Goal: Transaction & Acquisition: Purchase product/service

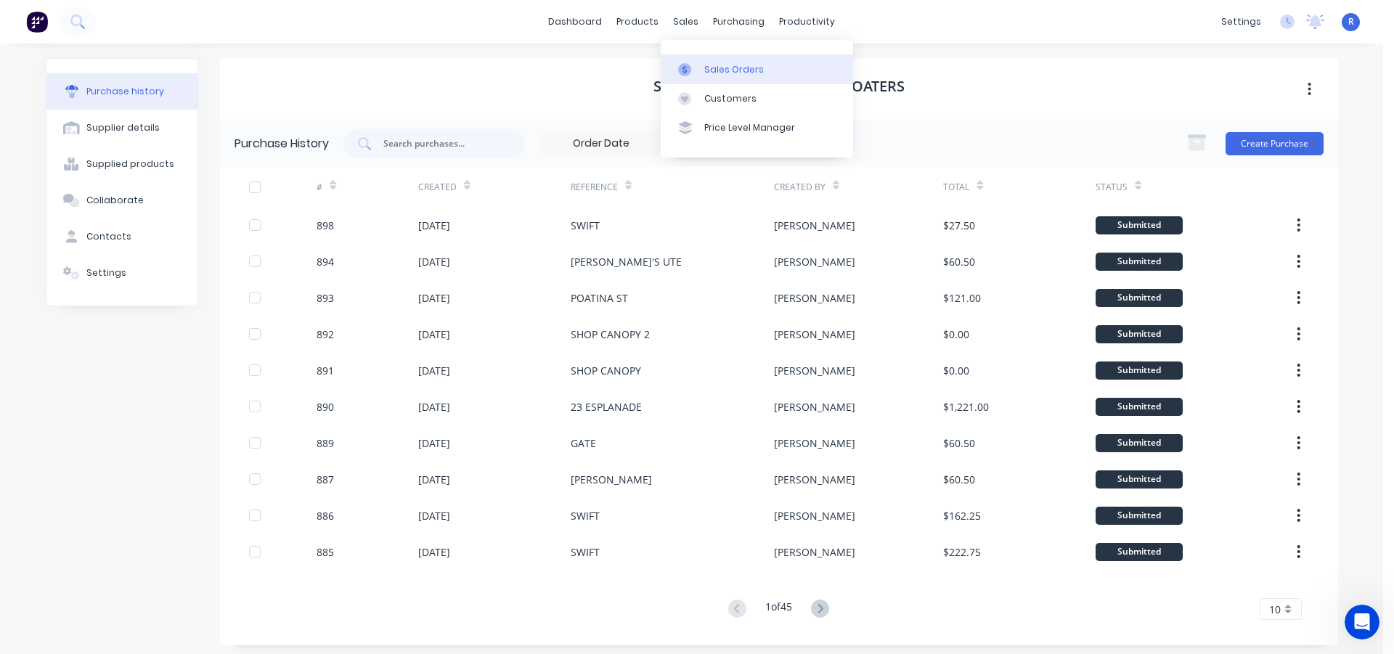
click at [707, 71] on div "Sales Orders" at bounding box center [734, 69] width 60 height 13
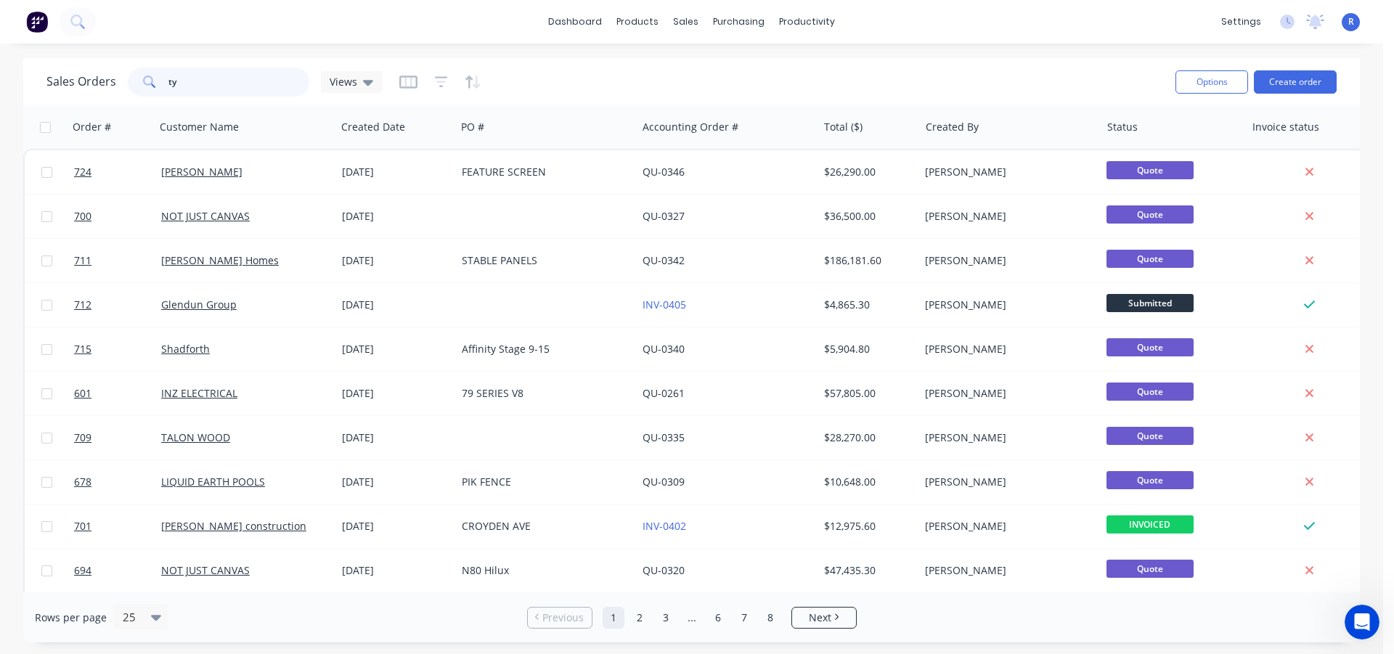
drag, startPoint x: 236, startPoint y: 80, endPoint x: 150, endPoint y: 83, distance: 85.7
click at [150, 83] on div "ty" at bounding box center [218, 81] width 181 height 29
type input "ZAK"
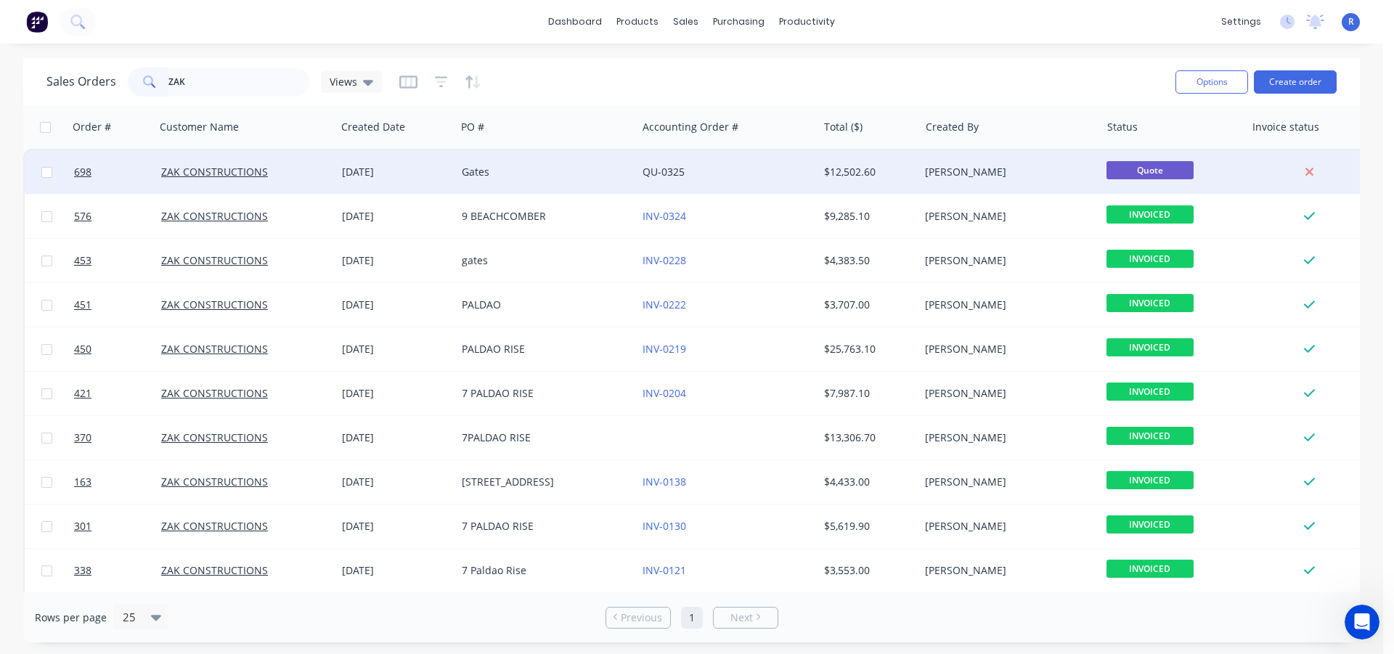
click at [544, 170] on div "Gates" at bounding box center [542, 172] width 161 height 15
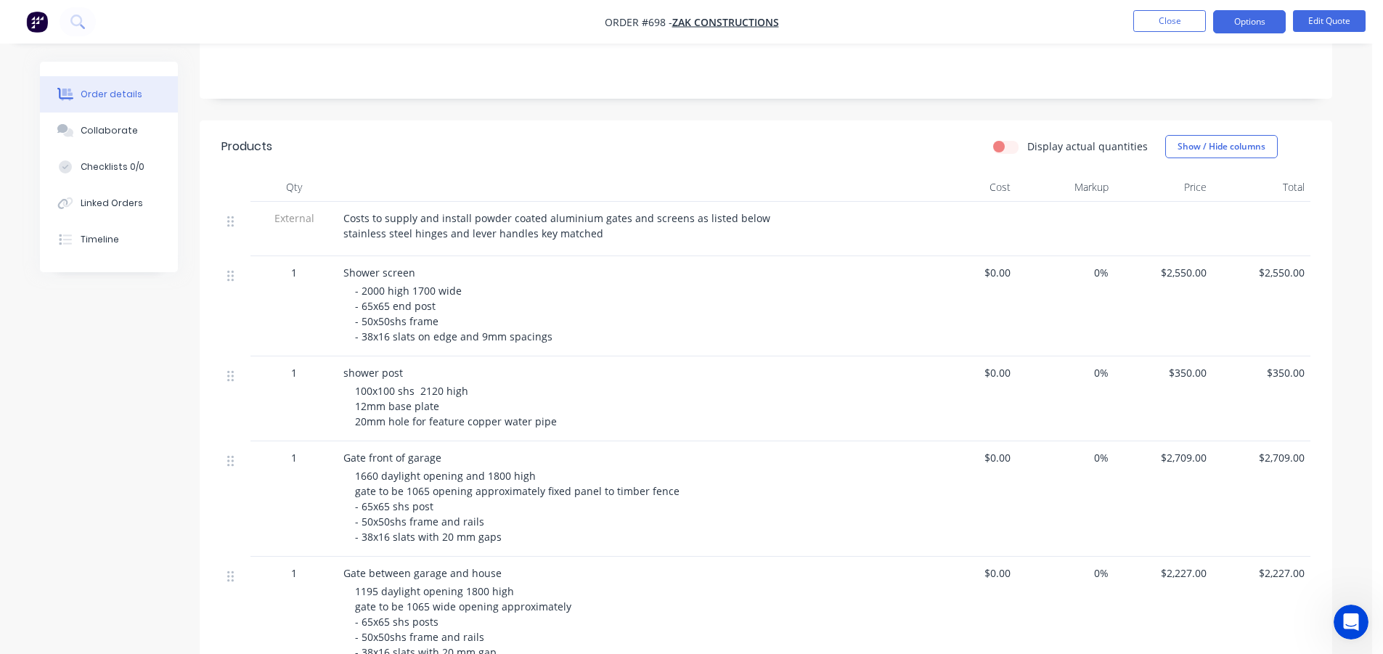
scroll to position [290, 0]
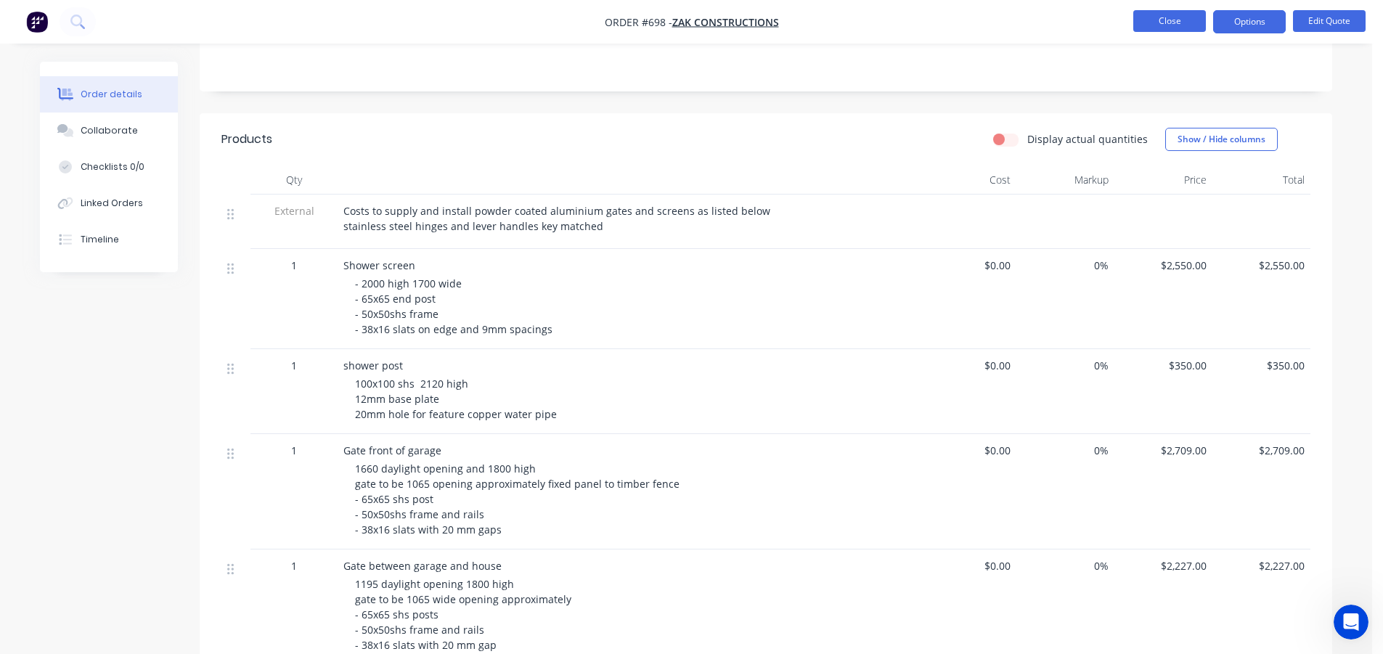
click at [1185, 29] on button "Close" at bounding box center [1169, 21] width 73 height 22
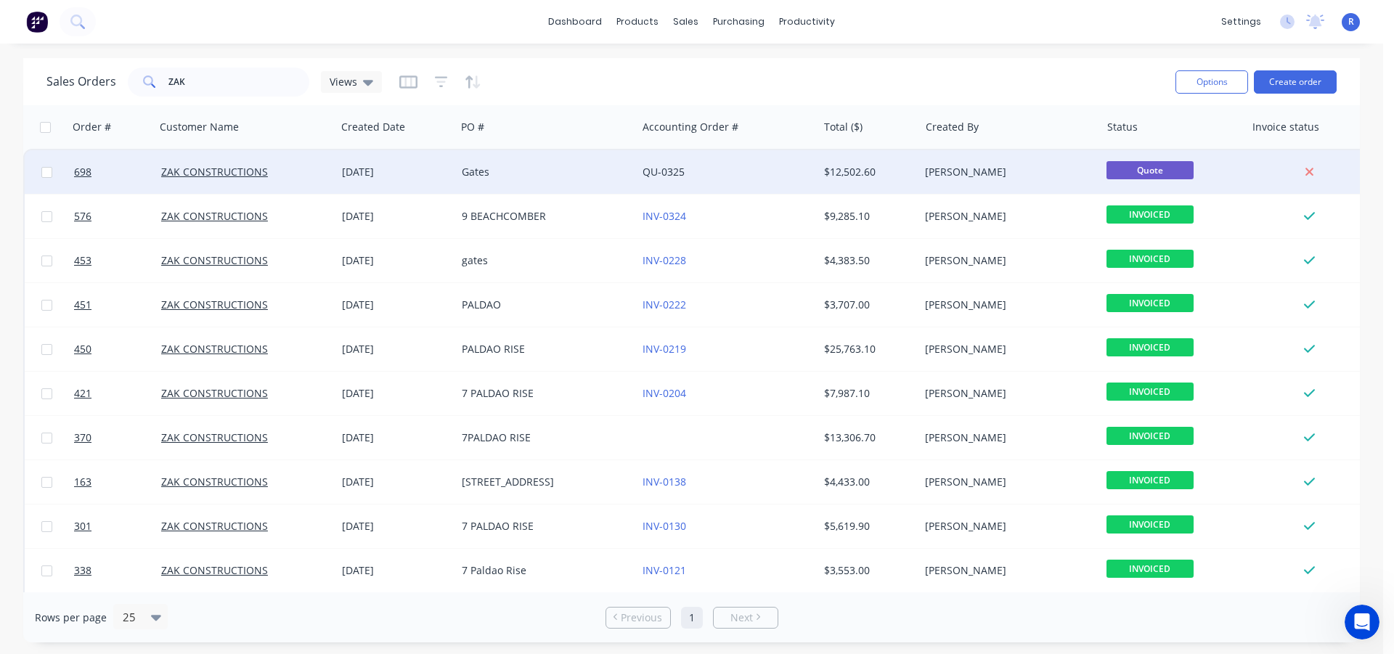
click at [532, 174] on div "Gates" at bounding box center [542, 172] width 161 height 15
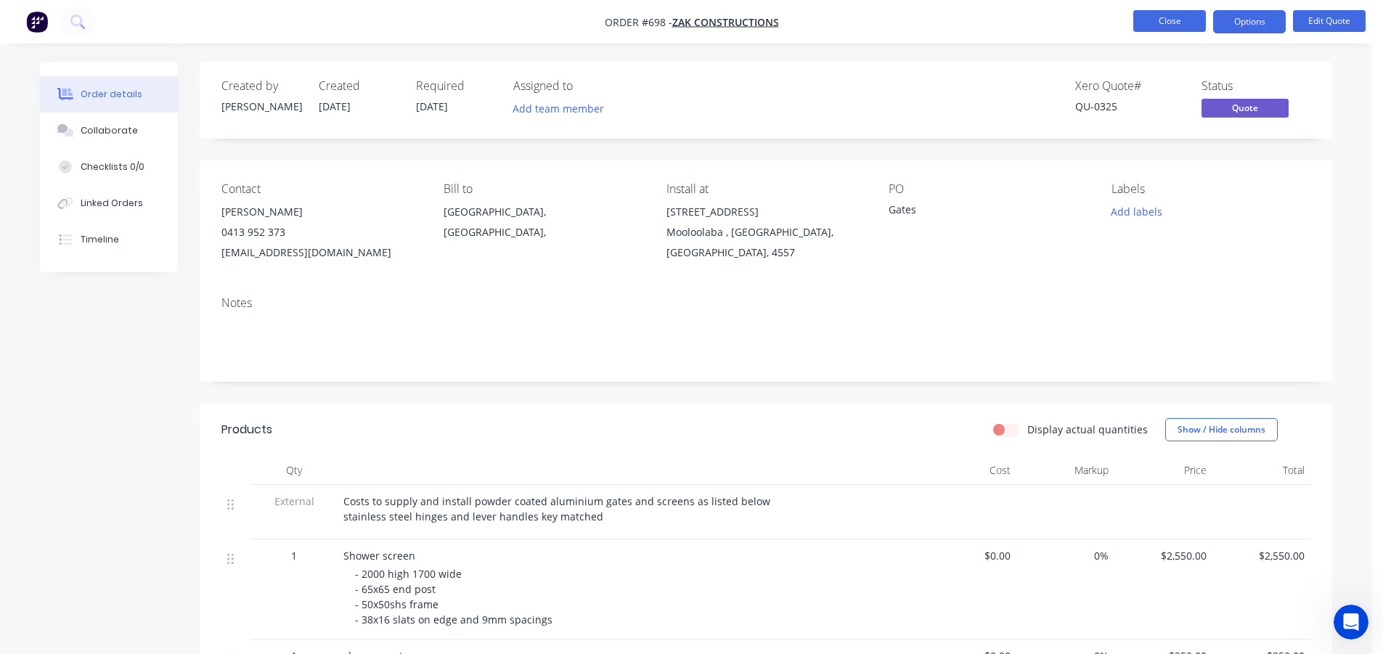
click at [1149, 28] on button "Close" at bounding box center [1169, 21] width 73 height 22
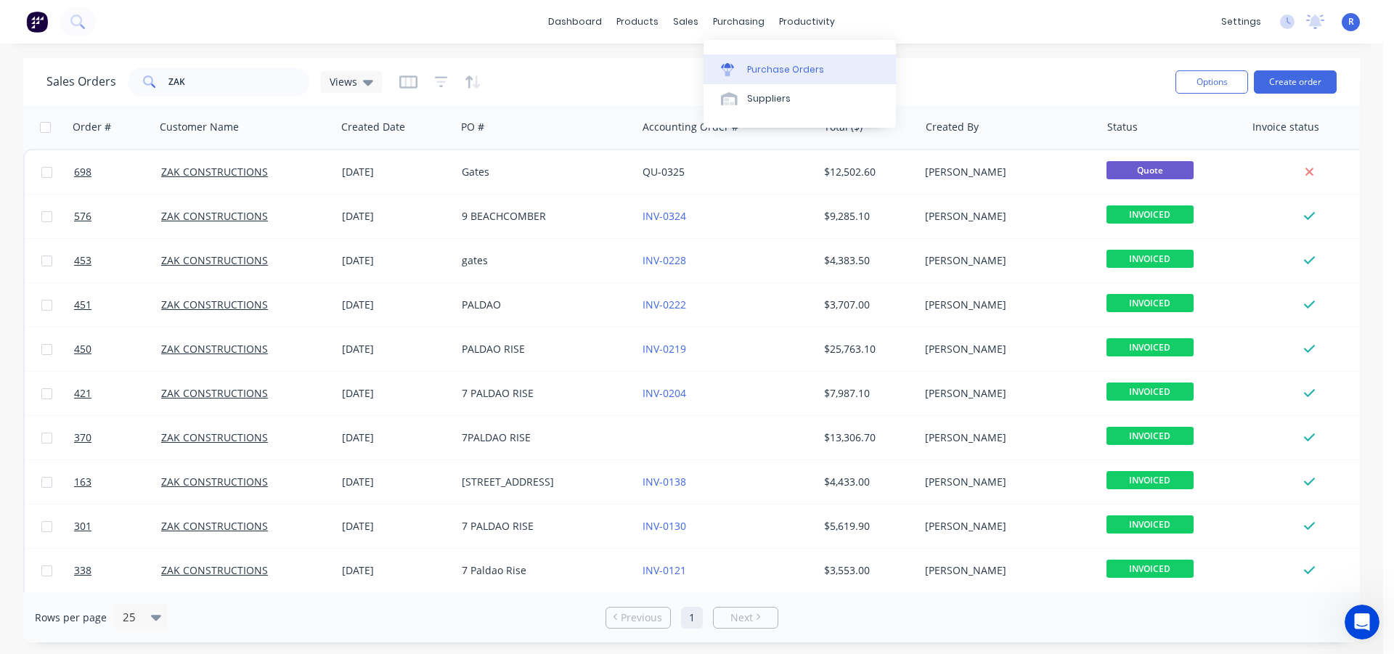
click at [752, 70] on div "Purchase Orders" at bounding box center [785, 69] width 77 height 13
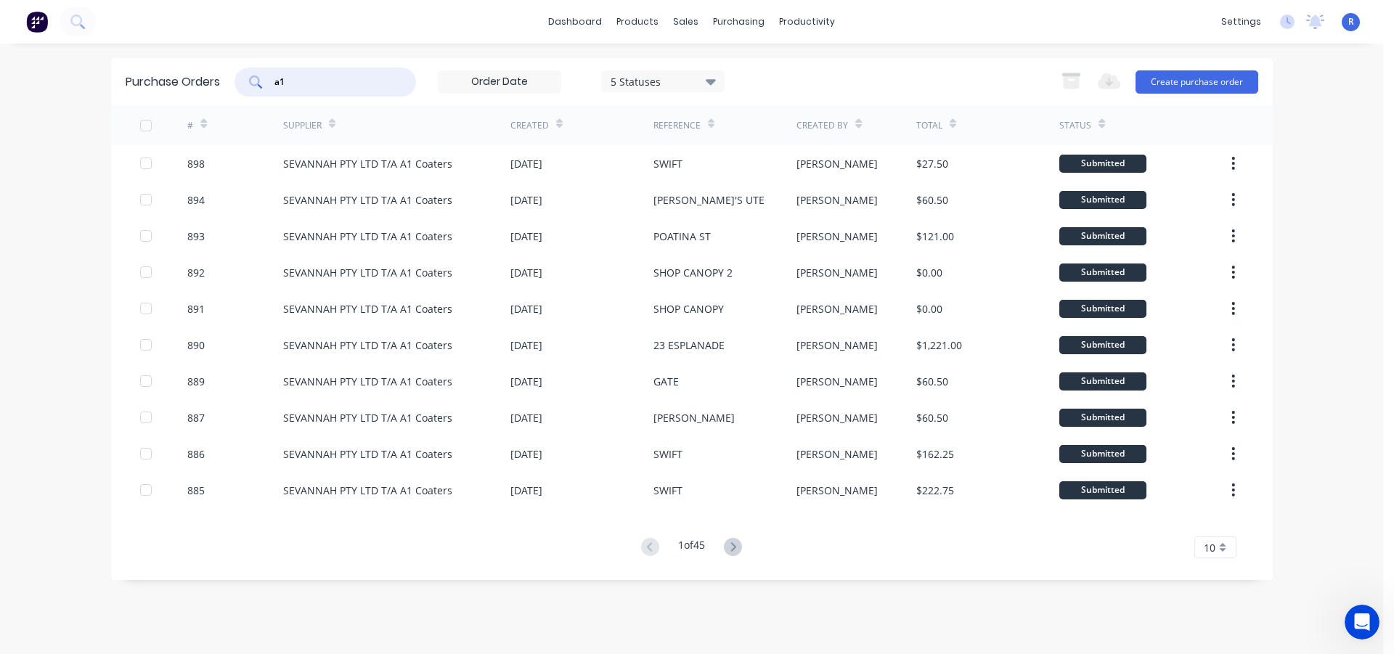
drag, startPoint x: 348, startPoint y: 80, endPoint x: 255, endPoint y: 87, distance: 93.9
click at [255, 87] on div "a1" at bounding box center [324, 81] width 181 height 29
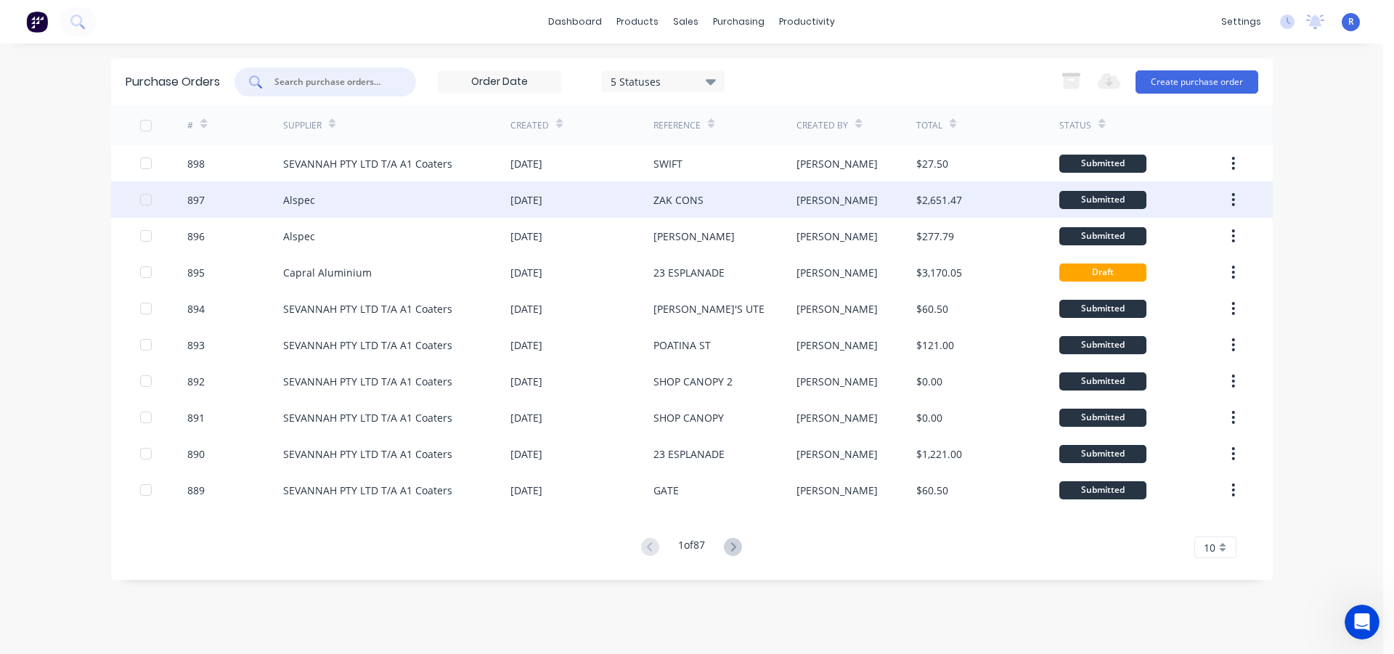
click at [439, 195] on div "Alspec" at bounding box center [396, 199] width 227 height 36
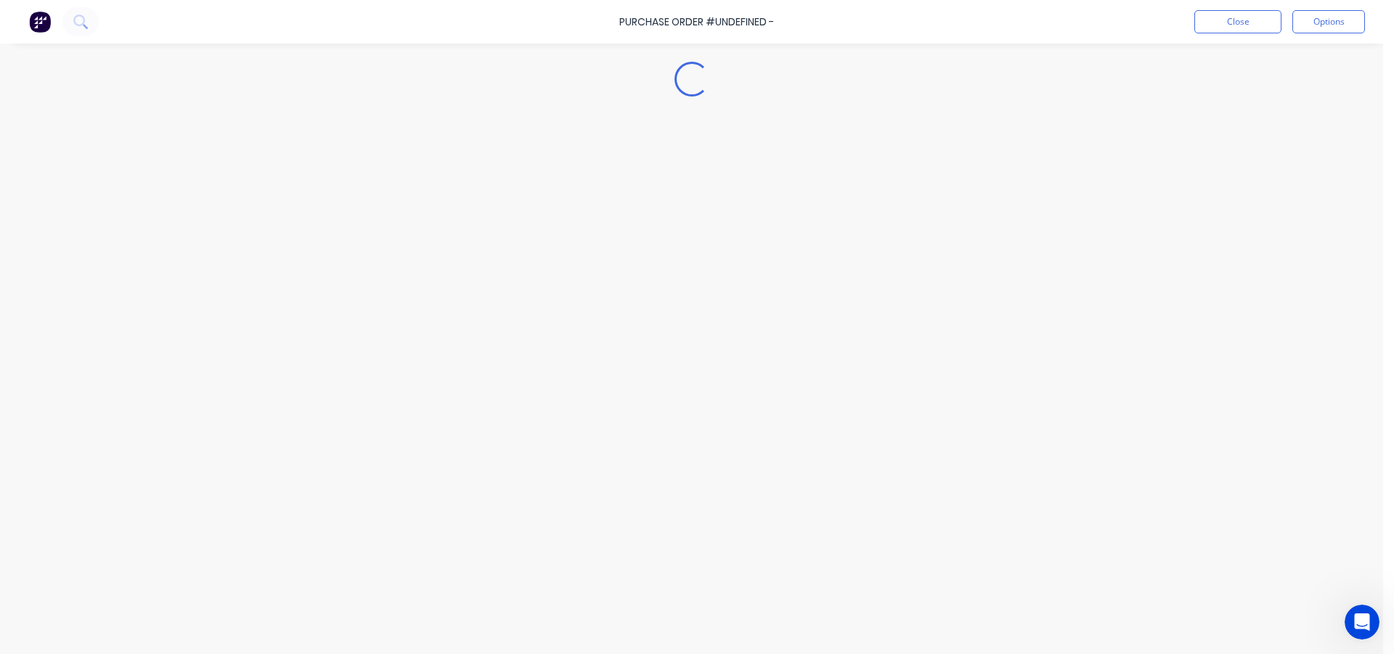
type textarea "x"
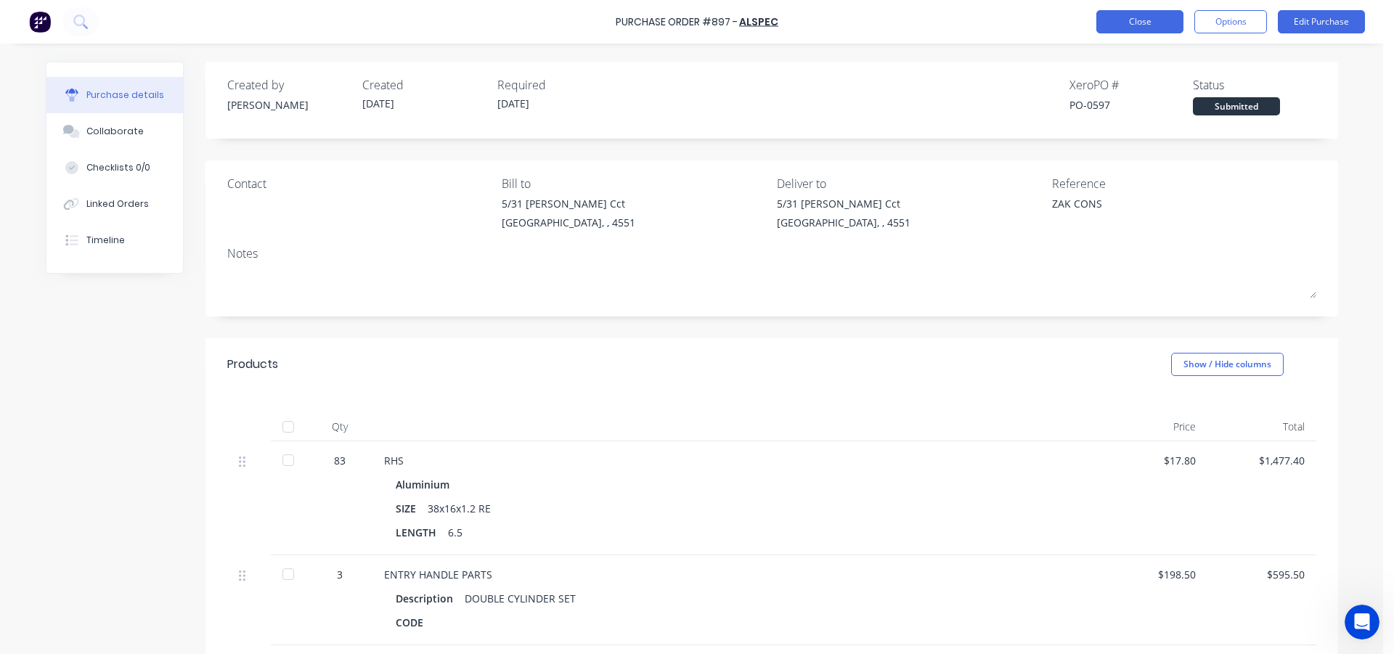
click at [1124, 17] on button "Close" at bounding box center [1139, 21] width 87 height 23
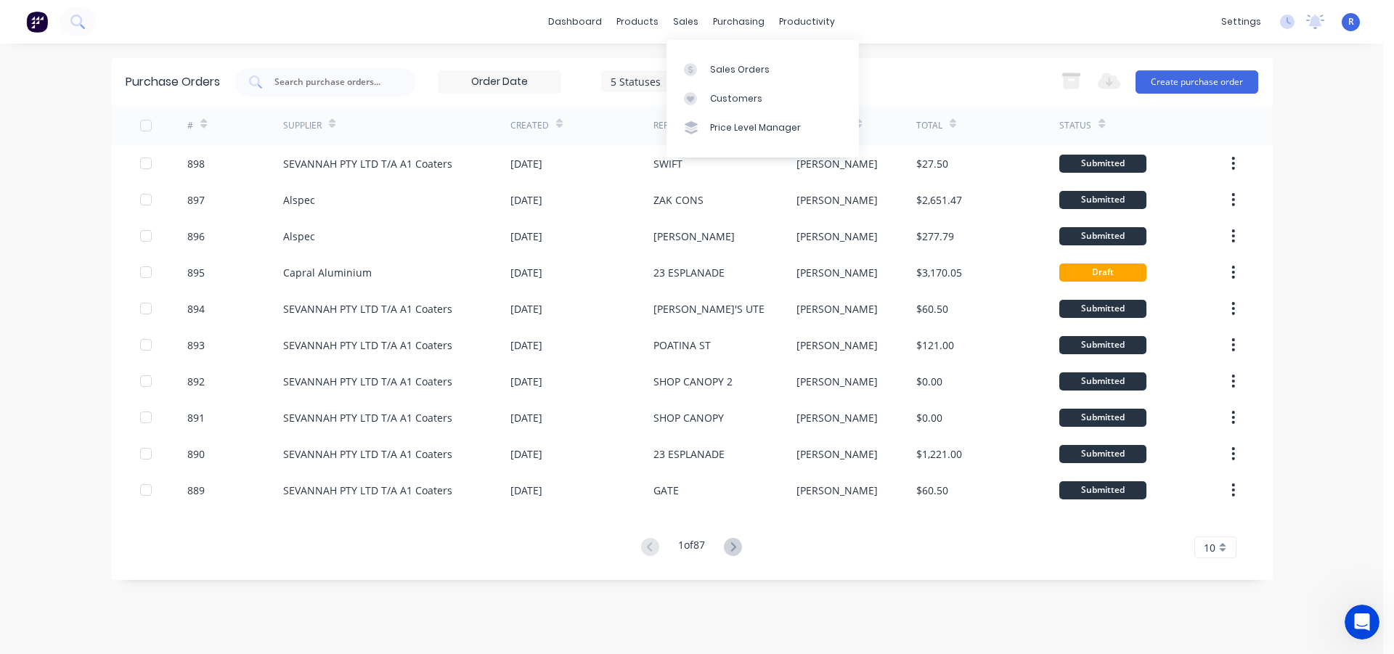
drag, startPoint x: 685, startPoint y: 30, endPoint x: 690, endPoint y: 44, distance: 14.7
click at [685, 29] on div "sales" at bounding box center [686, 22] width 40 height 22
click at [715, 67] on div "Sales Orders" at bounding box center [740, 69] width 60 height 13
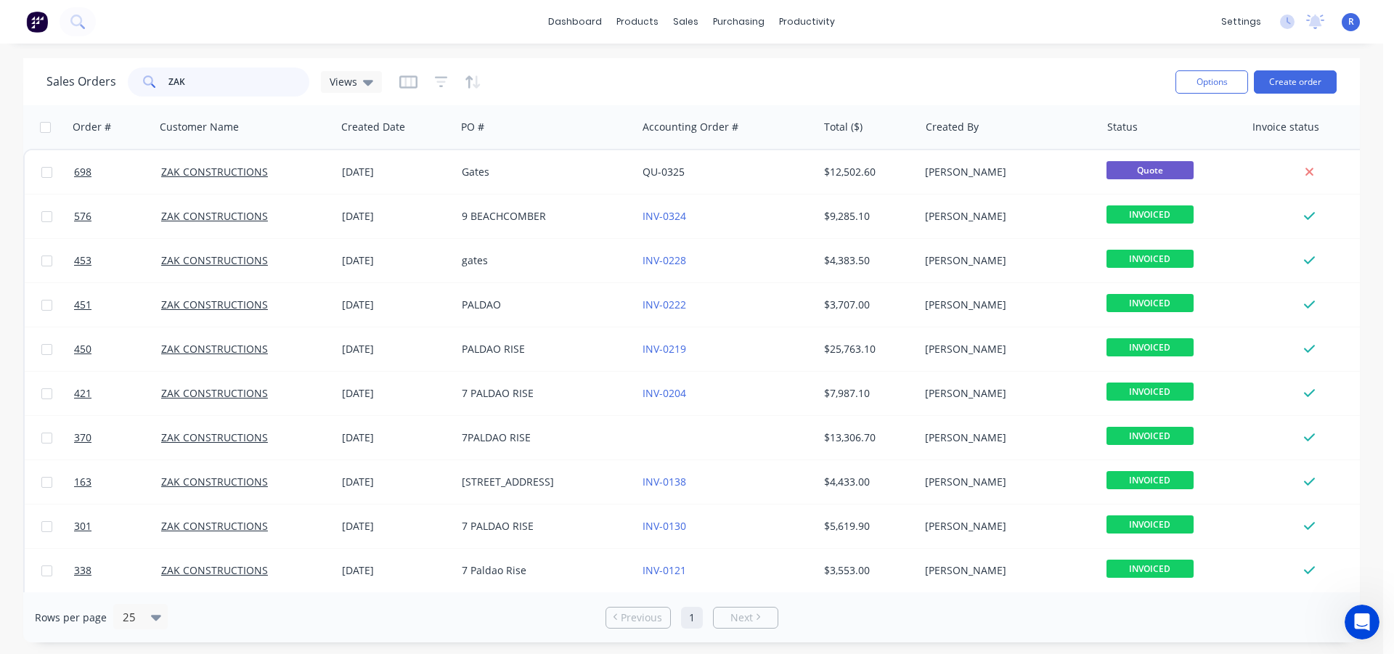
drag, startPoint x: 243, startPoint y: 83, endPoint x: 124, endPoint y: 84, distance: 119.0
click at [124, 84] on div "Sales Orders ZAK Views" at bounding box center [213, 81] width 335 height 29
type input "quail"
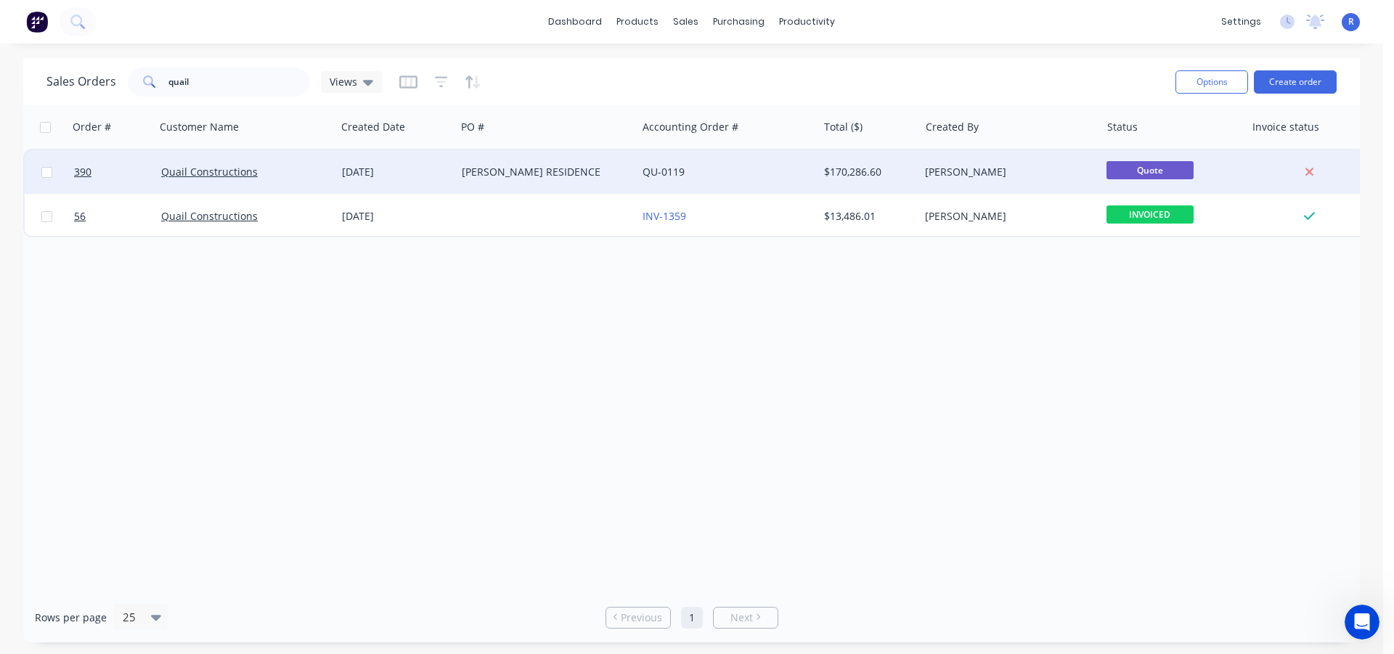
click at [521, 171] on div "[PERSON_NAME] RESIDENCE" at bounding box center [542, 172] width 161 height 15
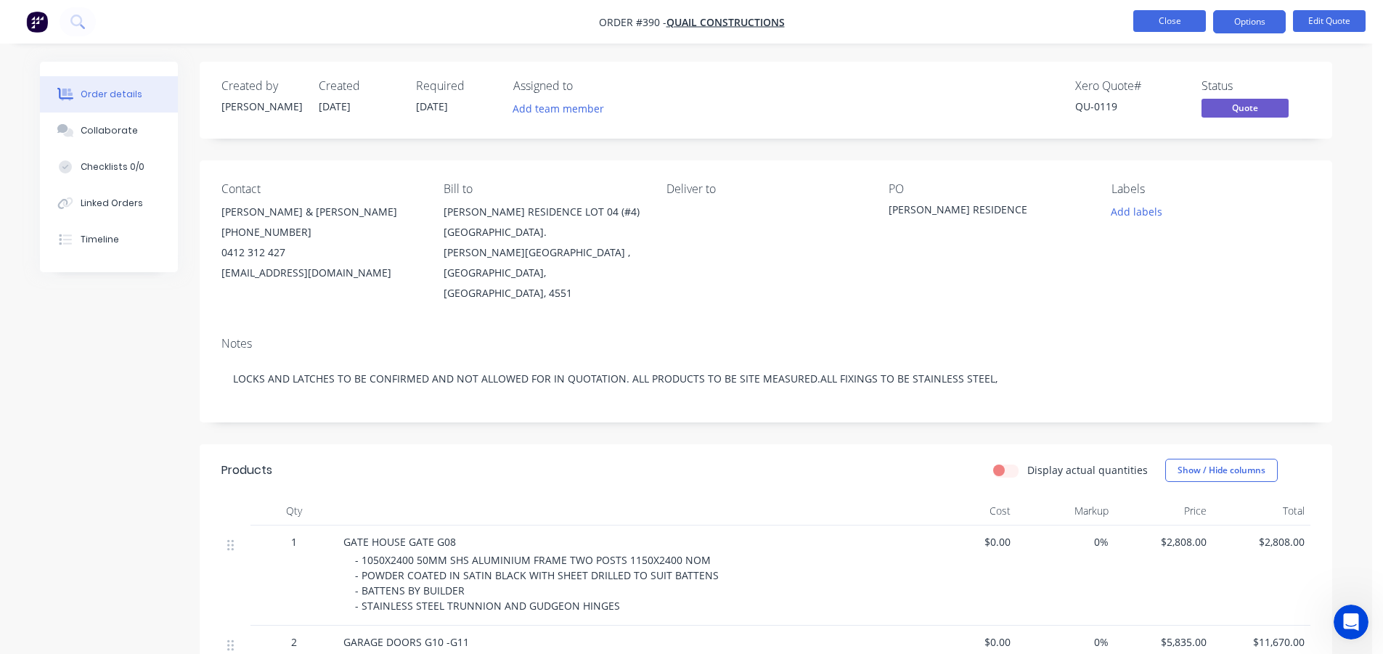
click at [1149, 28] on button "Close" at bounding box center [1169, 21] width 73 height 22
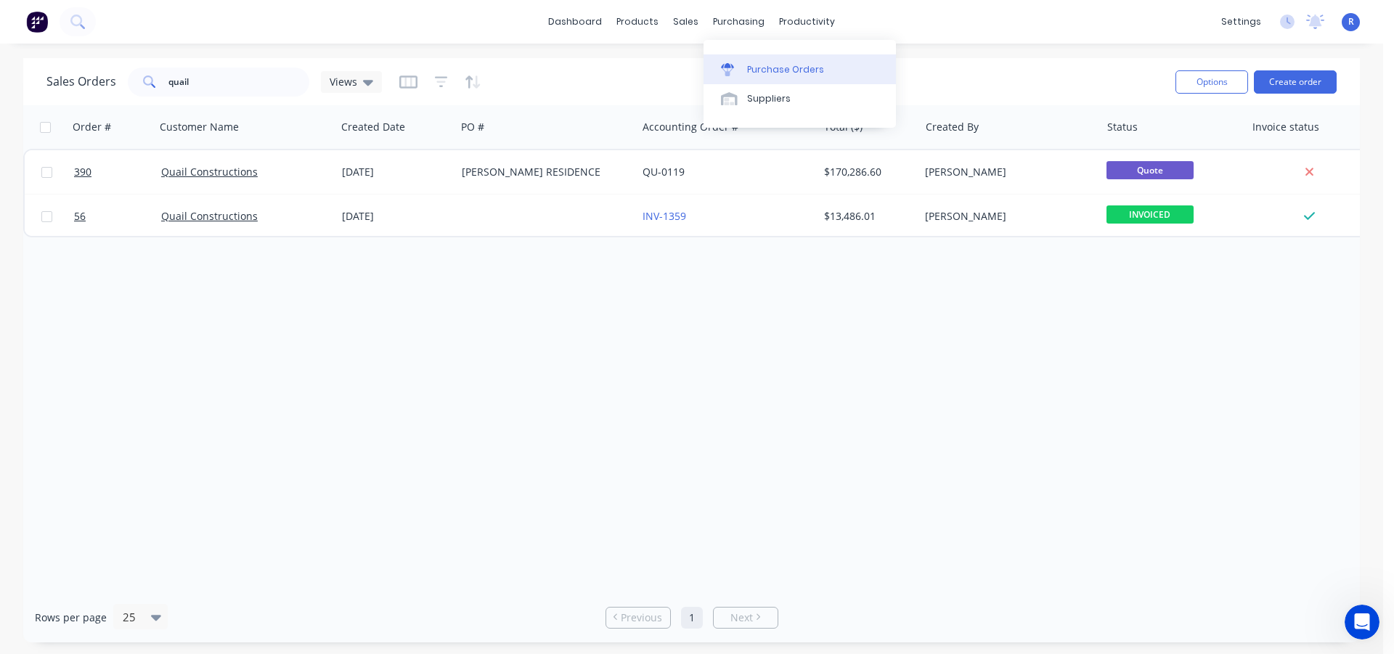
click at [770, 66] on div "Purchase Orders" at bounding box center [785, 69] width 77 height 13
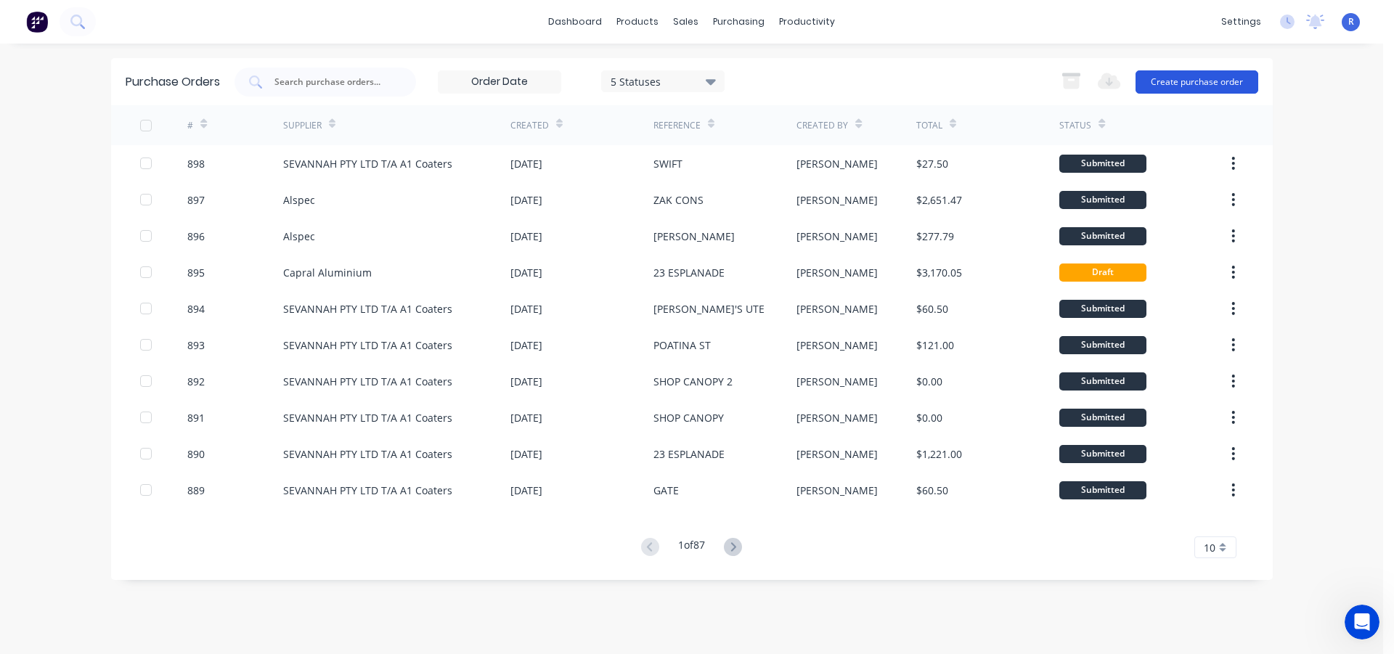
click at [1147, 83] on button "Create purchase order" at bounding box center [1196, 81] width 123 height 23
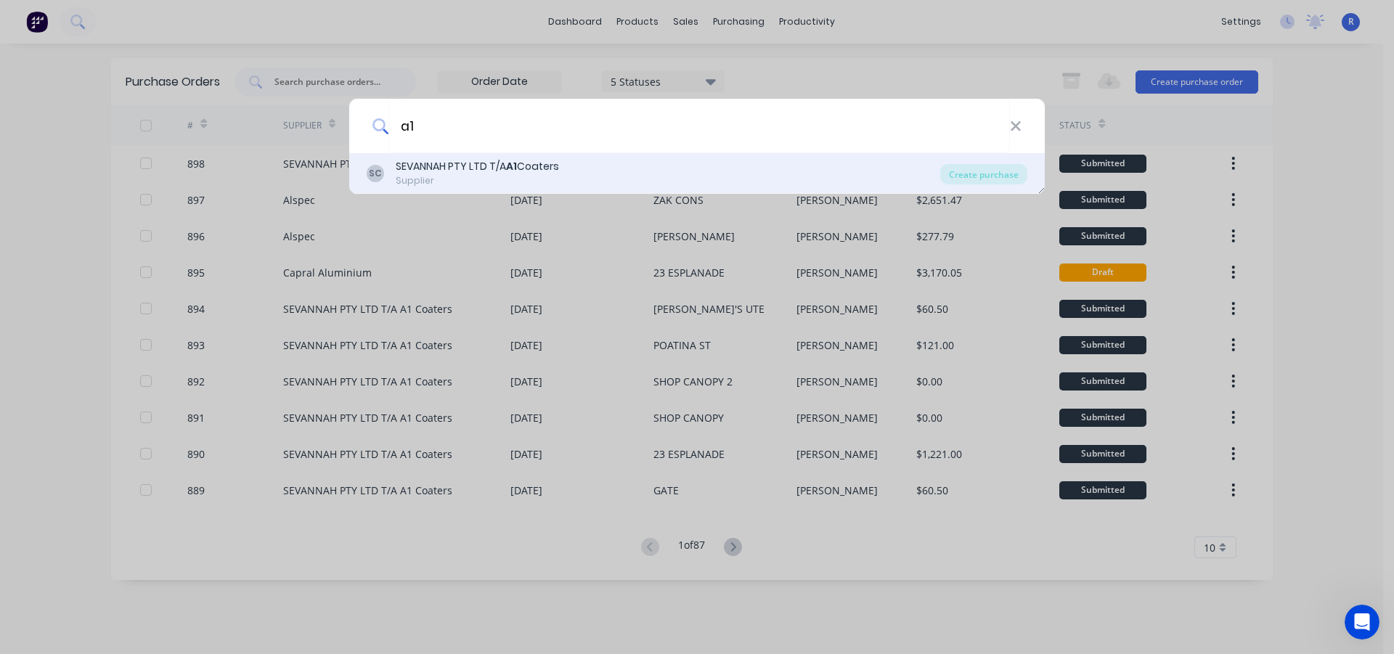
type input "a1"
click at [443, 166] on div "SEVANNAH PTY LTD T/A A1 Coaters" at bounding box center [477, 166] width 163 height 15
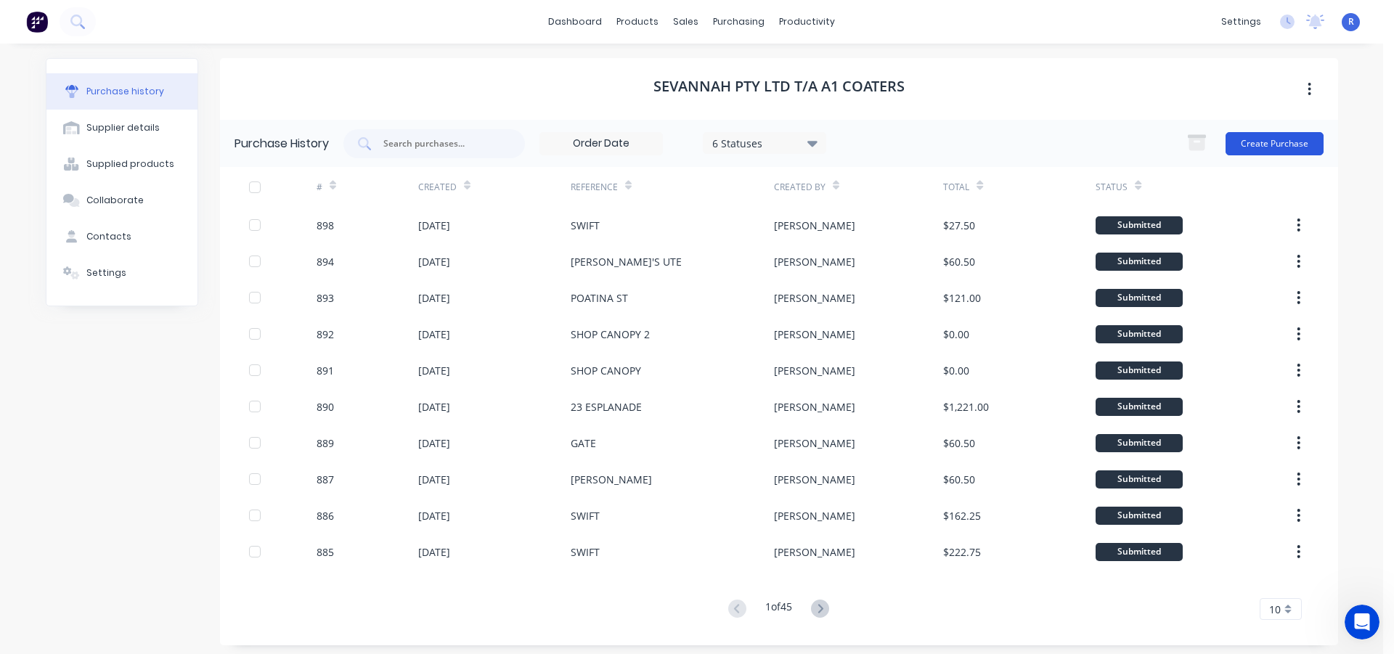
click at [1279, 142] on button "Create Purchase" at bounding box center [1274, 143] width 98 height 23
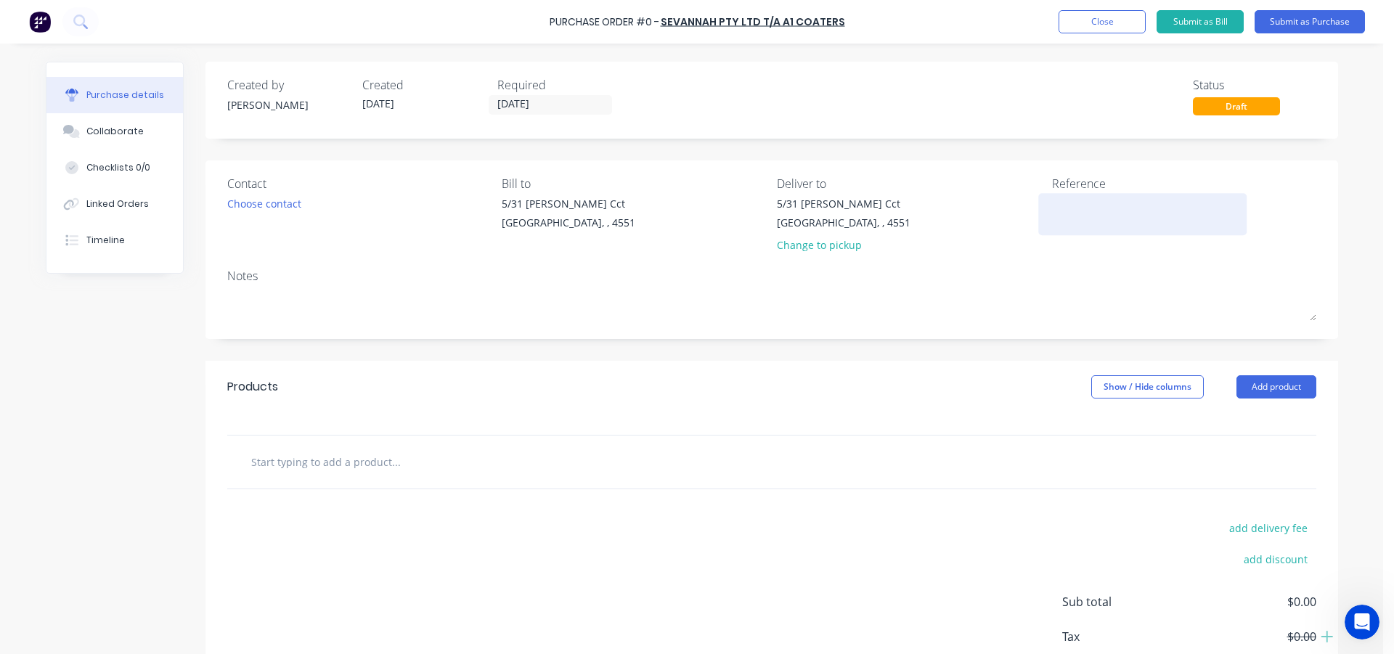
click at [1052, 208] on textarea at bounding box center [1142, 212] width 181 height 33
type textarea "Q"
type textarea "x"
type textarea "QU"
type textarea "x"
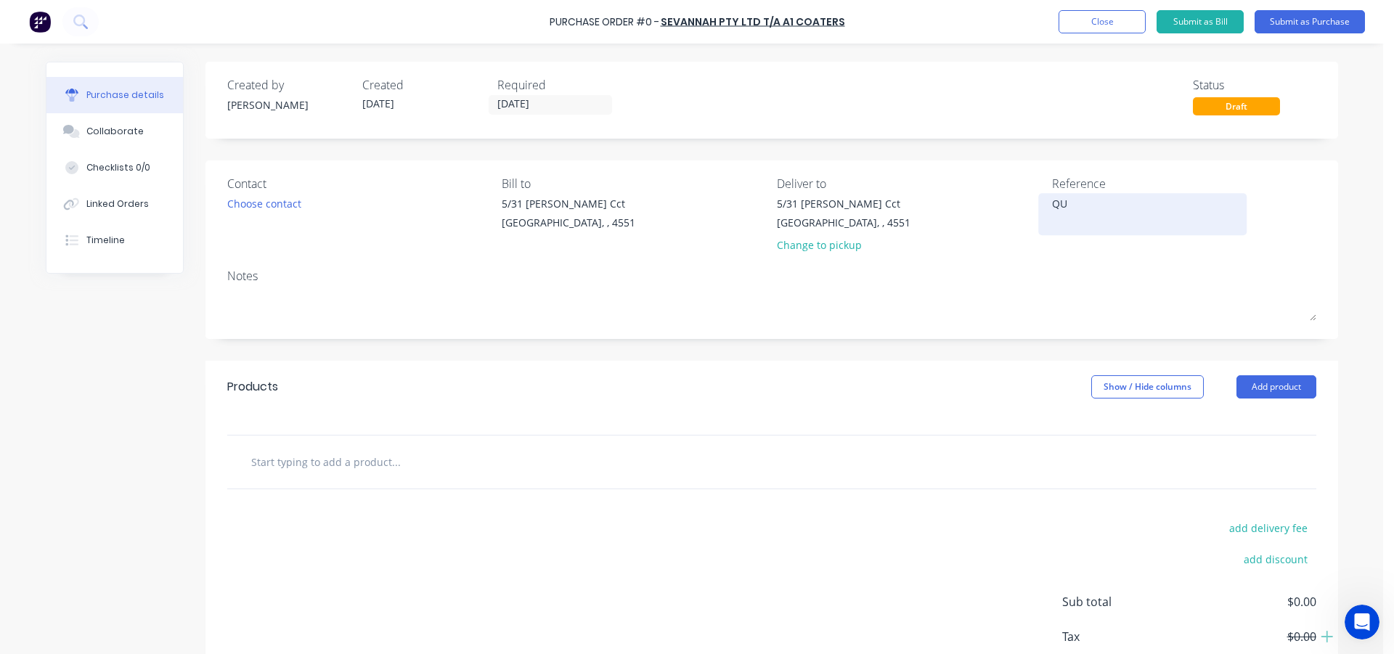
type textarea "QUA"
type textarea "x"
type textarea "QUAI"
type textarea "x"
type textarea "QUAIL"
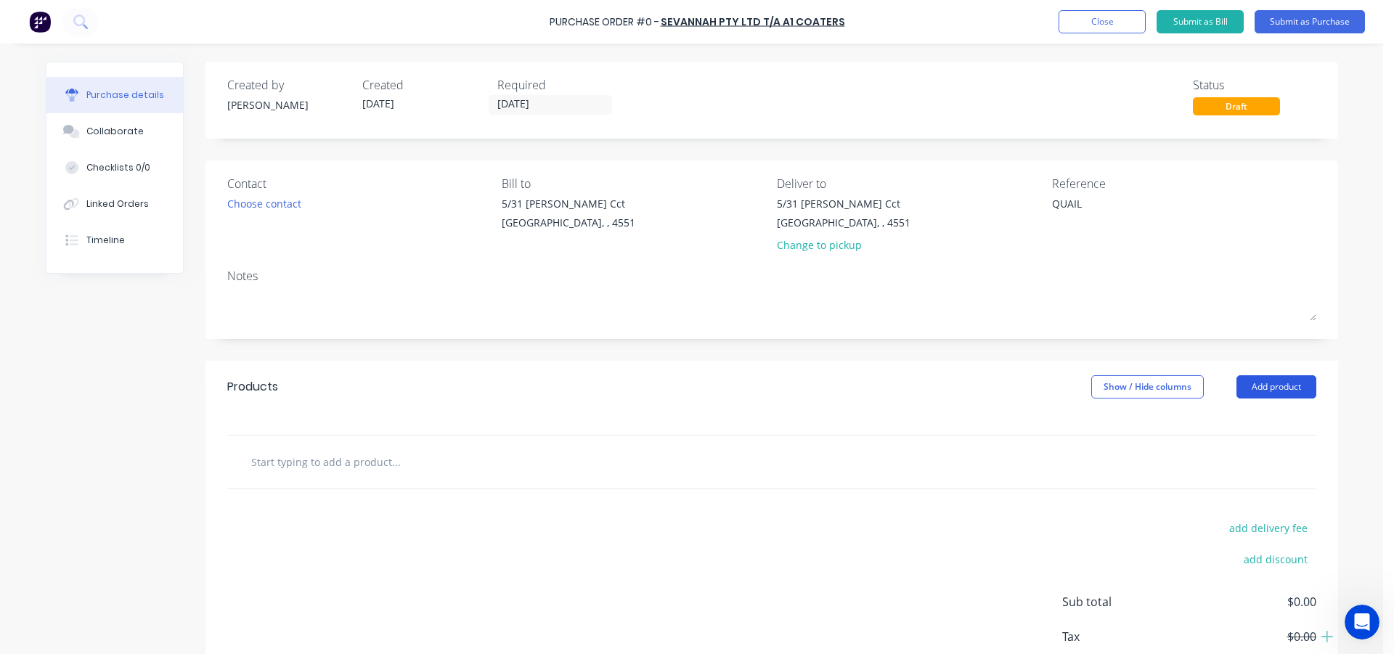
type textarea "x"
type textarea "QUAIL"
click at [1270, 382] on button "Add product" at bounding box center [1276, 386] width 80 height 23
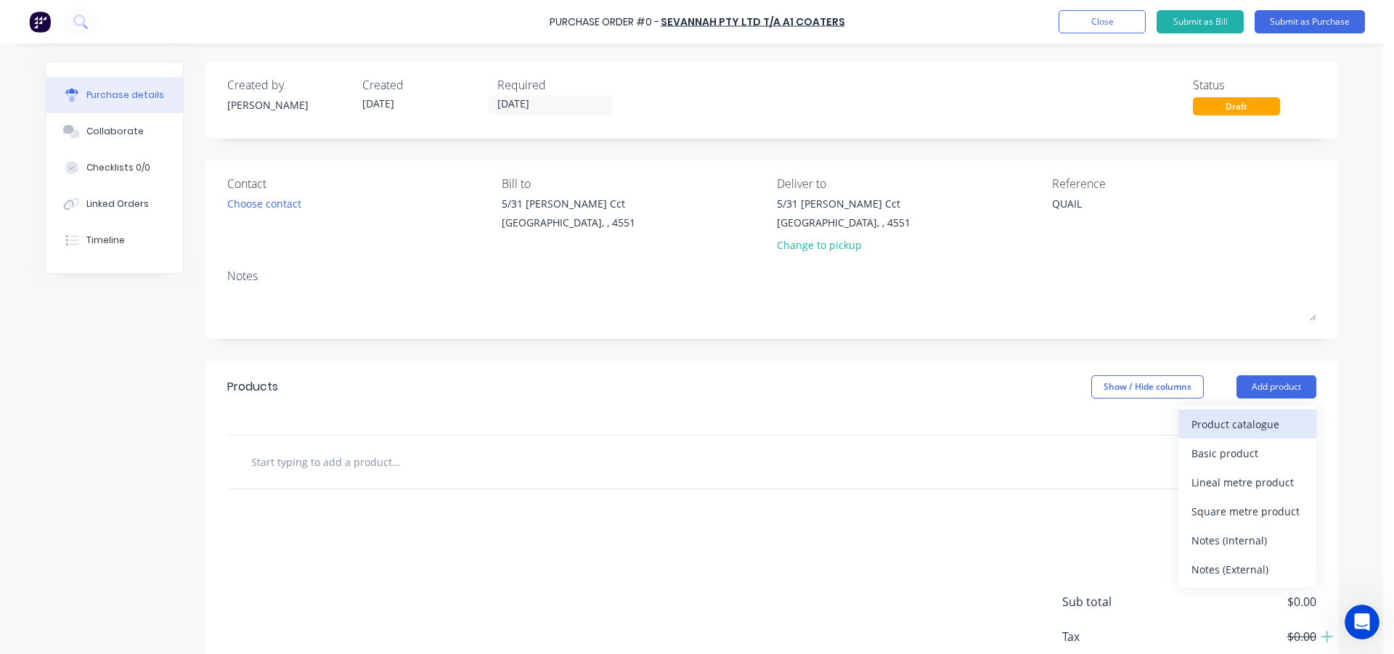
click at [1245, 427] on div "Product catalogue" at bounding box center [1247, 424] width 112 height 21
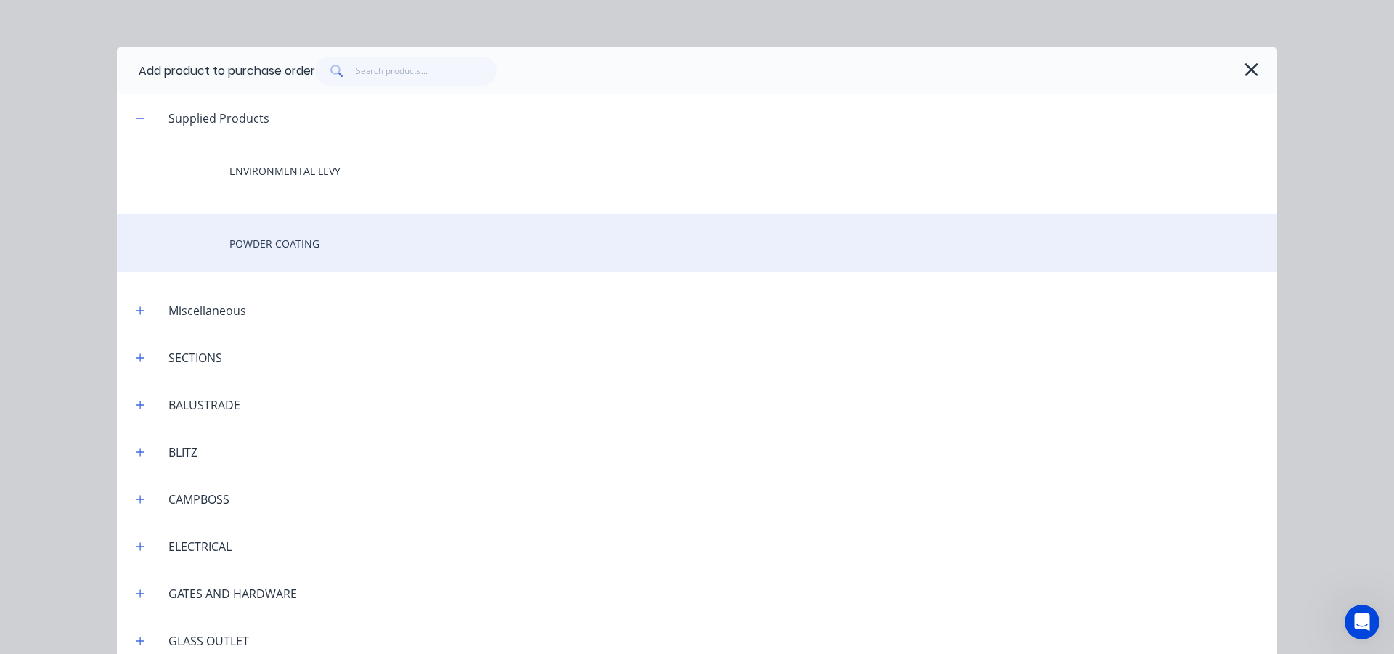
click at [237, 231] on div "POWDER COATING" at bounding box center [697, 243] width 1160 height 58
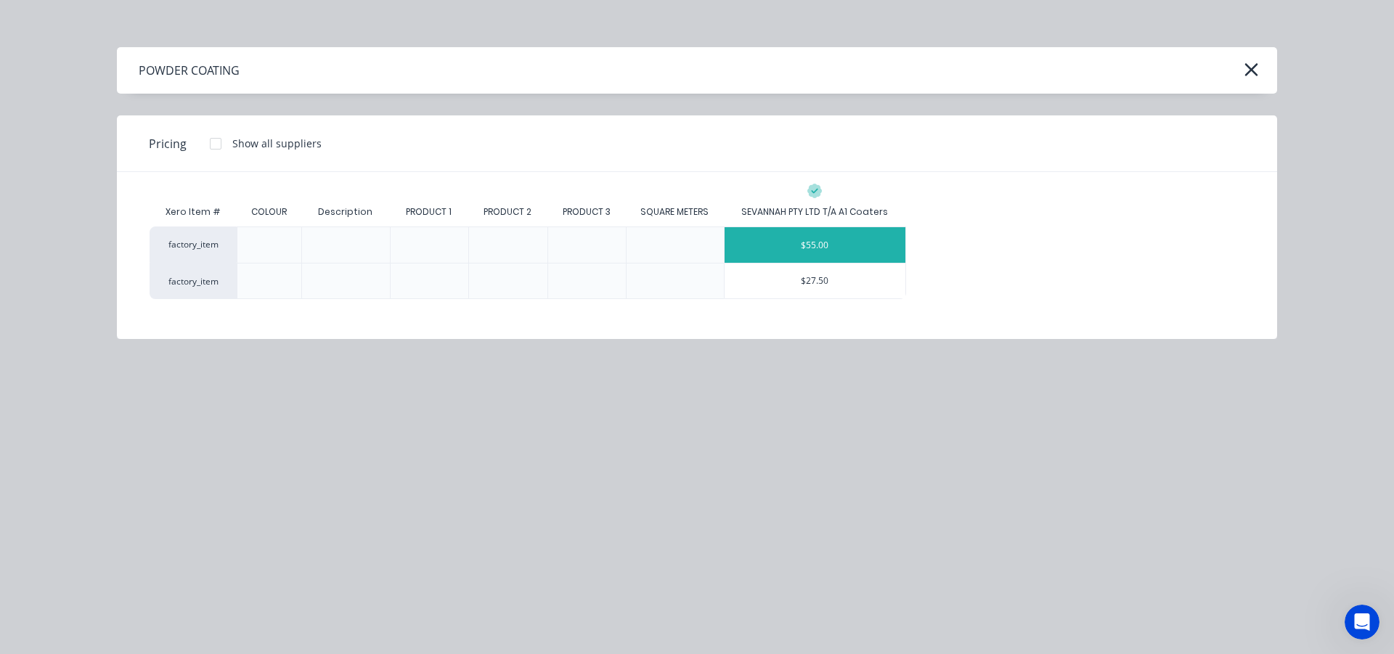
click at [761, 249] on div "$55.00" at bounding box center [814, 245] width 181 height 36
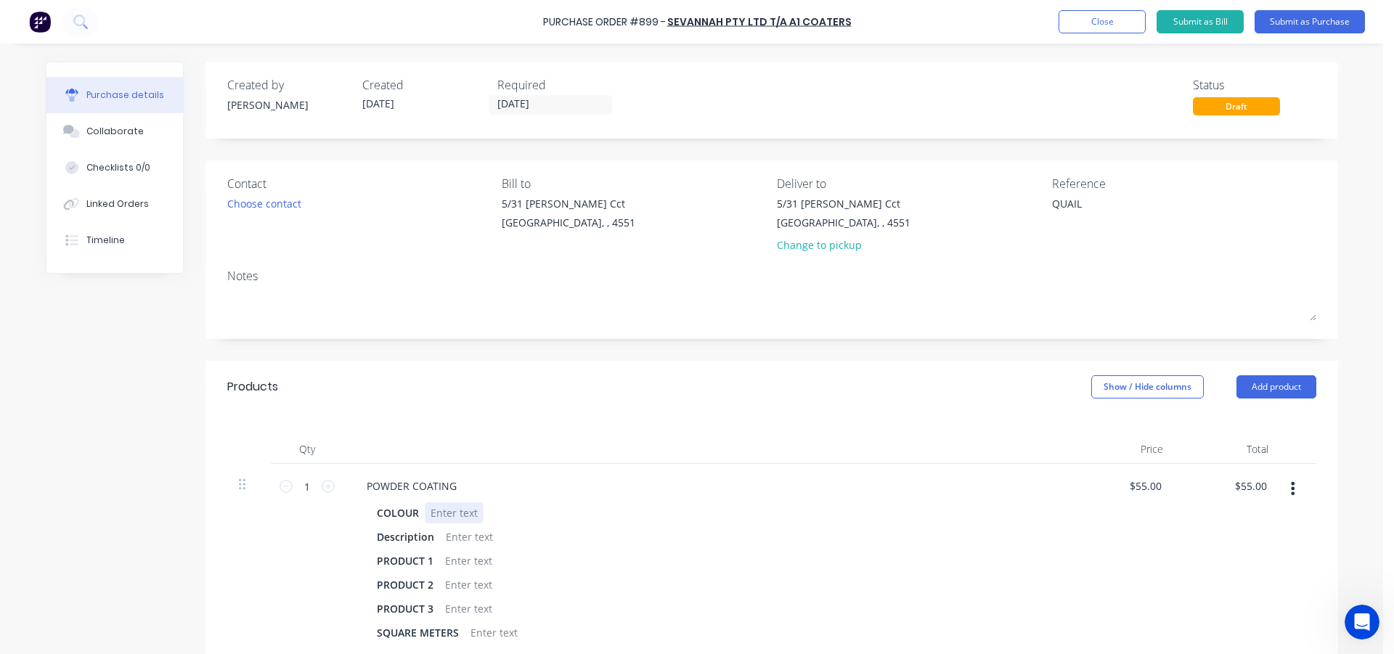
type textarea "x"
click at [452, 514] on div at bounding box center [454, 512] width 59 height 21
type textarea "x"
click at [447, 543] on div at bounding box center [469, 536] width 59 height 21
click at [614, 536] on div "Description 6mm FOLDED SHEET, 2 PIECES. 2@" at bounding box center [703, 536] width 665 height 21
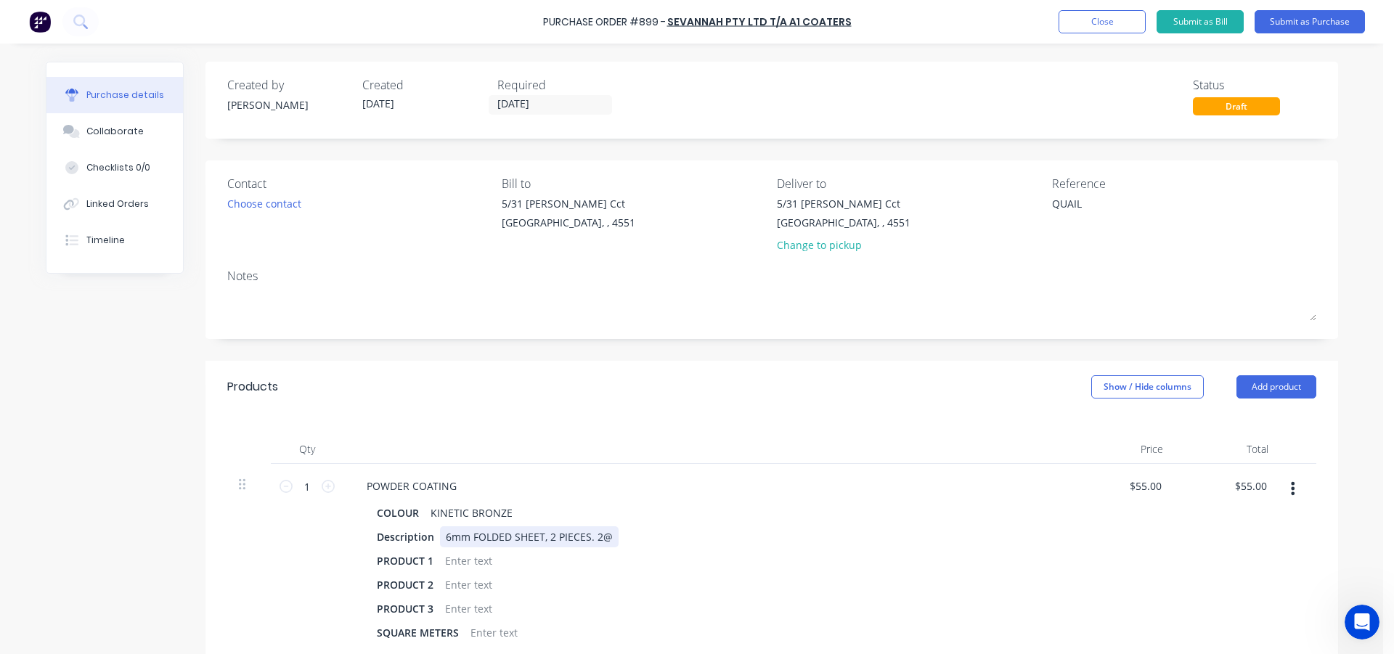
click at [610, 537] on div "6mm FOLDED SHEET, 2 PIECES. 2@" at bounding box center [529, 536] width 179 height 21
click at [504, 401] on div "Products Show / Hide columns Add product" at bounding box center [771, 387] width 1132 height 52
type textarea "x"
click at [461, 562] on div at bounding box center [468, 560] width 59 height 21
type textarea "x"
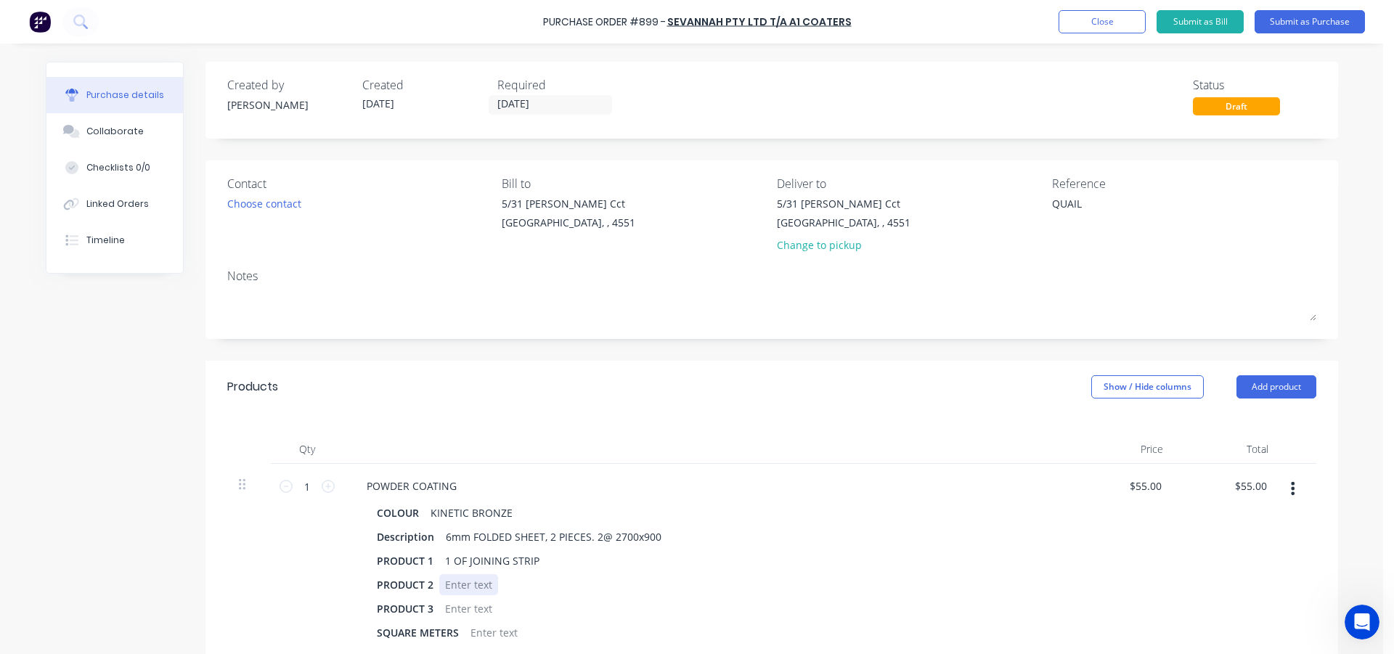
click at [459, 581] on div at bounding box center [468, 584] width 59 height 21
click at [498, 417] on div "Qty Price Total 1 1 POWDER COATING COLOUR KINETIC BRONZE Description 6mm FOLDED…" at bounding box center [771, 534] width 1132 height 242
click at [322, 491] on icon at bounding box center [328, 486] width 13 height 13
type textarea "x"
type input "2"
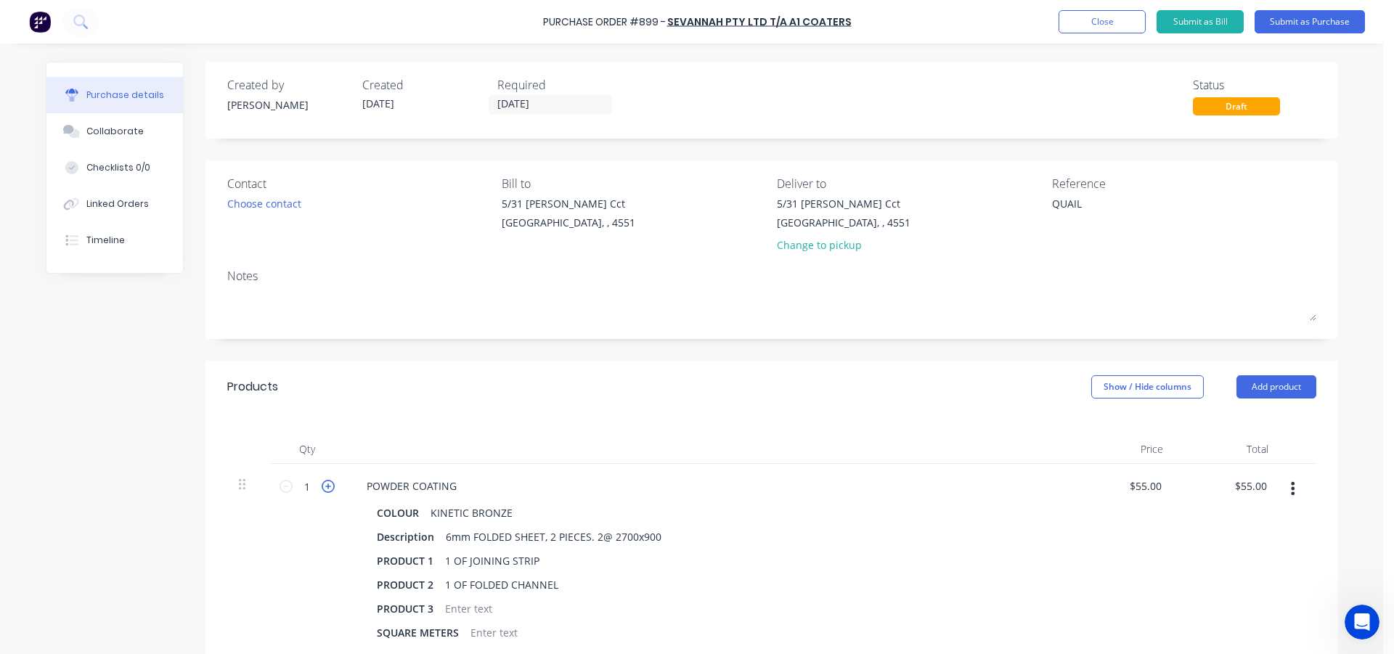
type input "$110.00"
click at [322, 491] on icon at bounding box center [328, 486] width 13 height 13
type textarea "x"
type input "3"
type input "$165.00"
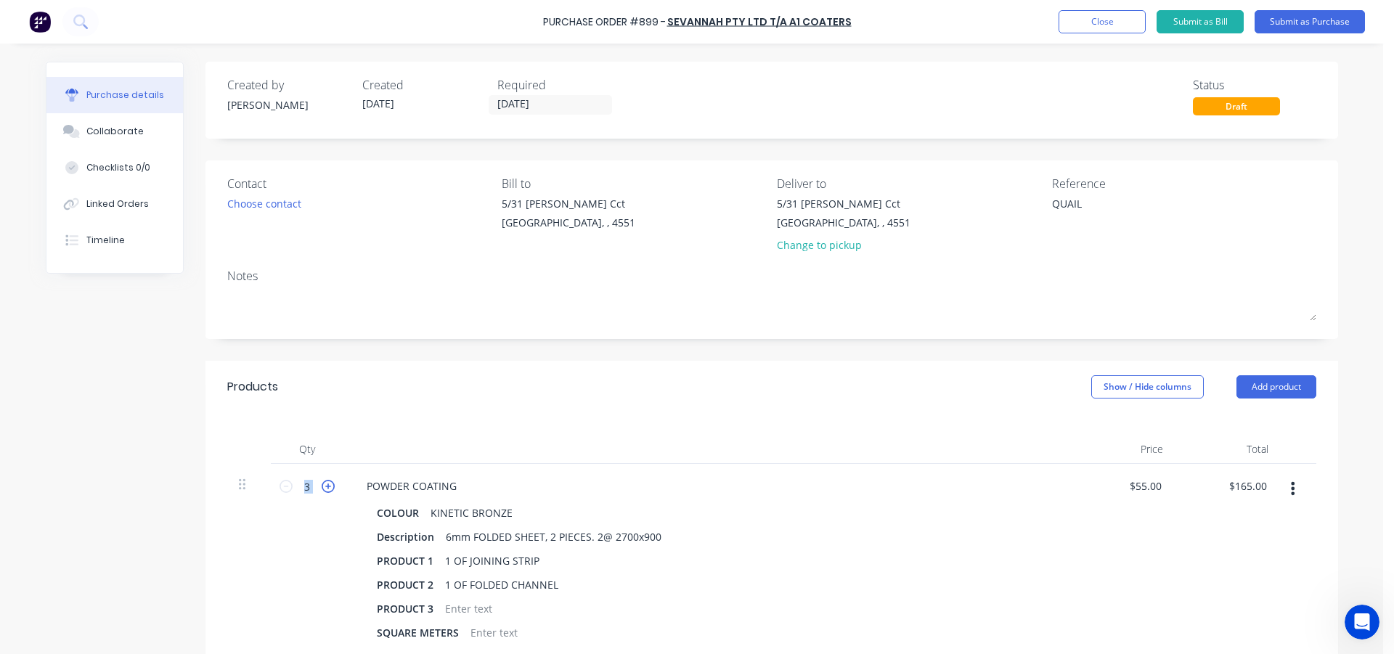
click at [322, 491] on icon at bounding box center [328, 486] width 13 height 13
type textarea "x"
type input "4"
type input "$220.00"
click at [322, 491] on icon at bounding box center [328, 486] width 13 height 13
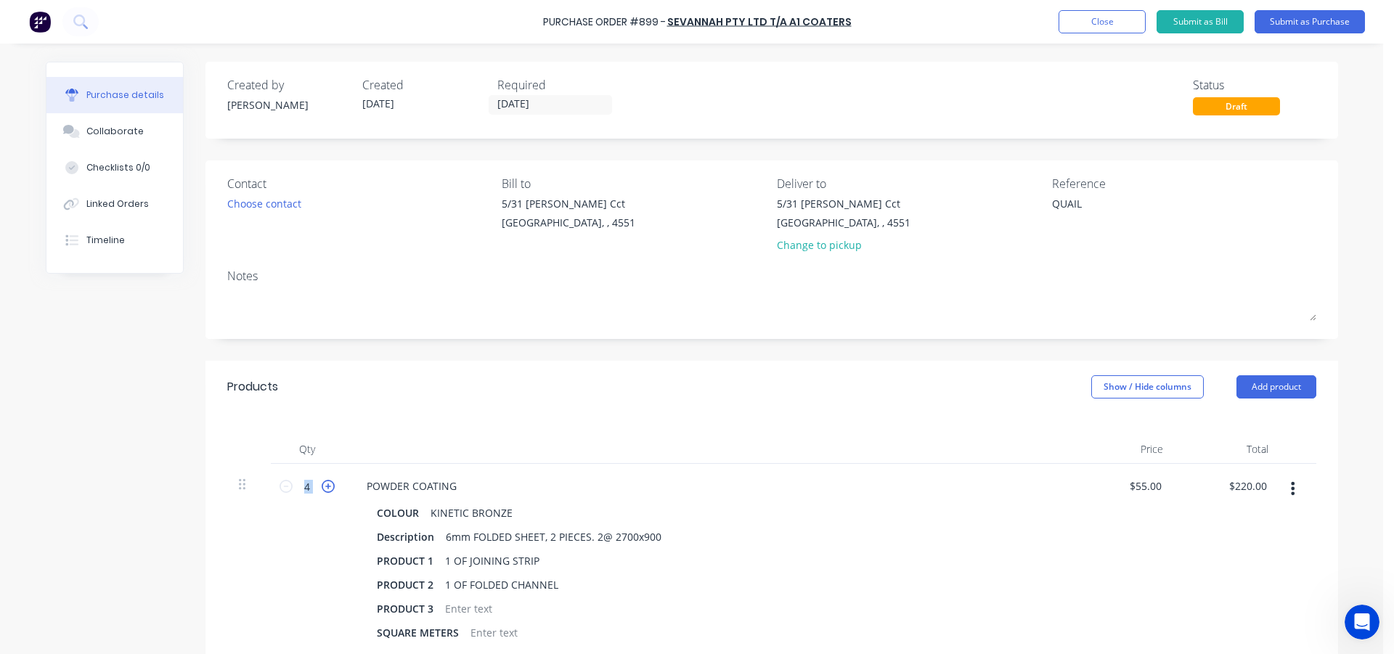
type textarea "x"
type input "5"
type input "$275.00"
click at [322, 491] on icon at bounding box center [328, 486] width 13 height 13
type textarea "x"
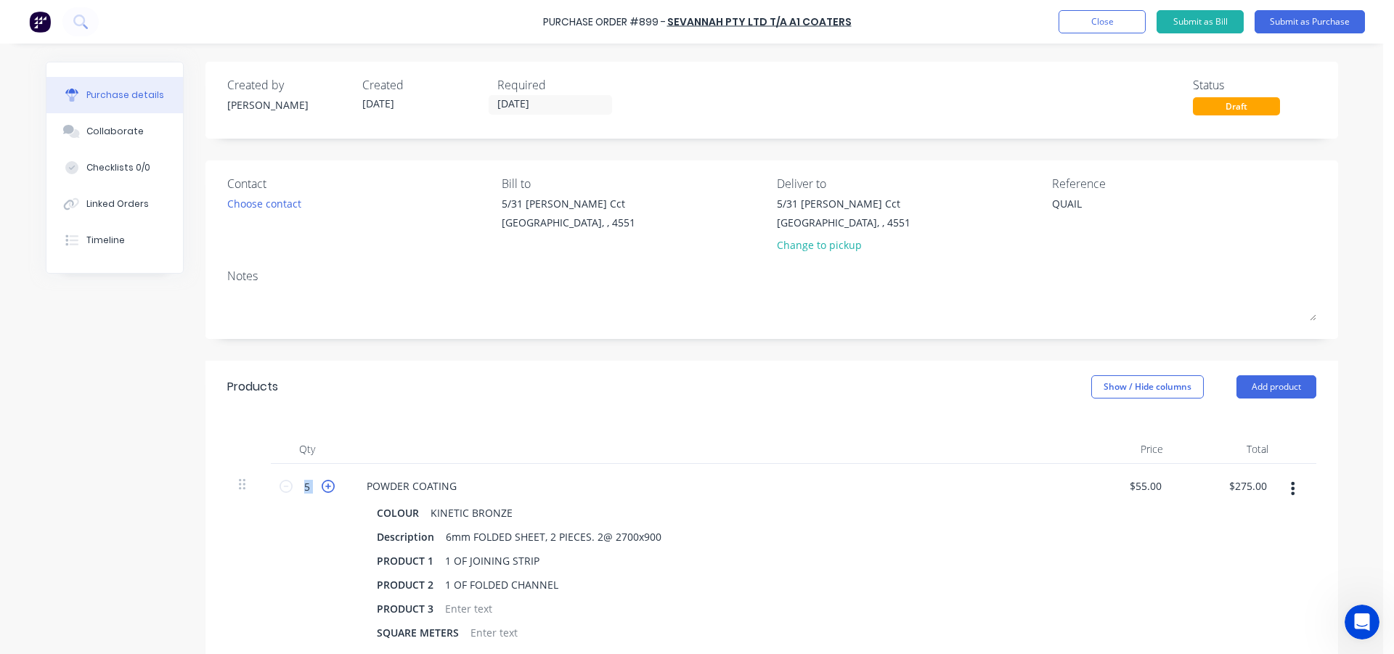
type input "6"
type input "$330.00"
click at [368, 426] on div "Qty Price Total 6 6 POWDER COATING COLOUR KINETIC BRONZE Description 6mm FOLDED…" at bounding box center [771, 534] width 1132 height 242
drag, startPoint x: 1161, startPoint y: 489, endPoint x: 1142, endPoint y: 495, distance: 20.4
click at [1141, 491] on div "$55.00 $55.00" at bounding box center [1147, 485] width 45 height 21
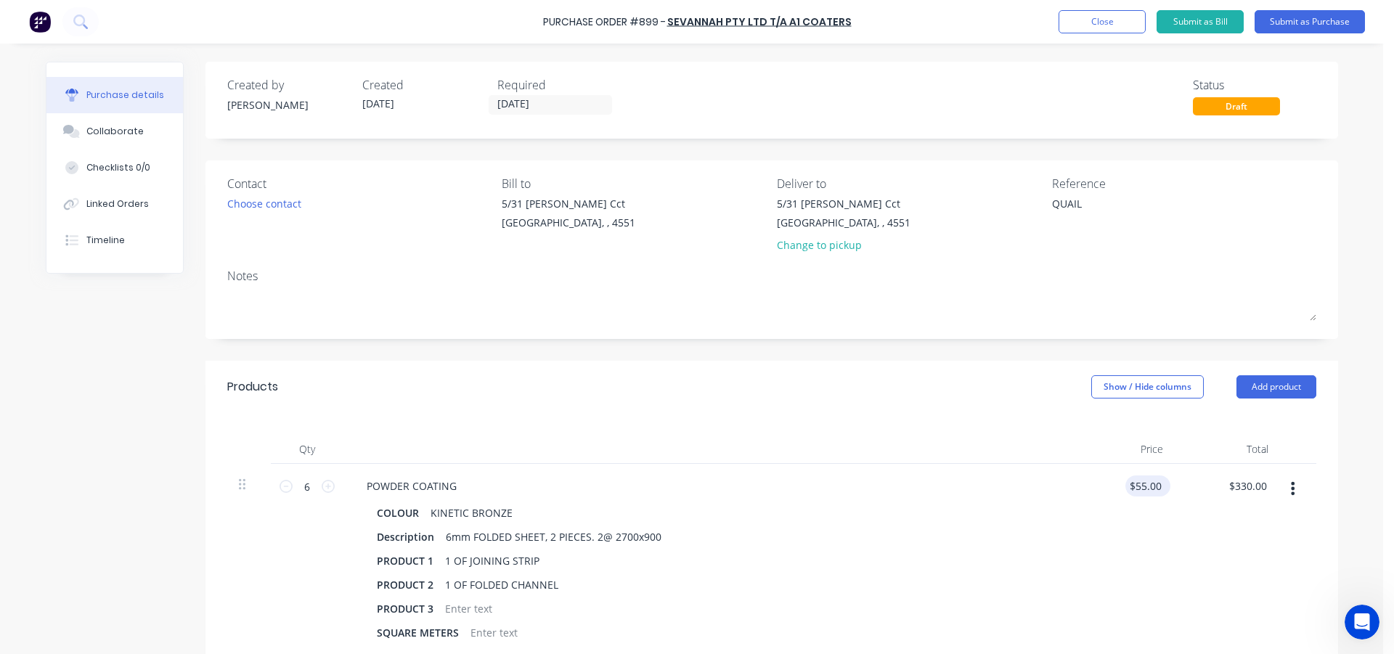
type textarea "x"
drag, startPoint x: 1155, startPoint y: 486, endPoint x: 1120, endPoint y: 489, distance: 35.7
click at [1120, 489] on input "55.0000" at bounding box center [1141, 485] width 45 height 21
type input "75"
type textarea "x"
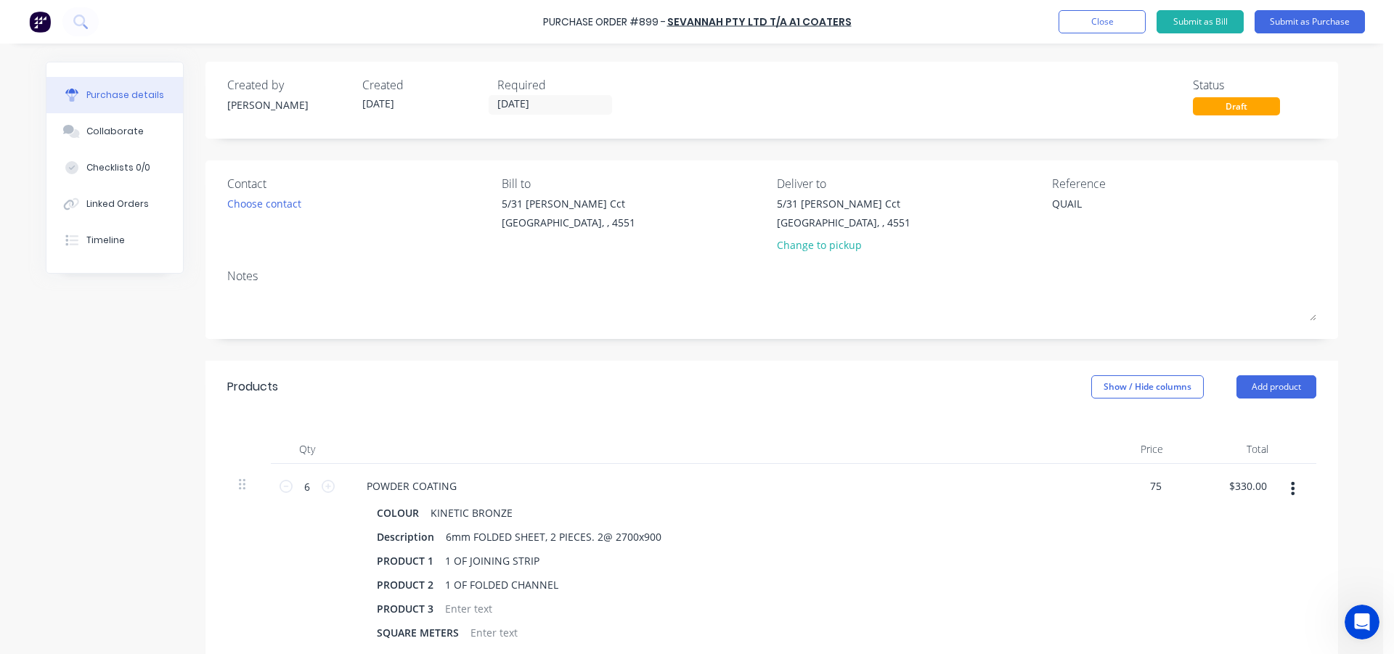
type input "$75.00"
type input "$450.00"
click at [323, 408] on div "Products Show / Hide columns Add product" at bounding box center [771, 387] width 1132 height 52
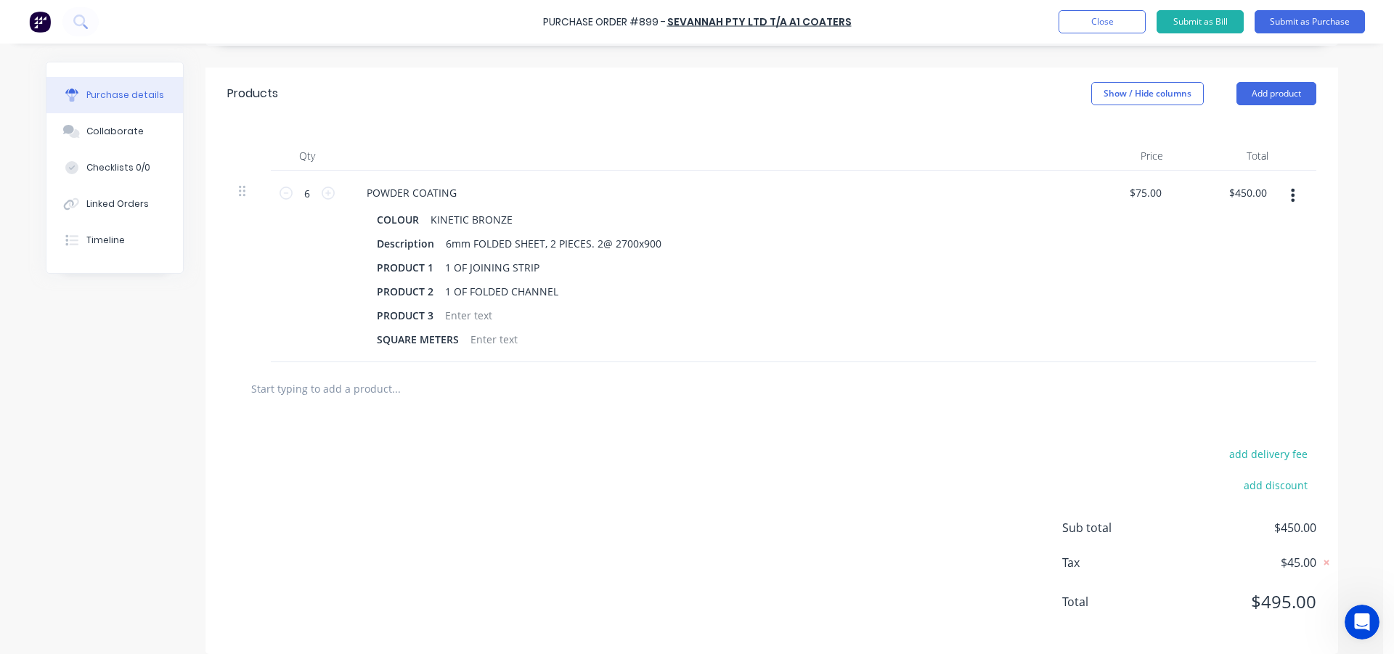
scroll to position [308, 0]
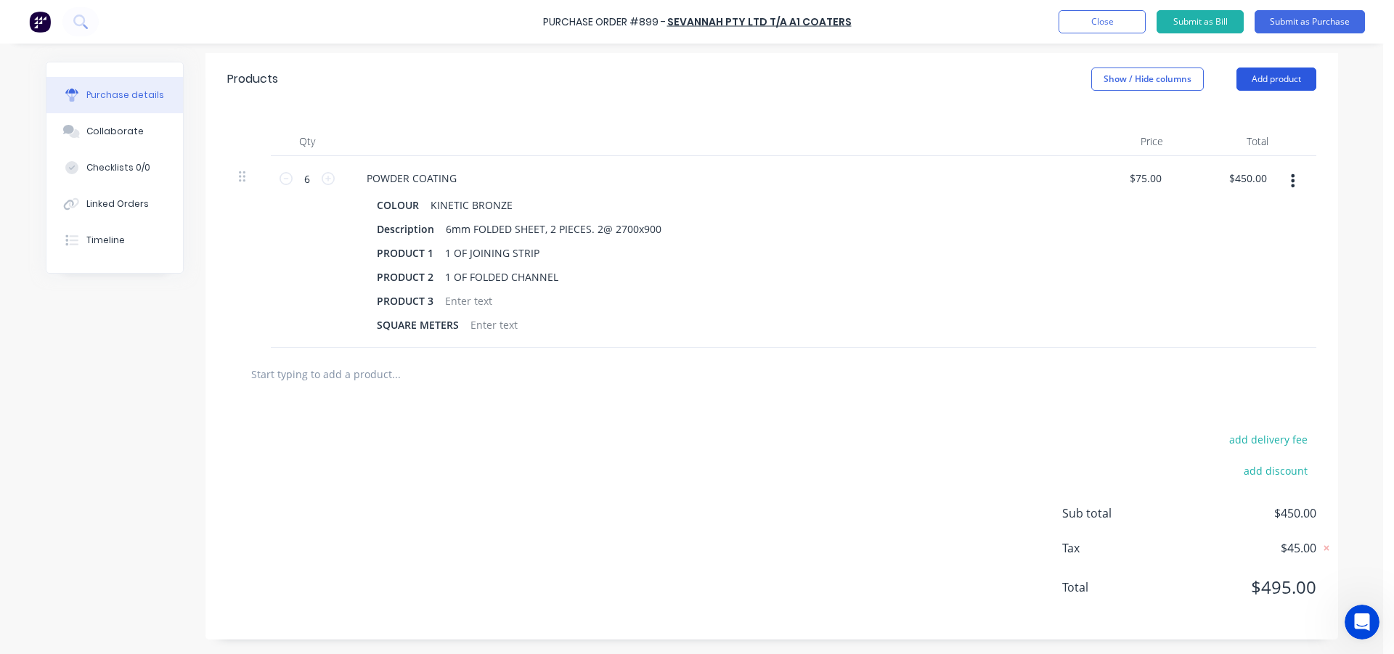
click at [1272, 87] on button "Add product" at bounding box center [1276, 78] width 80 height 23
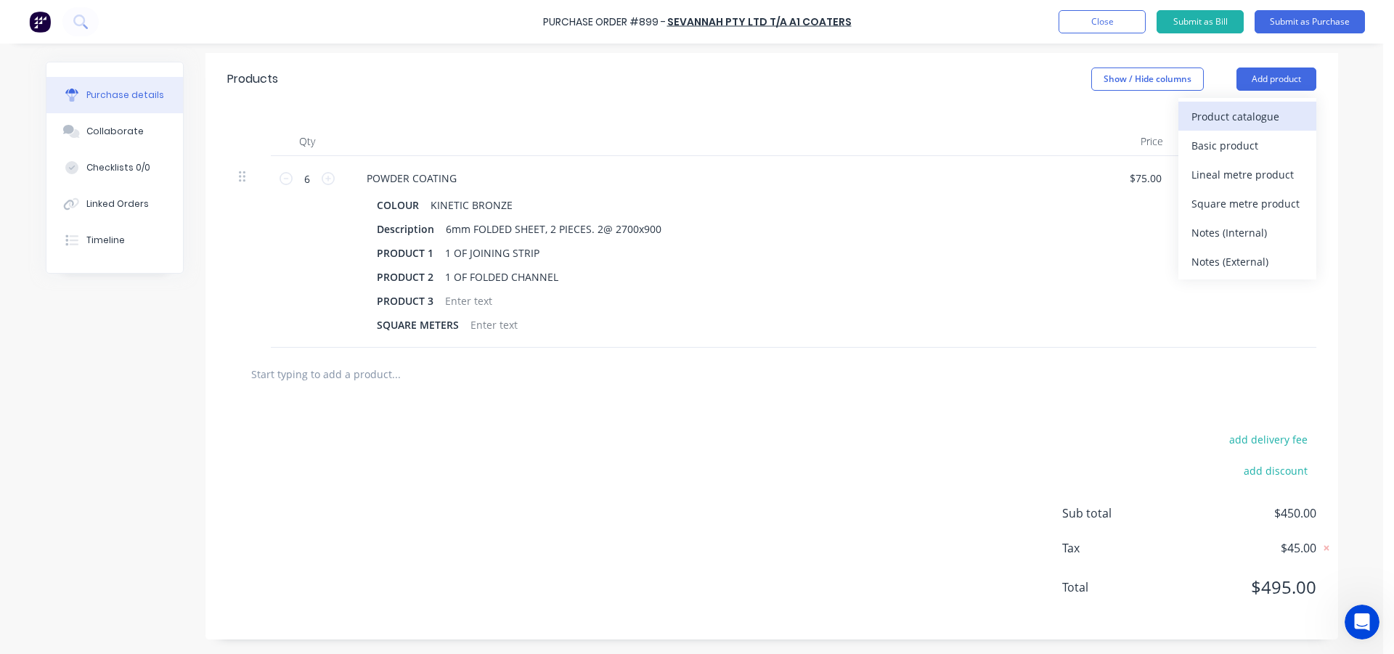
click at [1234, 117] on div "Product catalogue" at bounding box center [1247, 116] width 112 height 21
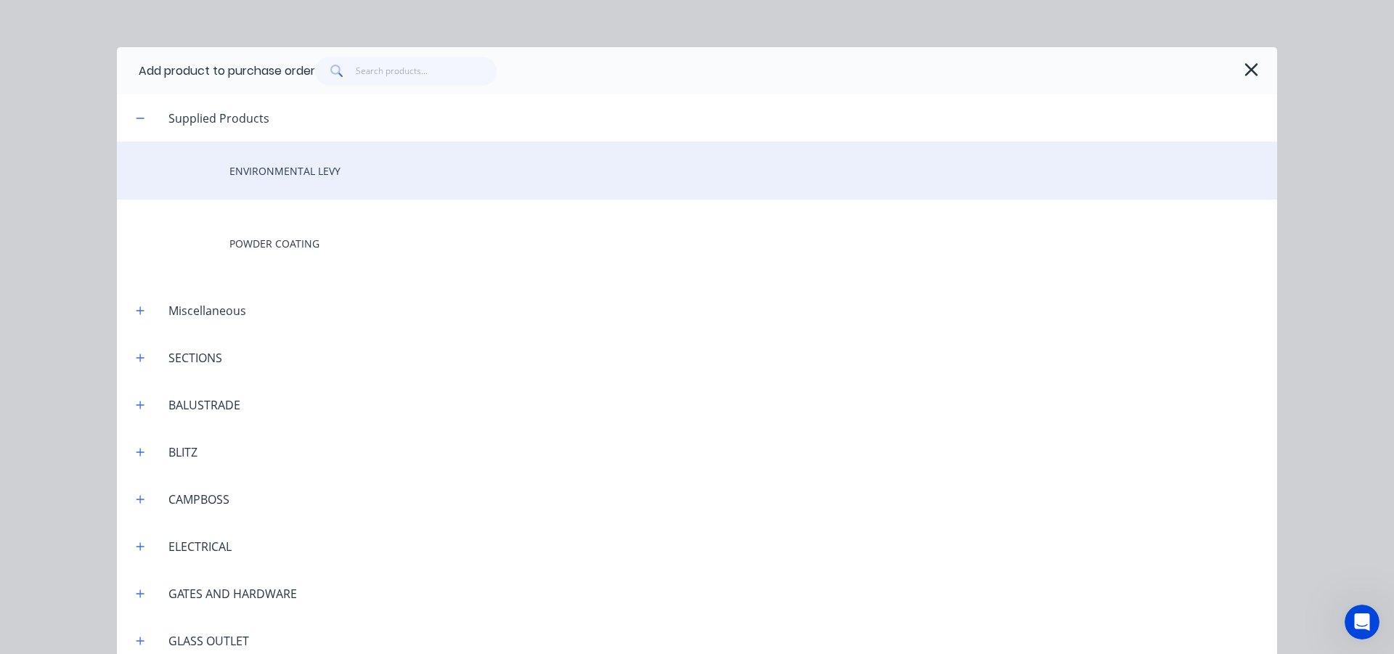
click at [341, 179] on div "ENVIRONMENTAL LEVY" at bounding box center [697, 171] width 1160 height 58
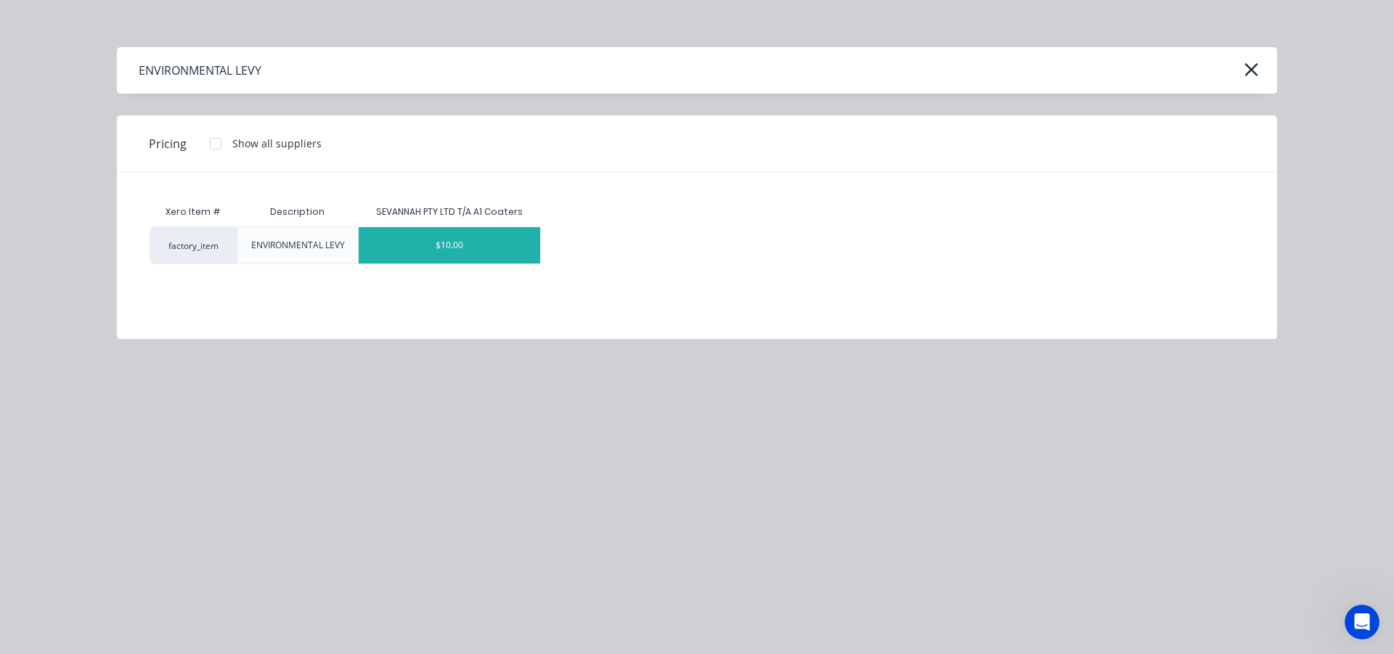
click at [486, 240] on div "$10.00" at bounding box center [449, 245] width 181 height 36
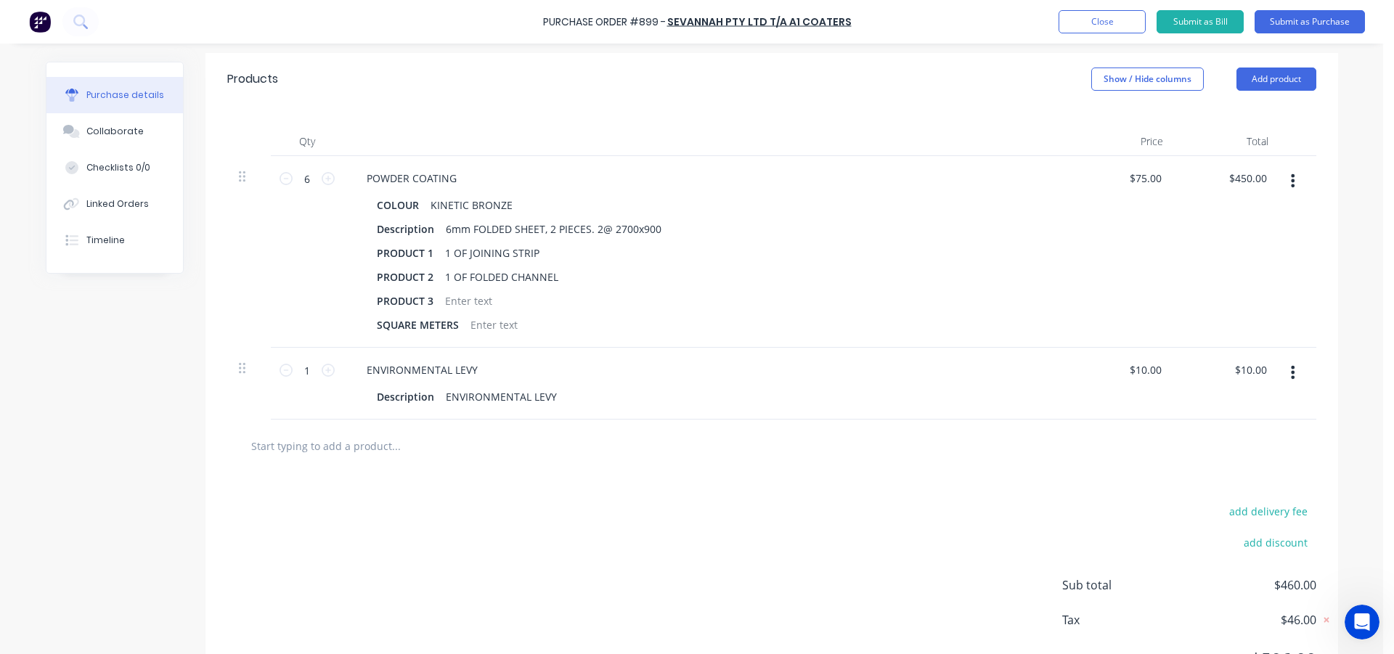
scroll to position [17, 0]
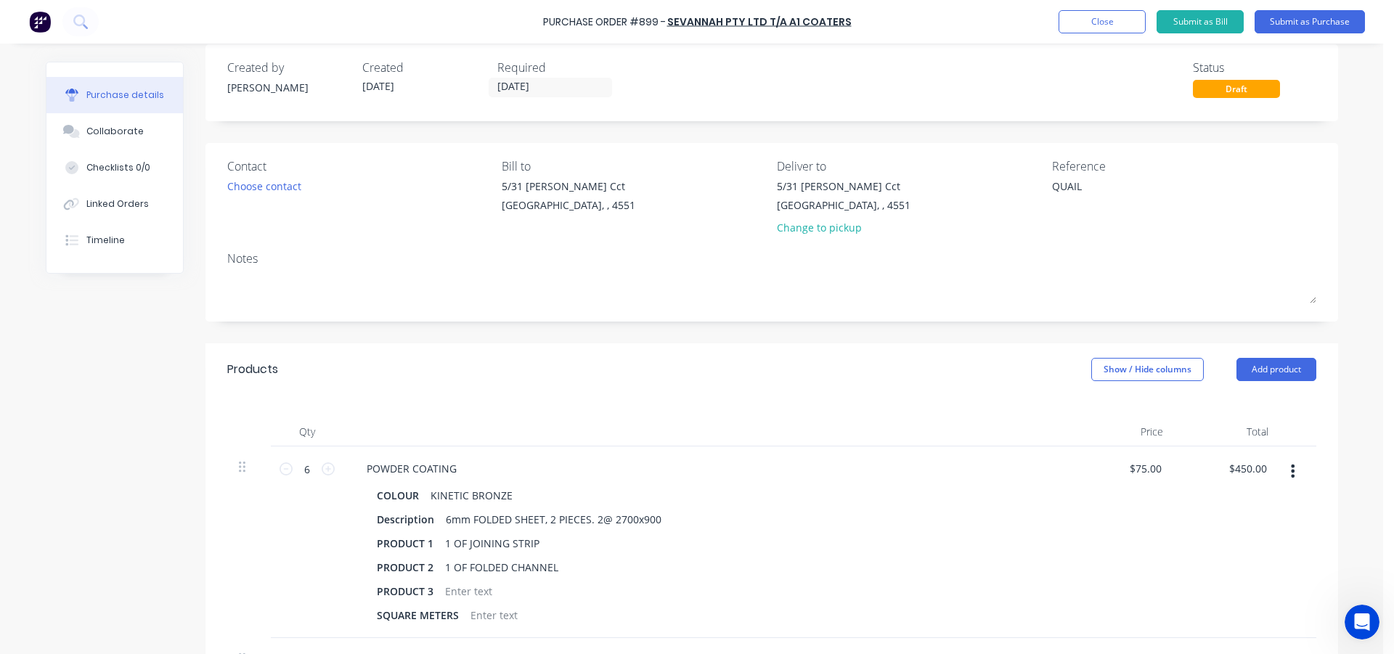
click at [800, 344] on div "Products Show / Hide columns Add product" at bounding box center [771, 369] width 1132 height 52
click at [1079, 19] on button "Close" at bounding box center [1101, 21] width 87 height 23
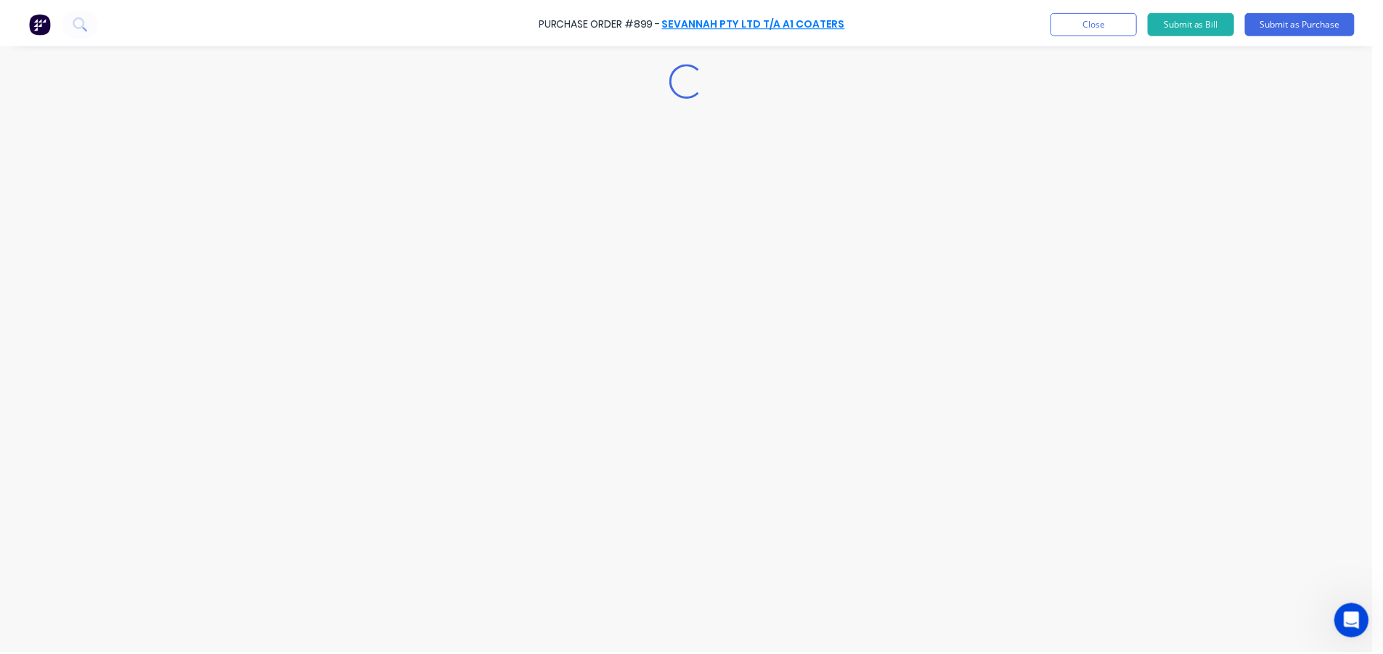
scroll to position [0, 0]
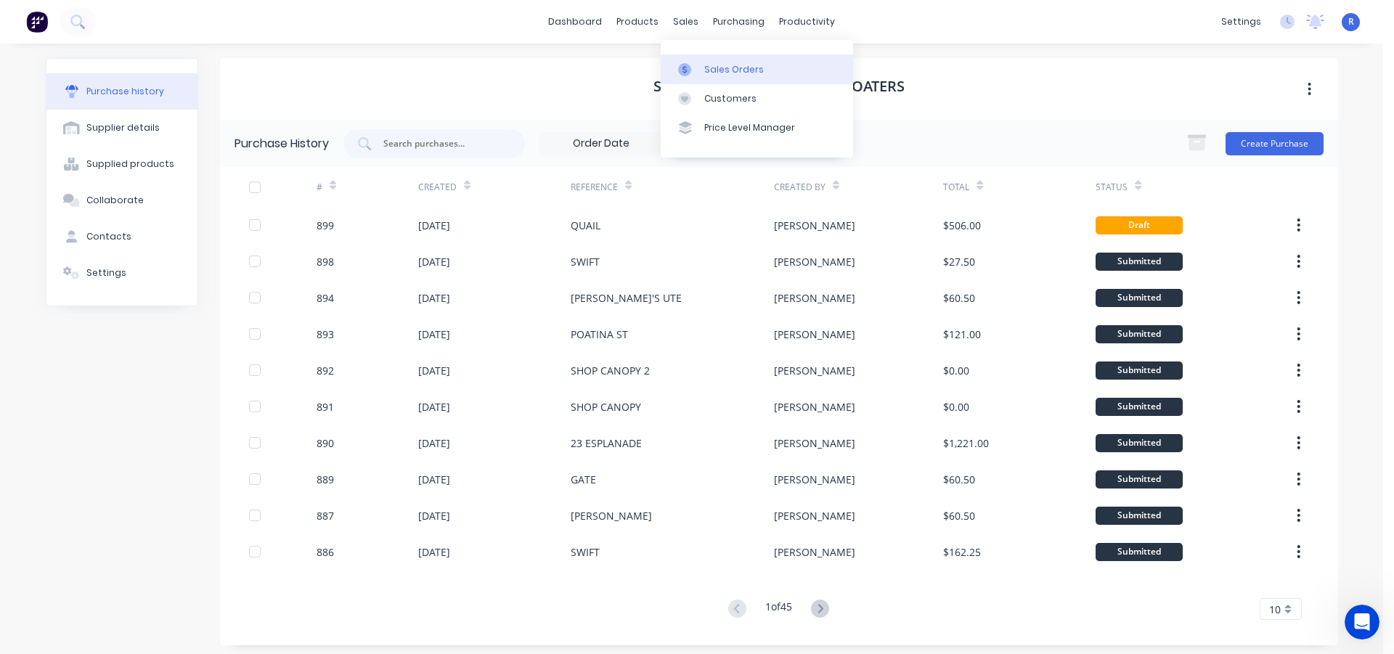
click at [710, 58] on link "Sales Orders" at bounding box center [756, 68] width 192 height 29
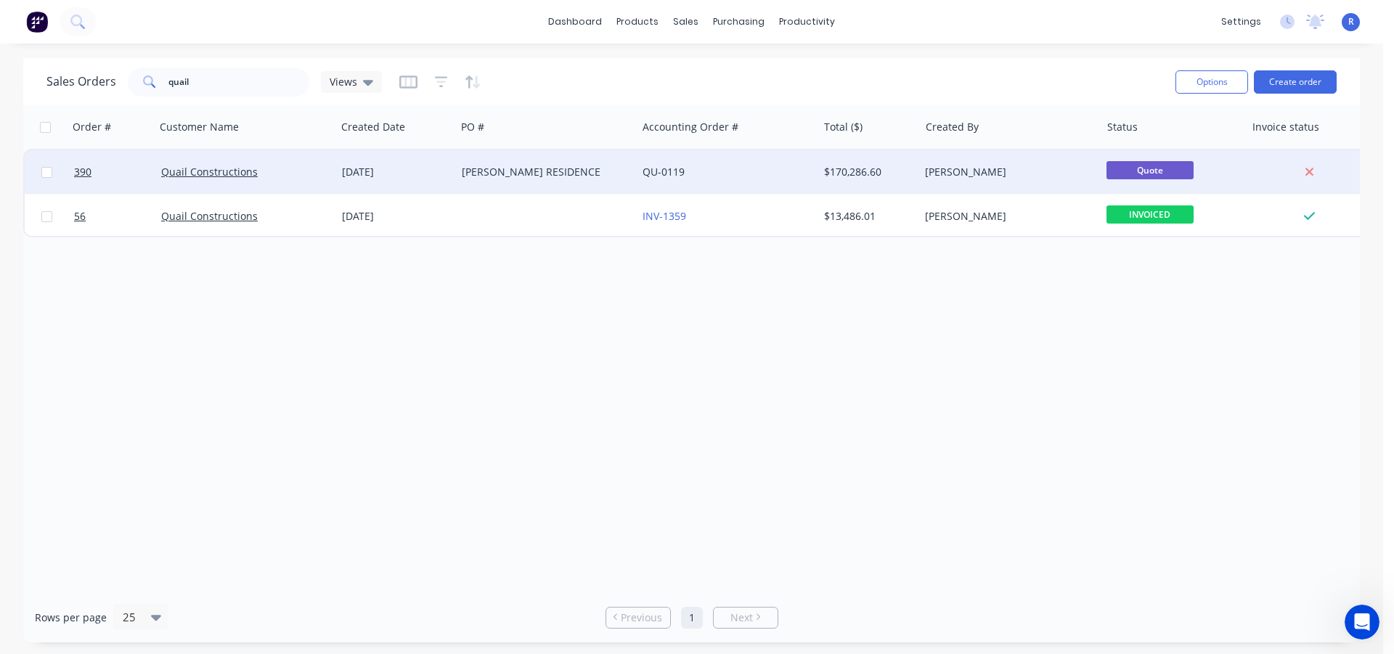
click at [520, 173] on div "[PERSON_NAME] RESIDENCE" at bounding box center [542, 172] width 161 height 15
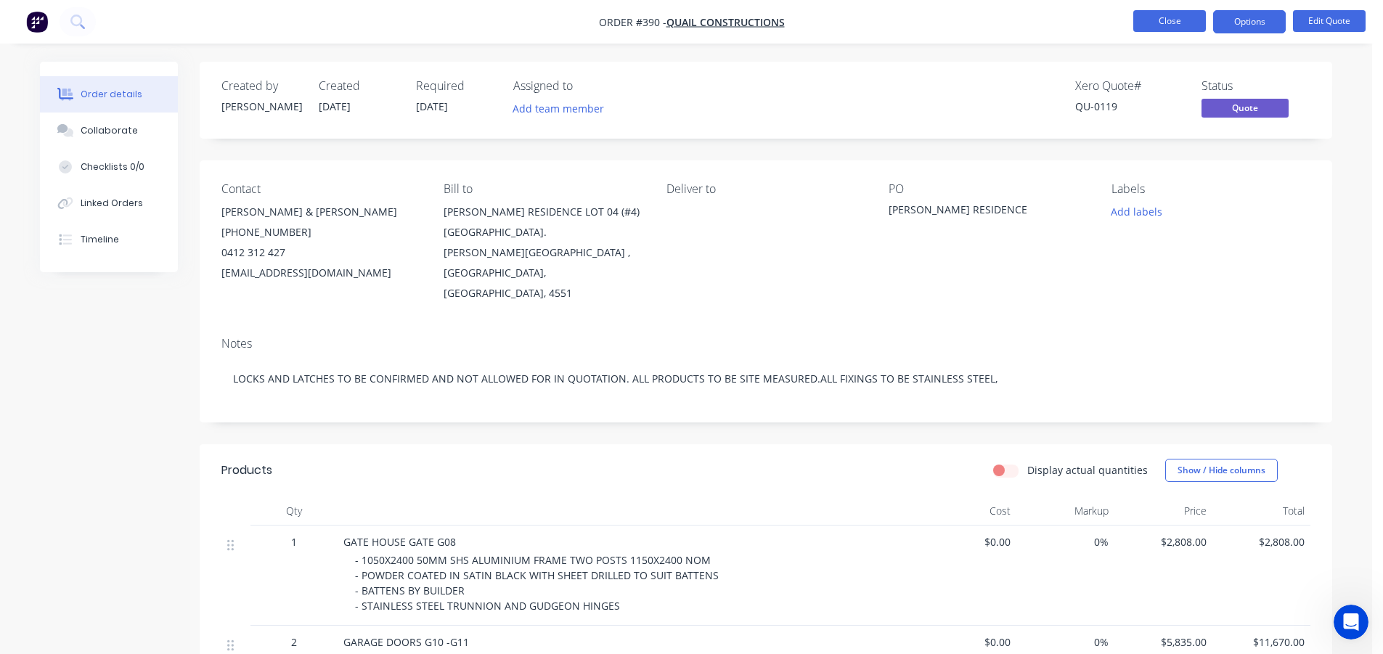
click at [1195, 20] on button "Close" at bounding box center [1169, 21] width 73 height 22
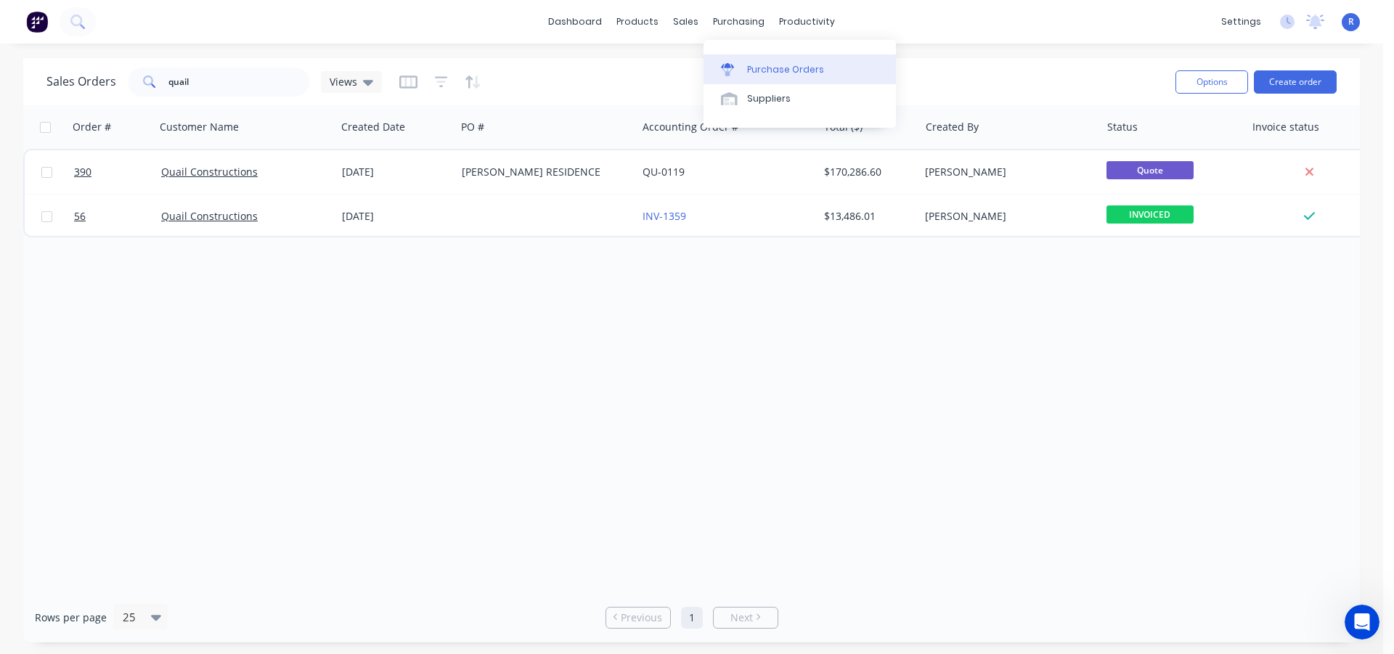
click at [755, 61] on link "Purchase Orders" at bounding box center [799, 68] width 192 height 29
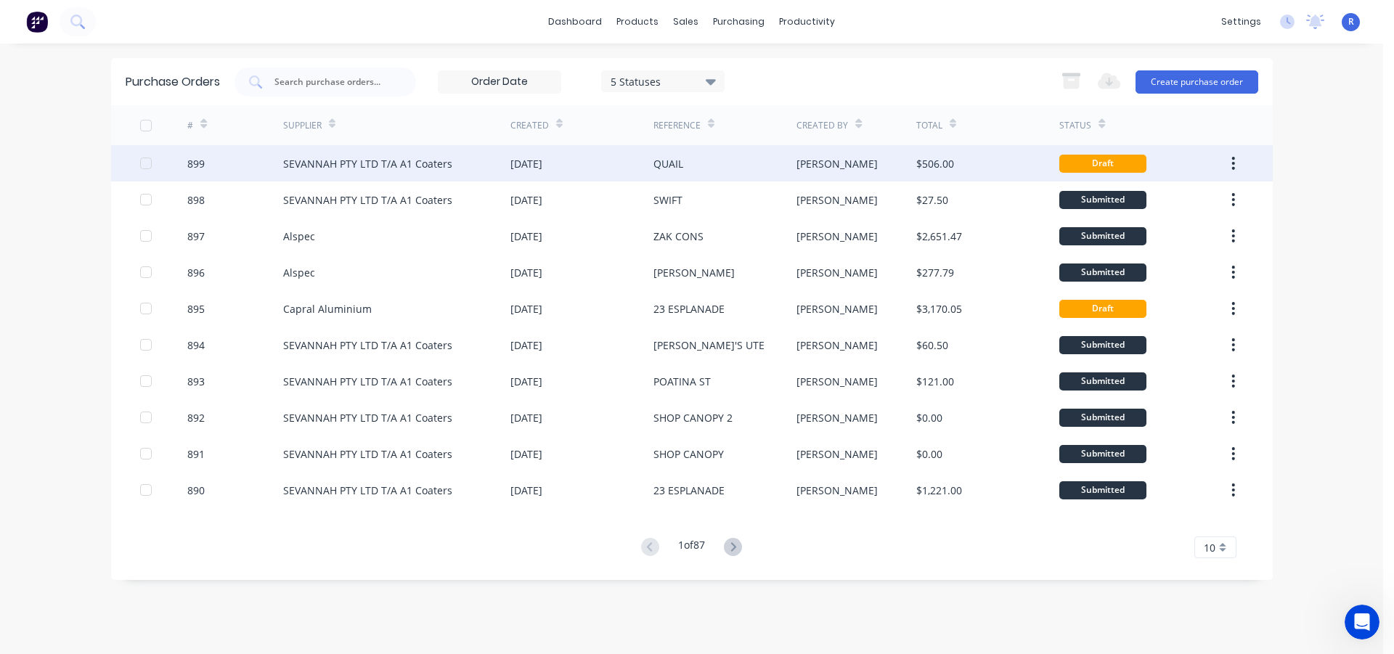
click at [644, 171] on div "[DATE]" at bounding box center [581, 163] width 143 height 36
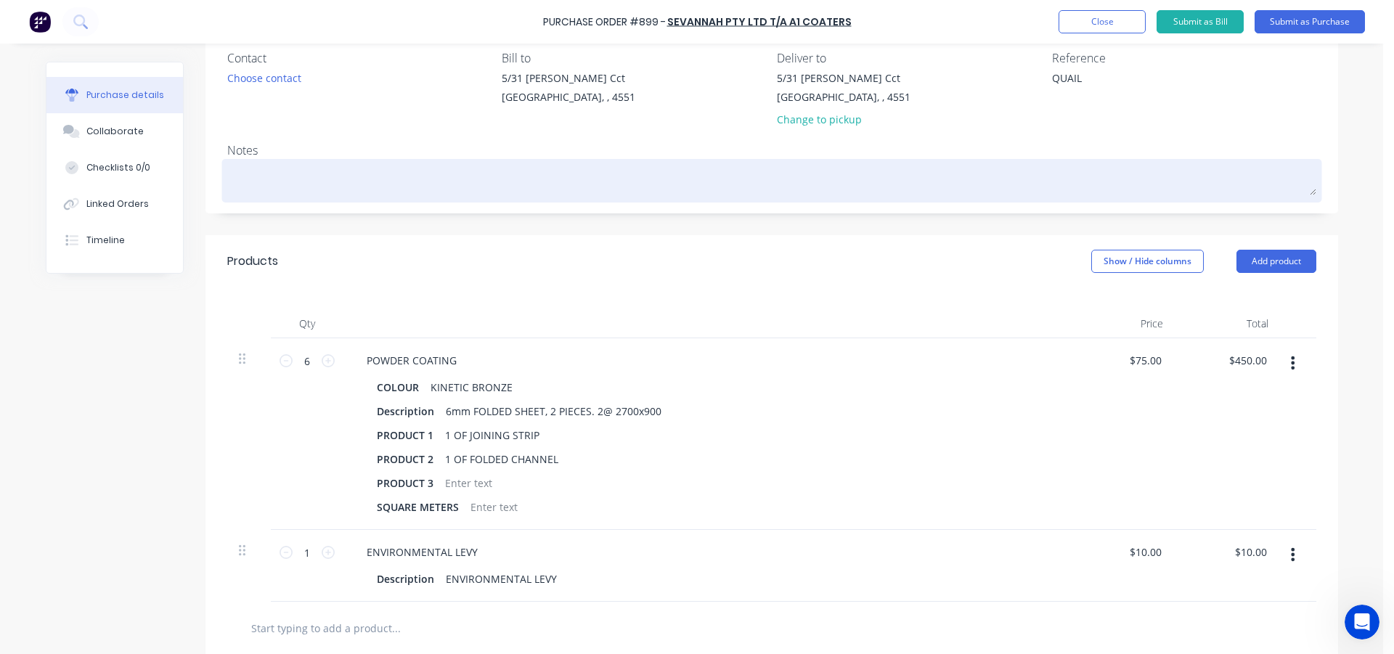
scroll to position [145, 0]
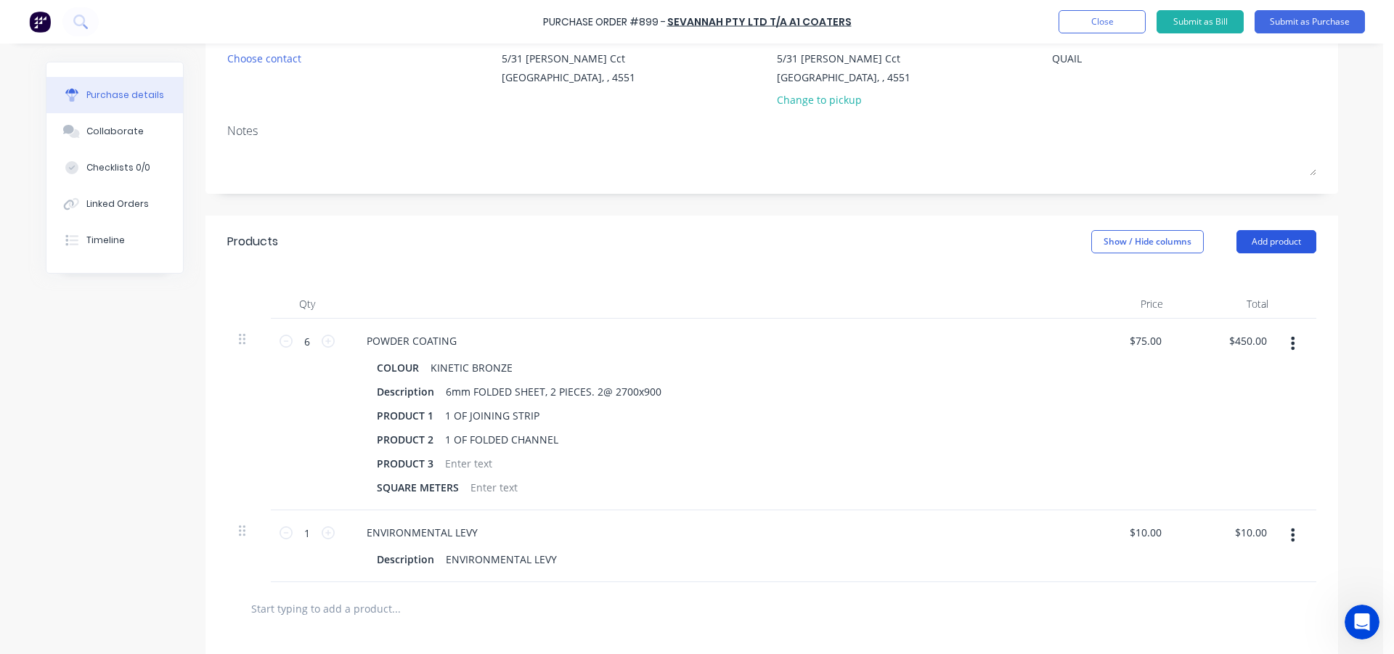
click at [1264, 241] on button "Add product" at bounding box center [1276, 241] width 80 height 23
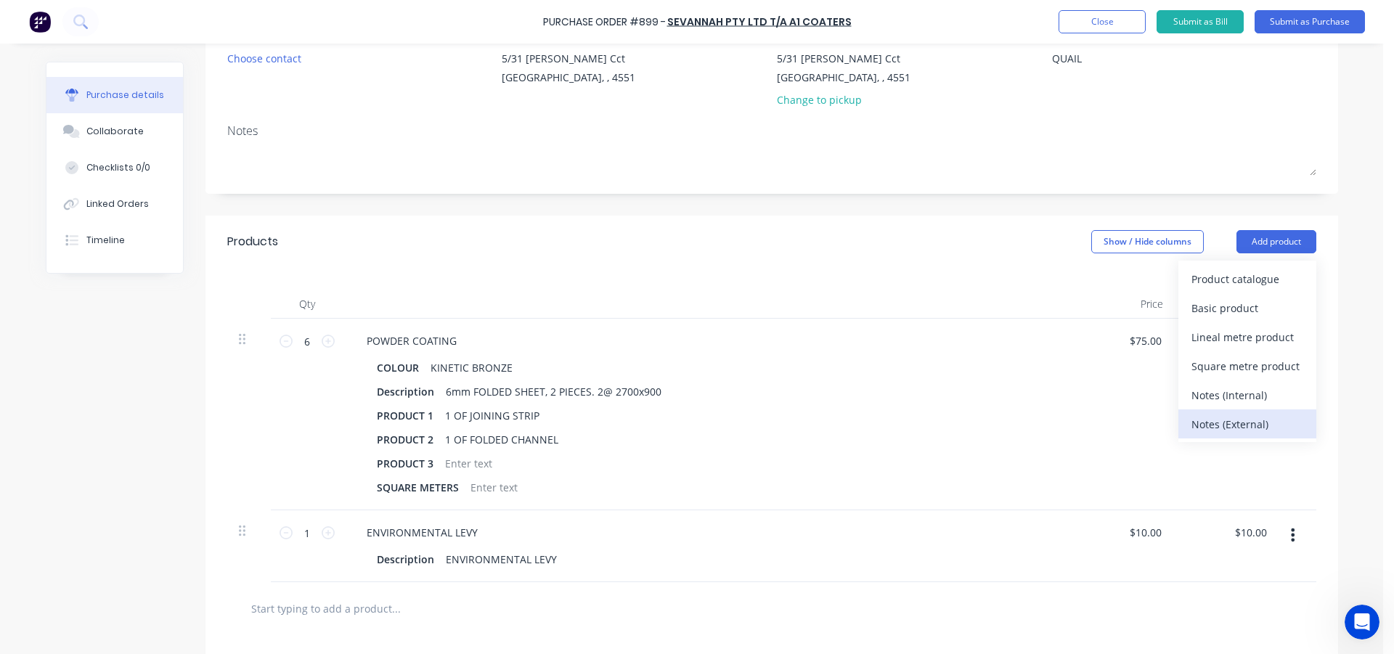
click at [1240, 420] on div "Notes (External)" at bounding box center [1247, 424] width 112 height 21
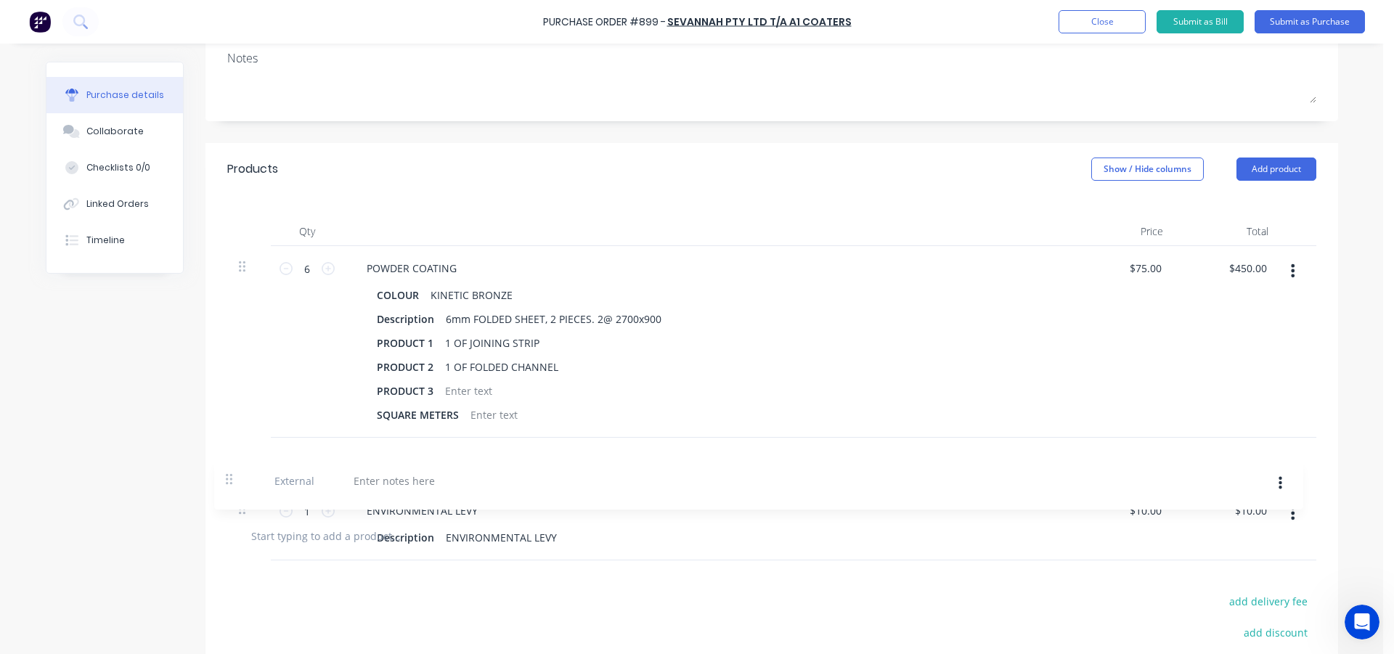
scroll to position [221, 0]
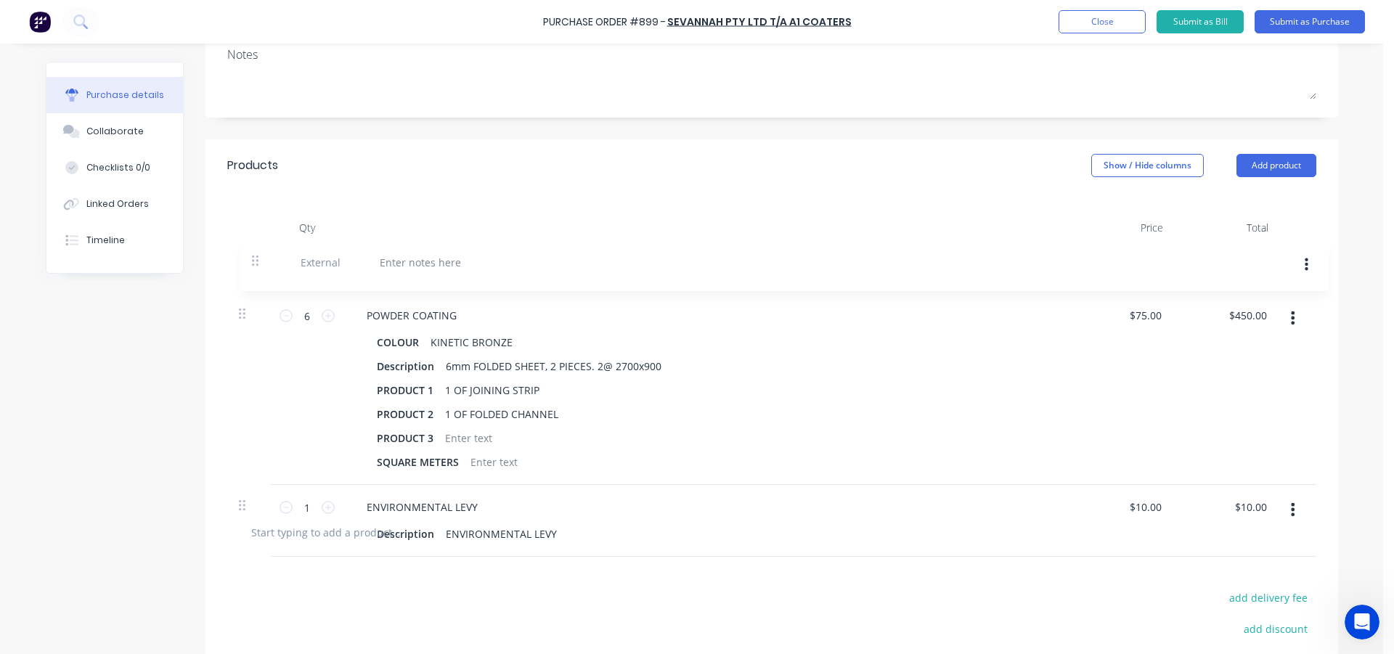
drag, startPoint x: 239, startPoint y: 528, endPoint x: 261, endPoint y: 250, distance: 279.6
click at [259, 250] on div "6 6 POWDER COATING COLOUR KINETIC BRONZE Description 6mm FOLDED SHEET, 2 PIECES…" at bounding box center [771, 373] width 1089 height 263
click at [374, 258] on div at bounding box center [407, 264] width 105 height 21
type textarea "x"
click at [691, 220] on div at bounding box center [706, 227] width 726 height 29
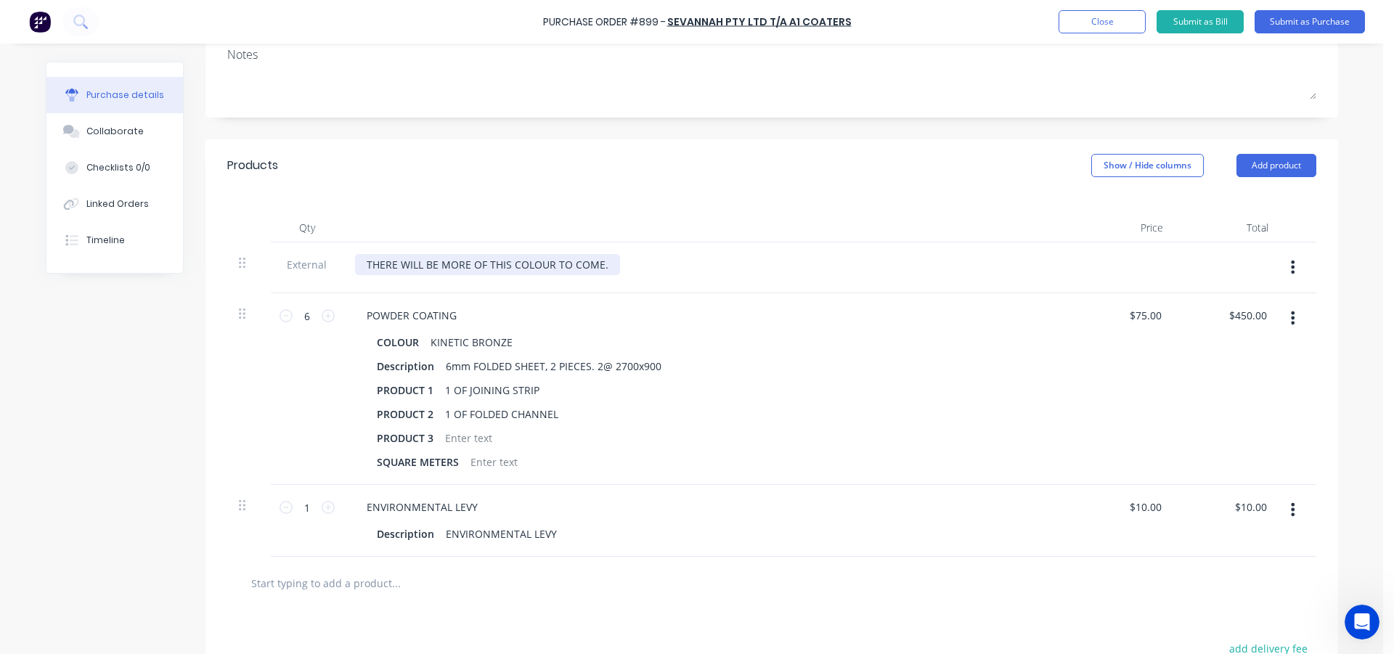
click at [602, 265] on div "THERE WILL BE MORE OF THIS COLOUR TO COME." at bounding box center [487, 264] width 265 height 21
click at [472, 183] on div "Products Show / Hide columns Add product" at bounding box center [771, 165] width 1132 height 52
click at [604, 266] on div "THERE WILL BE MORE OF THIS COLOUR TO COME." at bounding box center [487, 264] width 265 height 21
click at [622, 211] on div "Qty Price Total External 6 6 POWDER COATING COLOUR KINETIC BRONZE Description 6…" at bounding box center [771, 374] width 1132 height 365
click at [1290, 267] on button "button" at bounding box center [1292, 267] width 34 height 26
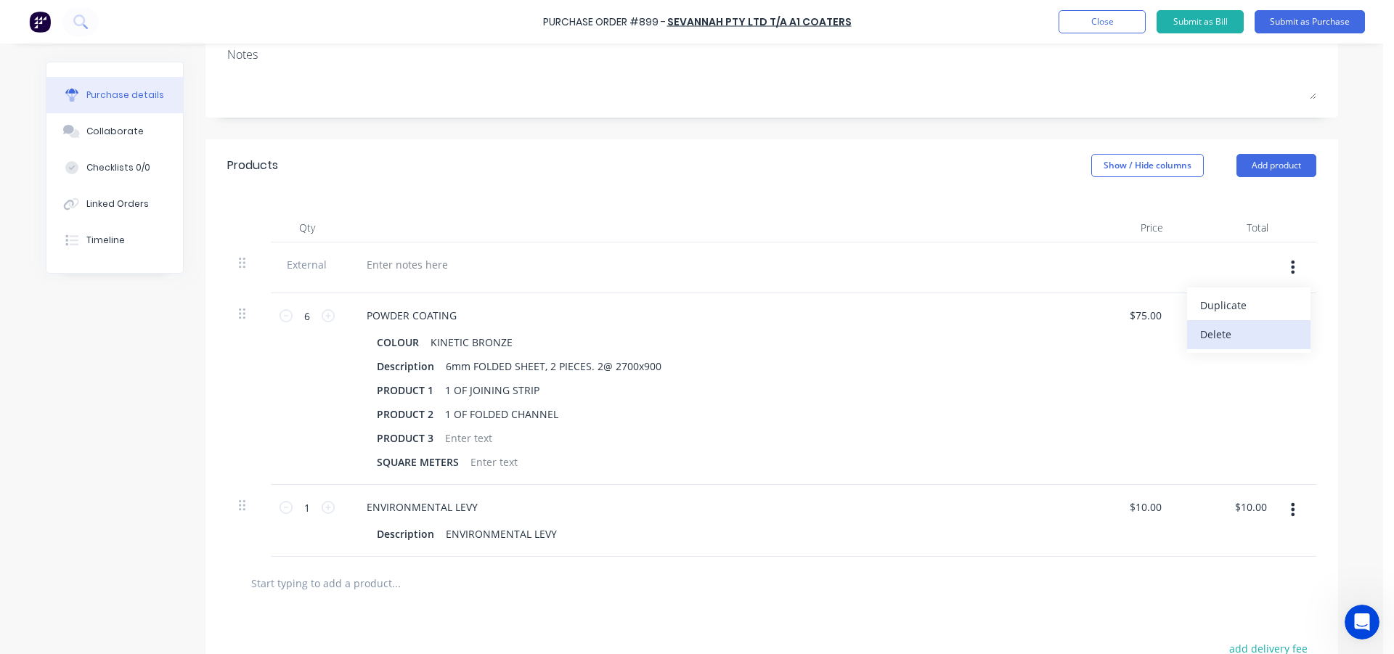
click at [1240, 332] on button "Delete" at bounding box center [1248, 334] width 123 height 29
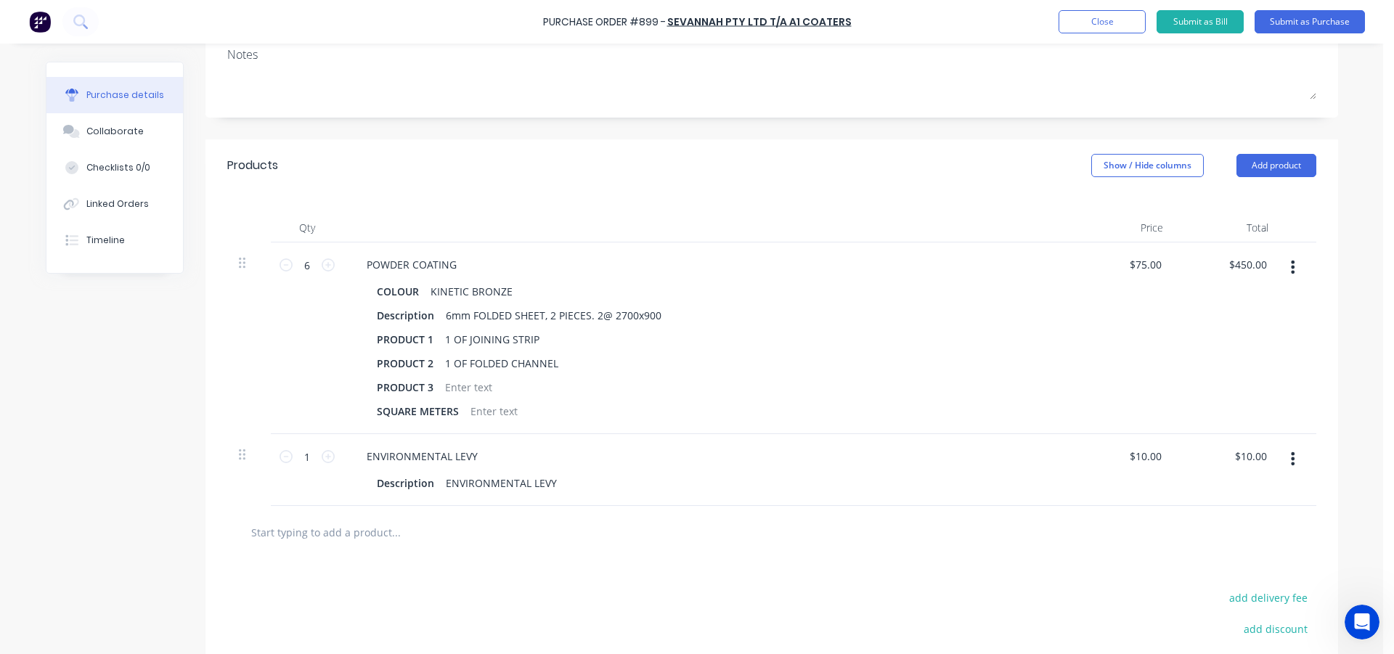
click at [750, 189] on div "Products Show / Hide columns Add product" at bounding box center [771, 165] width 1132 height 52
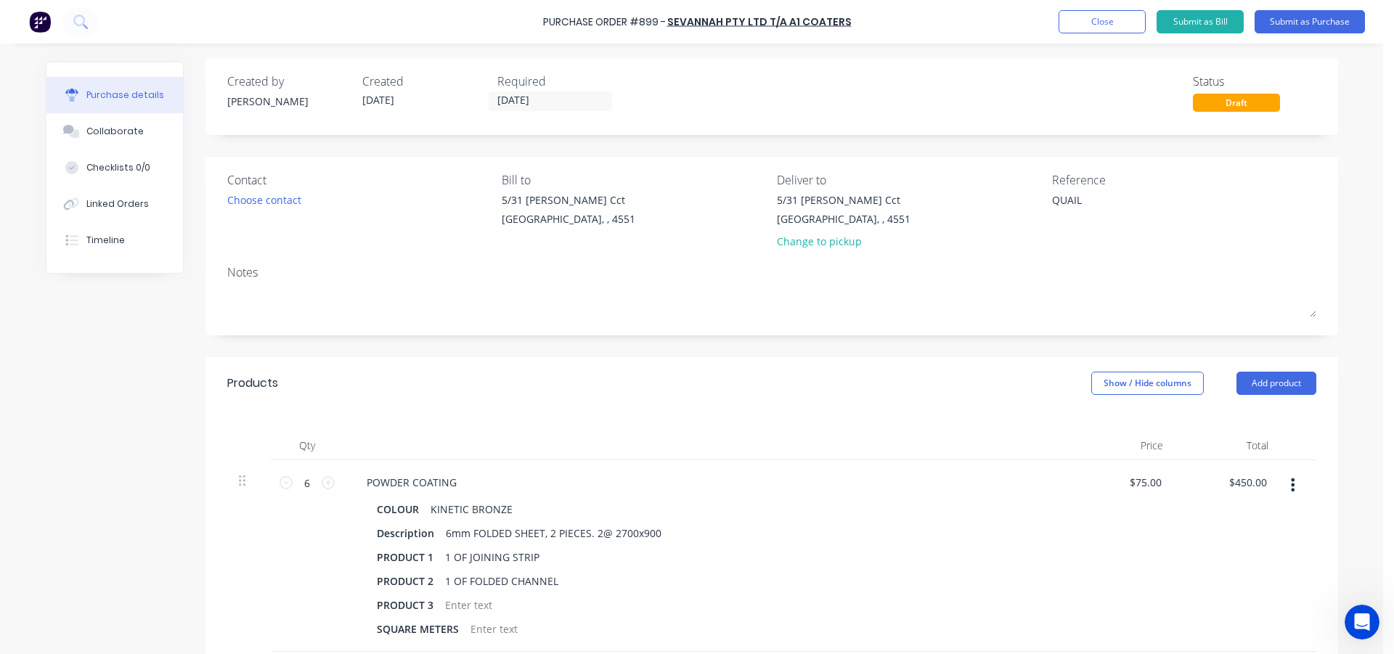
scroll to position [0, 0]
click at [1253, 382] on button "Add product" at bounding box center [1276, 386] width 80 height 23
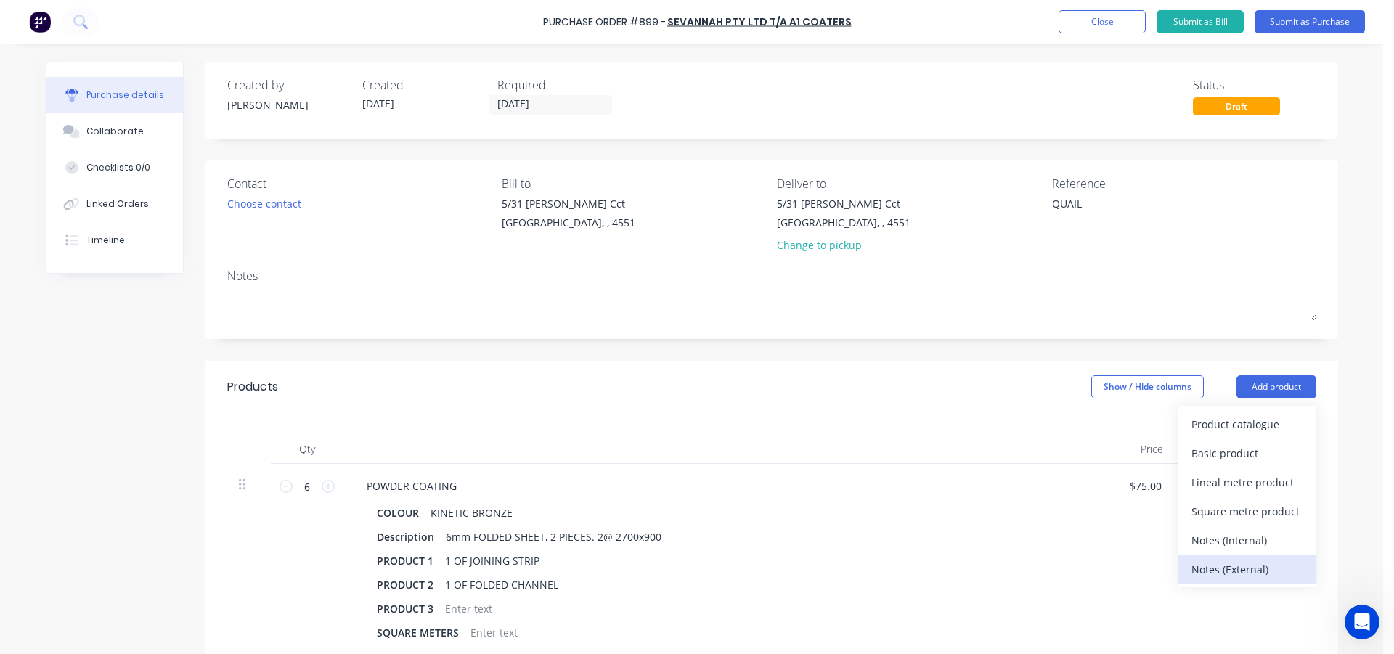
click at [1237, 570] on div "Notes (External)" at bounding box center [1247, 569] width 112 height 21
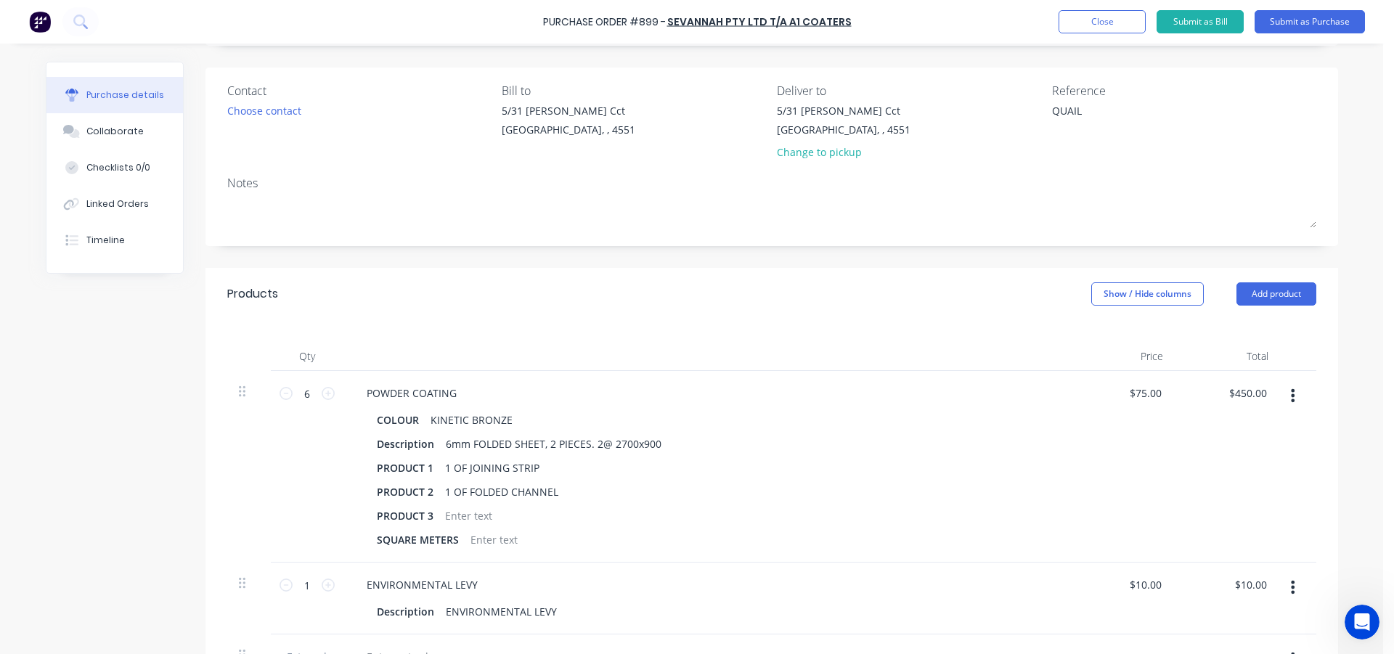
scroll to position [363, 0]
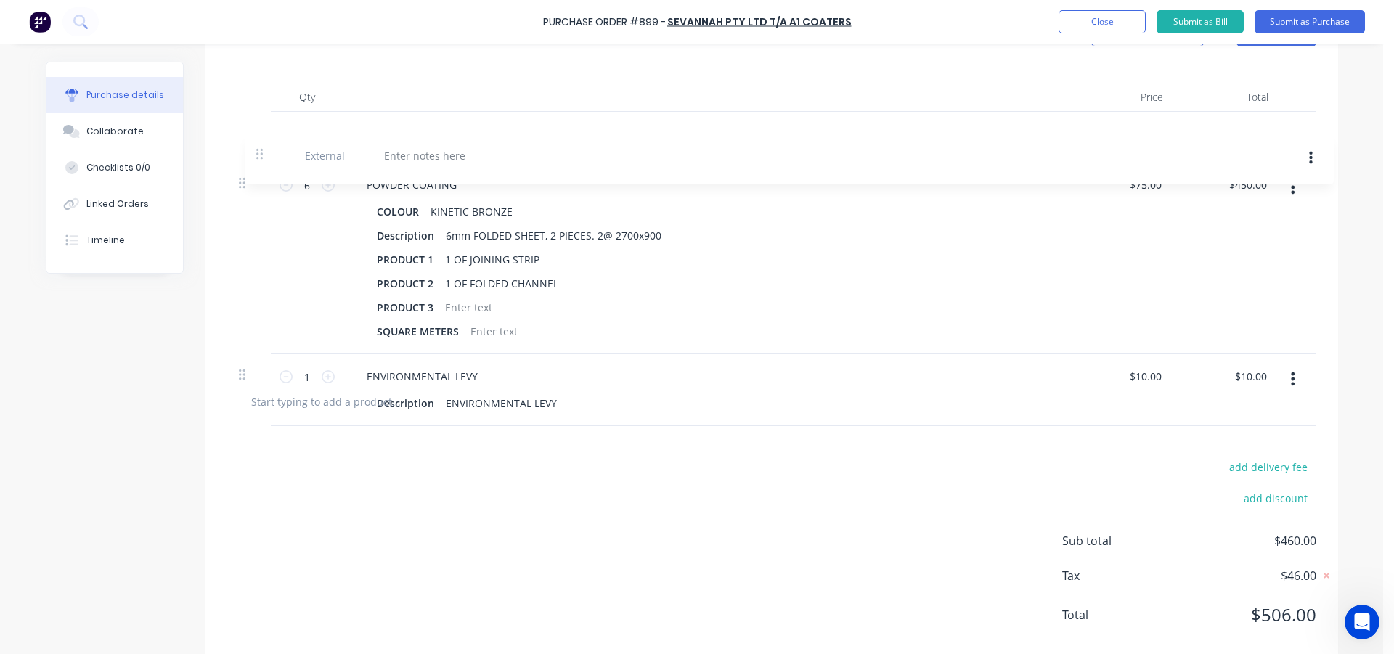
drag, startPoint x: 237, startPoint y: 386, endPoint x: 260, endPoint y: 146, distance: 241.4
click at [260, 146] on div "6 6 POWDER COATING COLOUR KINETIC BRONZE Description 6mm FOLDED SHEET, 2 PIECES…" at bounding box center [771, 243] width 1089 height 263
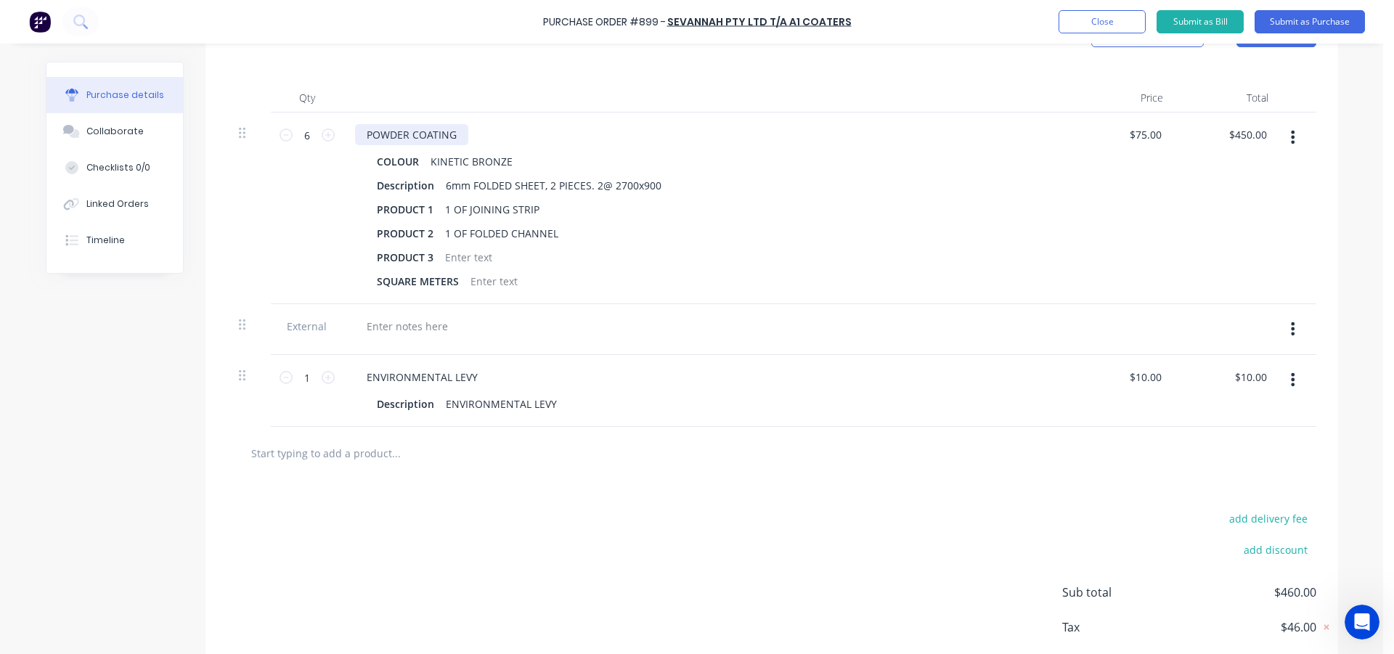
click at [404, 137] on div "POWDER COATING" at bounding box center [411, 134] width 113 height 21
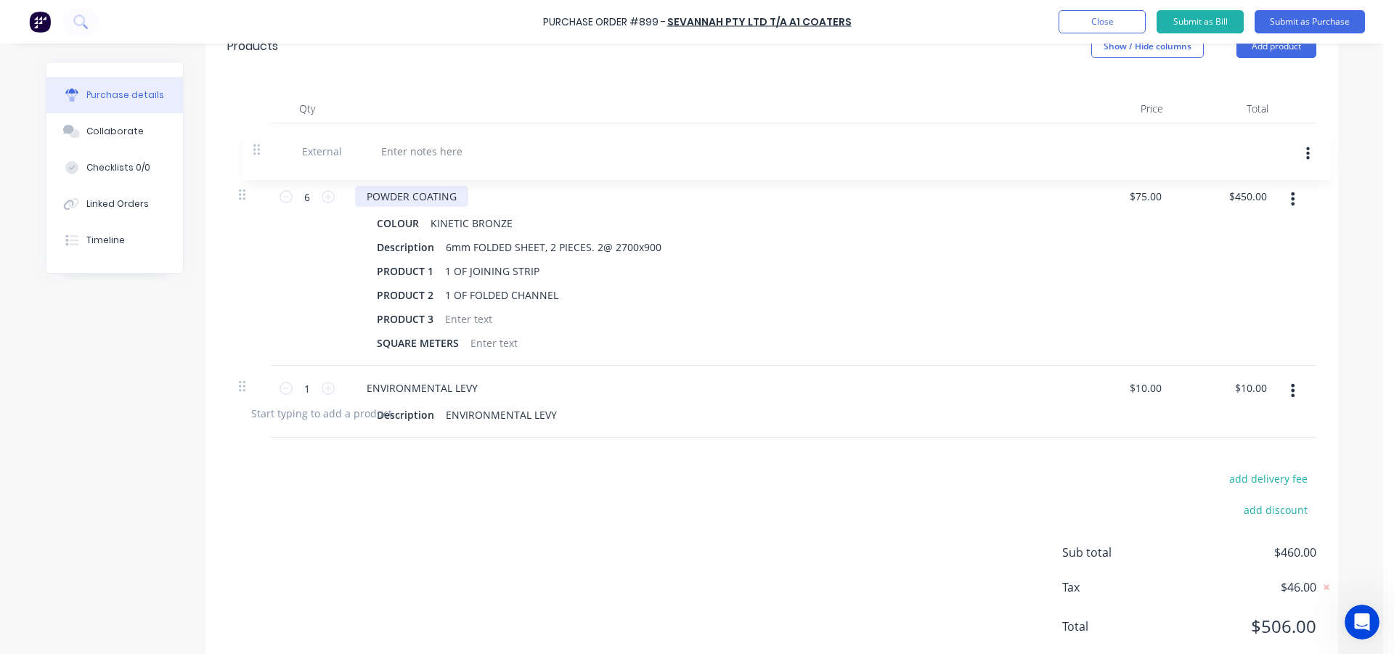
drag, startPoint x: 238, startPoint y: 327, endPoint x: 258, endPoint y: 147, distance: 181.9
click at [258, 147] on div "6 6 POWDER COATING COLOUR KINETIC BRONZE Description 6mm FOLDED SHEET, 2 PIECES…" at bounding box center [771, 254] width 1089 height 263
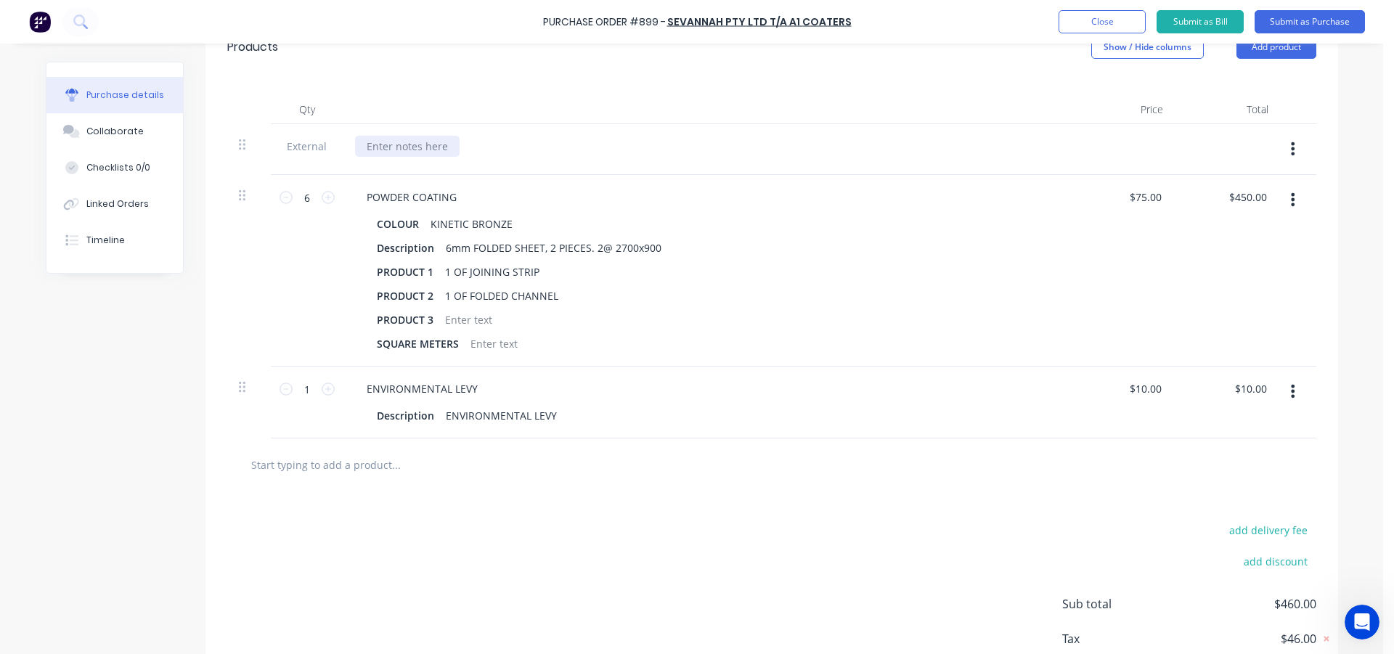
click at [380, 152] on div at bounding box center [407, 146] width 105 height 21
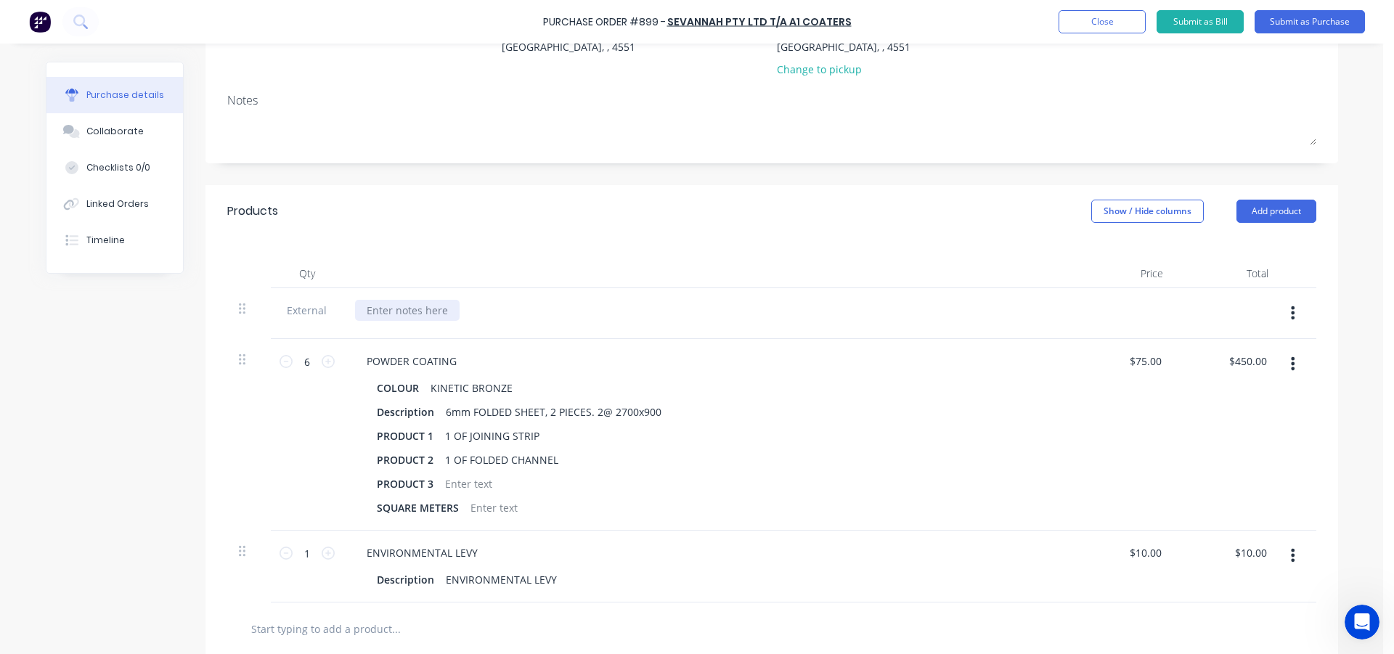
scroll to position [49, 0]
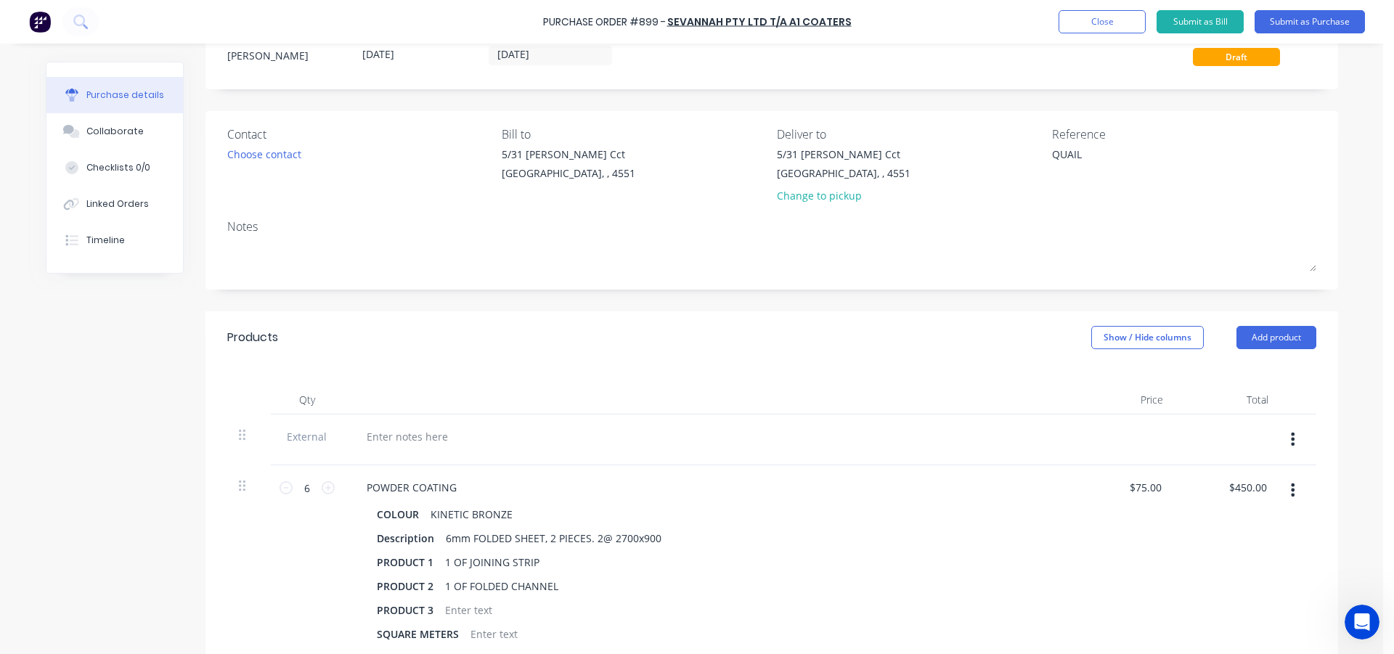
click at [1290, 434] on icon "button" at bounding box center [1292, 439] width 4 height 13
click at [1226, 507] on button "Delete" at bounding box center [1248, 506] width 123 height 29
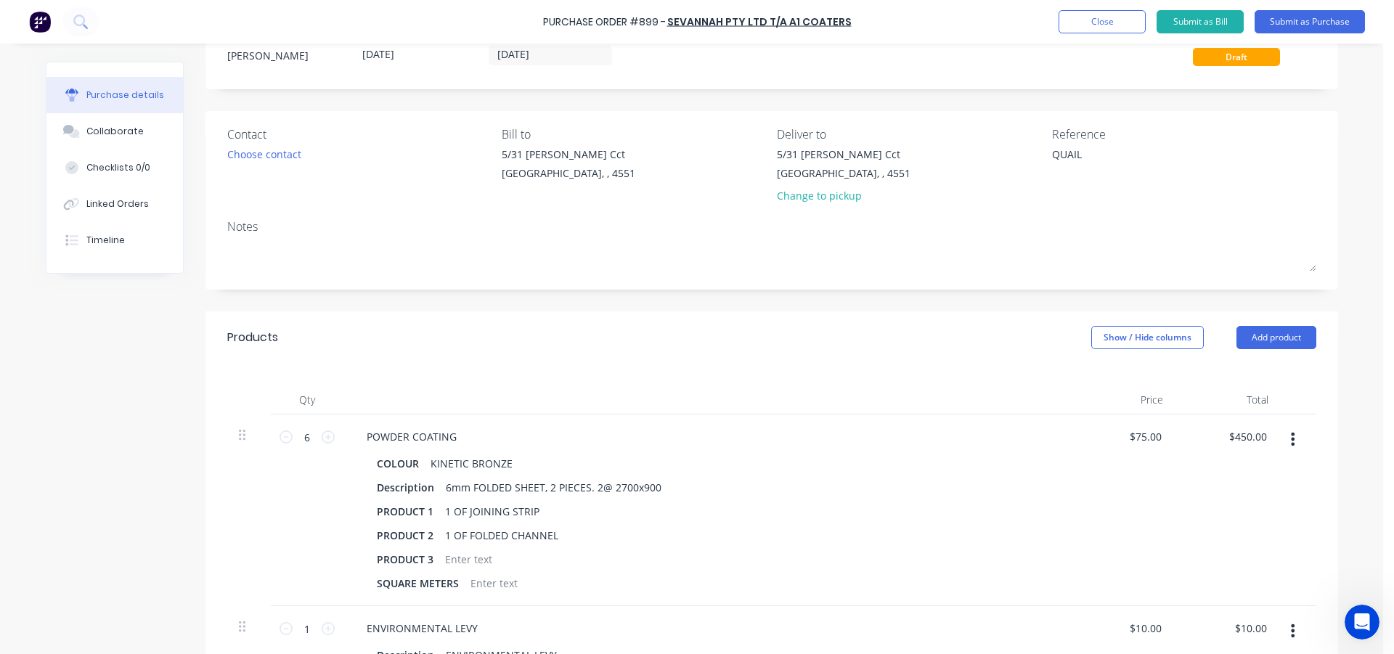
click at [666, 393] on div at bounding box center [706, 399] width 726 height 29
click at [1333, 22] on button "Submit as Purchase" at bounding box center [1309, 21] width 110 height 23
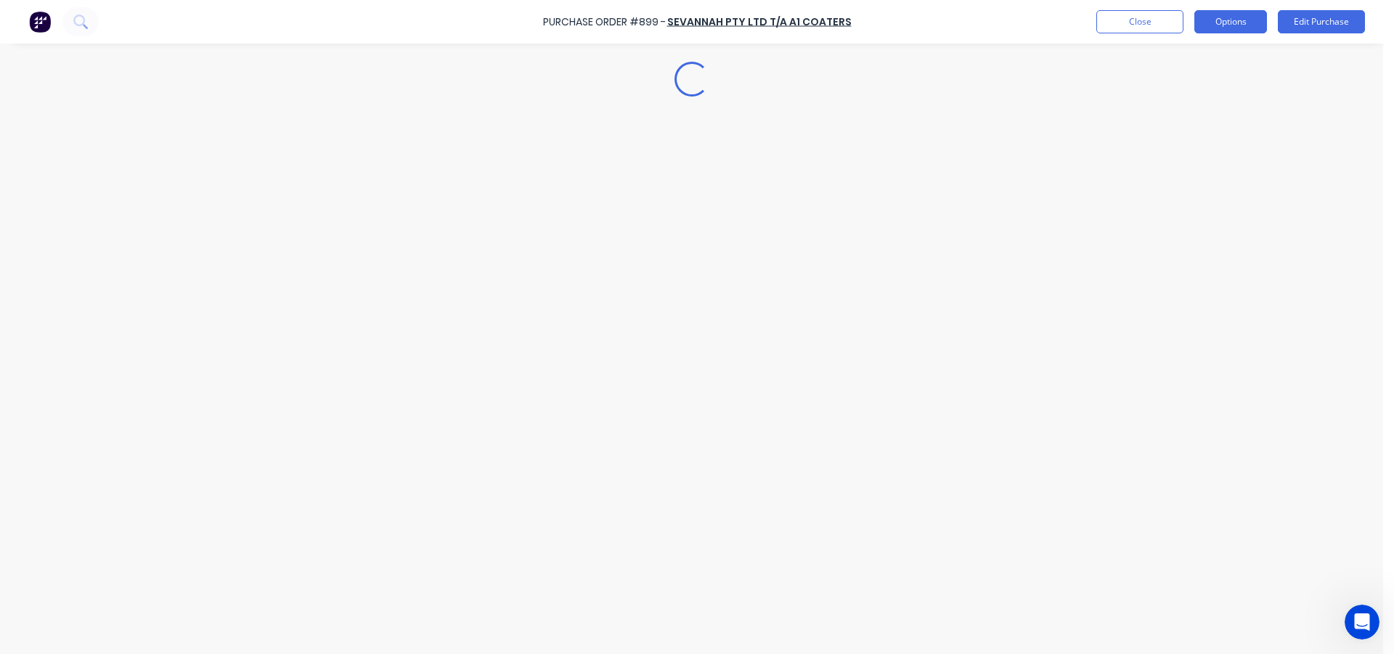
scroll to position [0, 0]
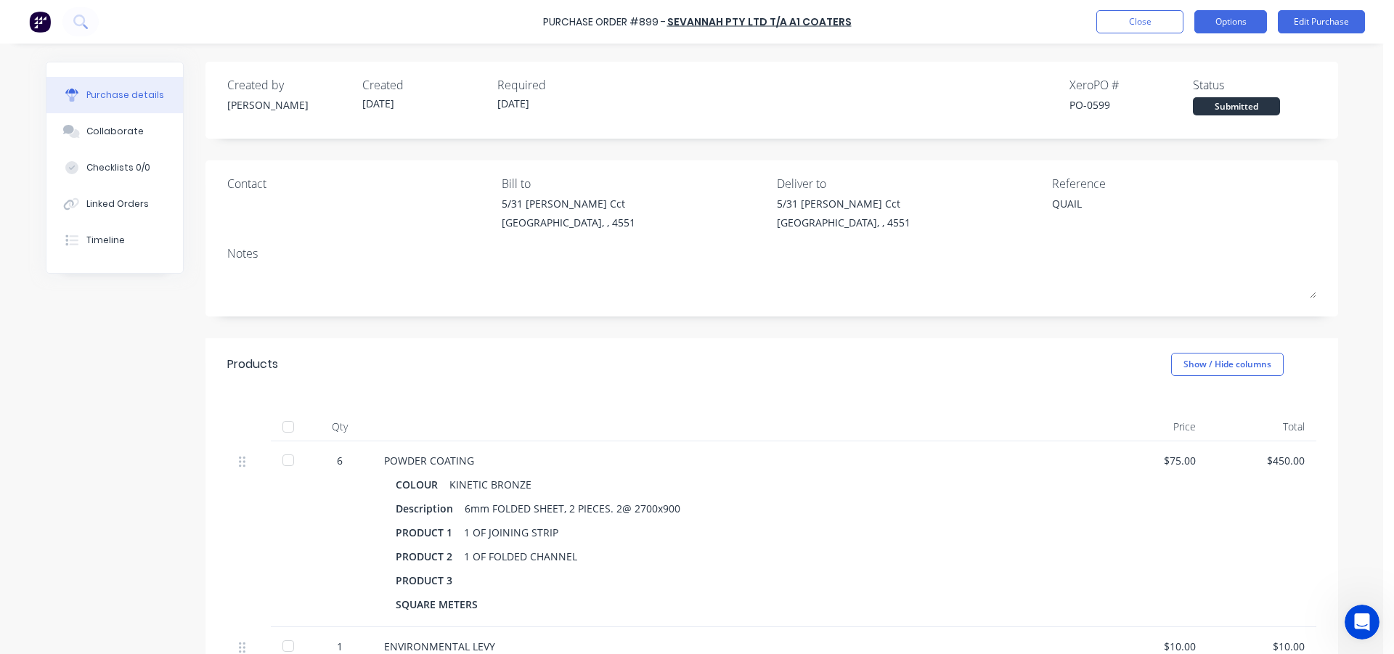
click at [1206, 28] on button "Options" at bounding box center [1230, 21] width 73 height 23
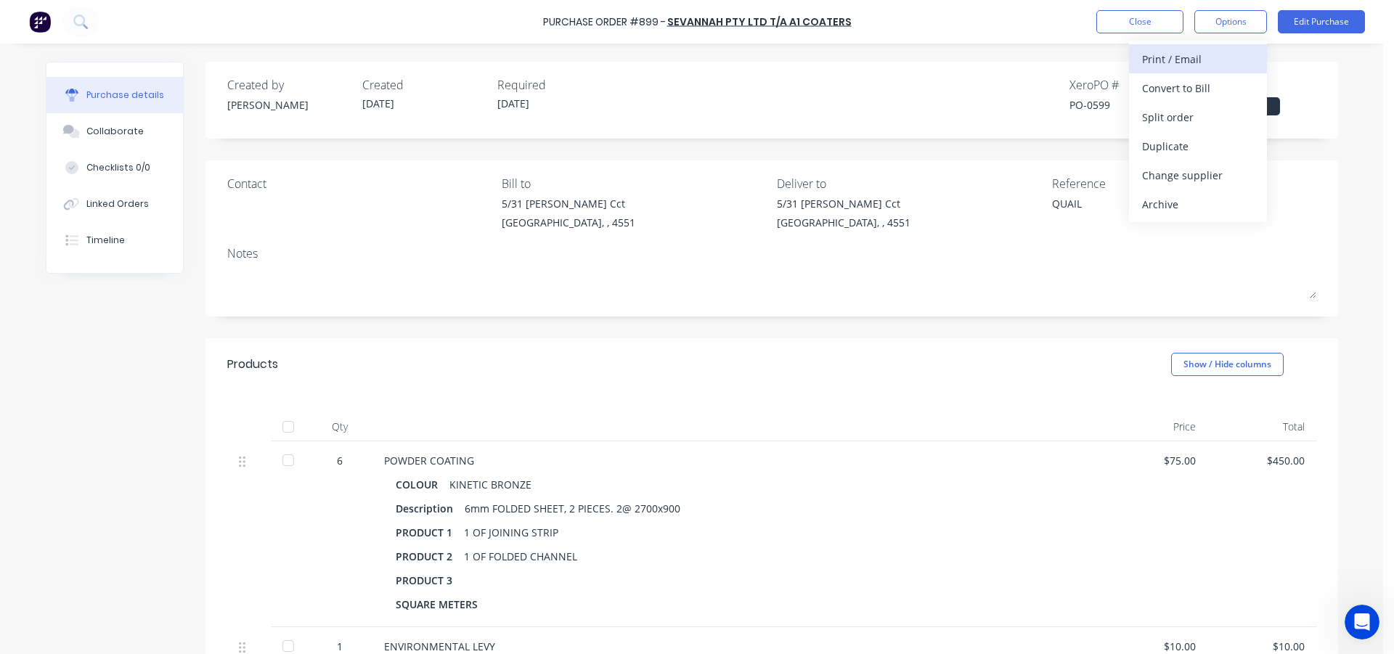
click at [1194, 63] on div "Print / Email" at bounding box center [1198, 59] width 112 height 21
click at [1177, 91] on div "With pricing" at bounding box center [1198, 88] width 112 height 21
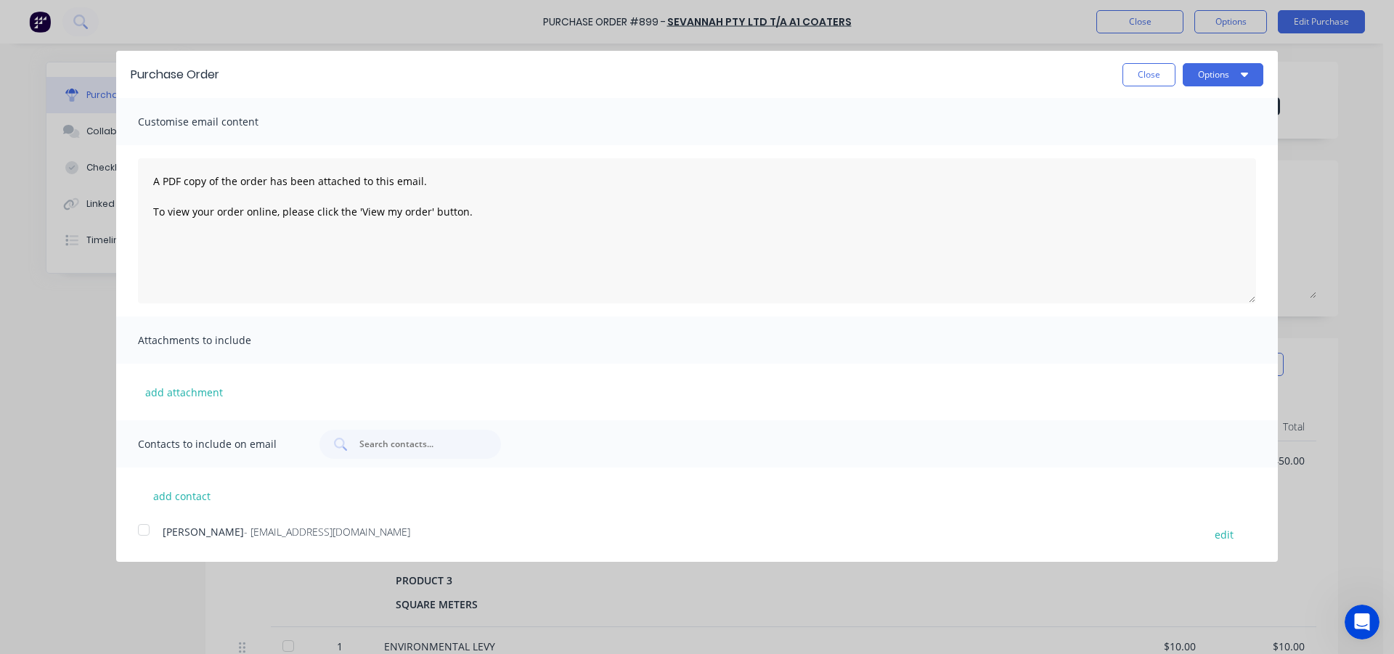
click at [143, 531] on div at bounding box center [143, 529] width 29 height 29
click at [1222, 73] on button "Options" at bounding box center [1222, 74] width 81 height 23
click at [1202, 139] on div "Email" at bounding box center [1194, 140] width 112 height 21
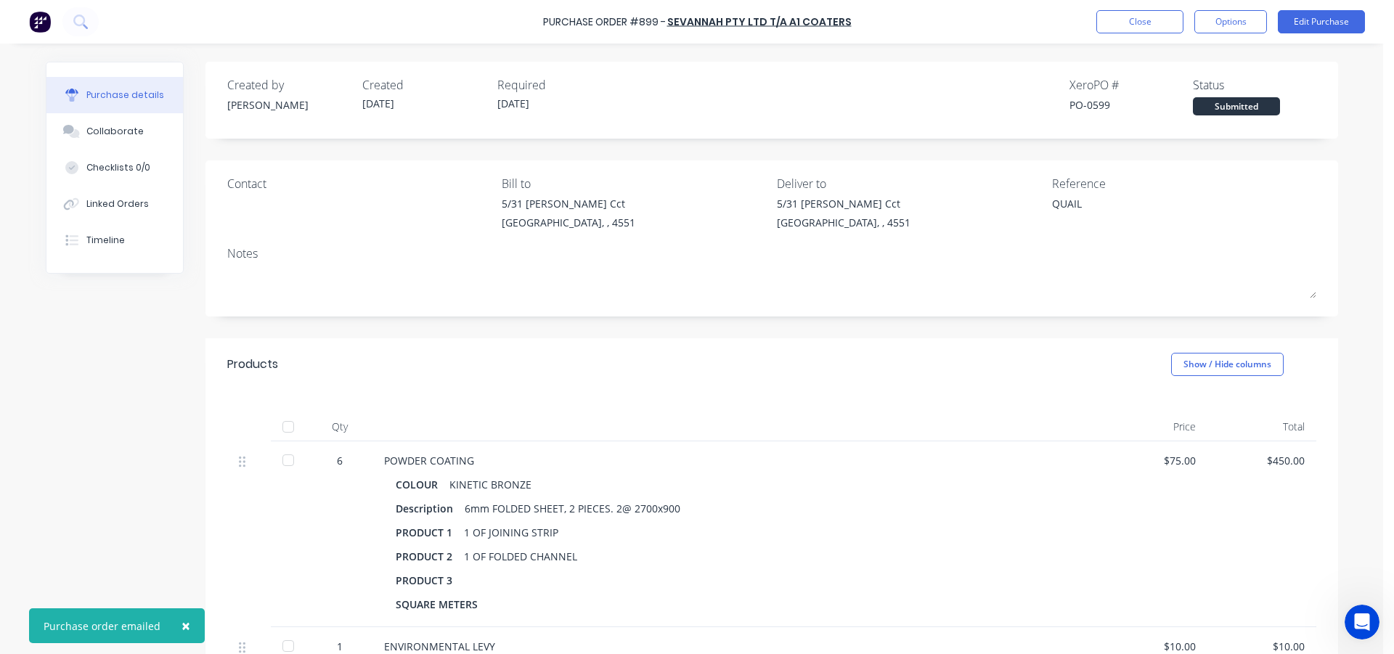
click at [1188, 252] on div "Notes" at bounding box center [771, 253] width 1089 height 17
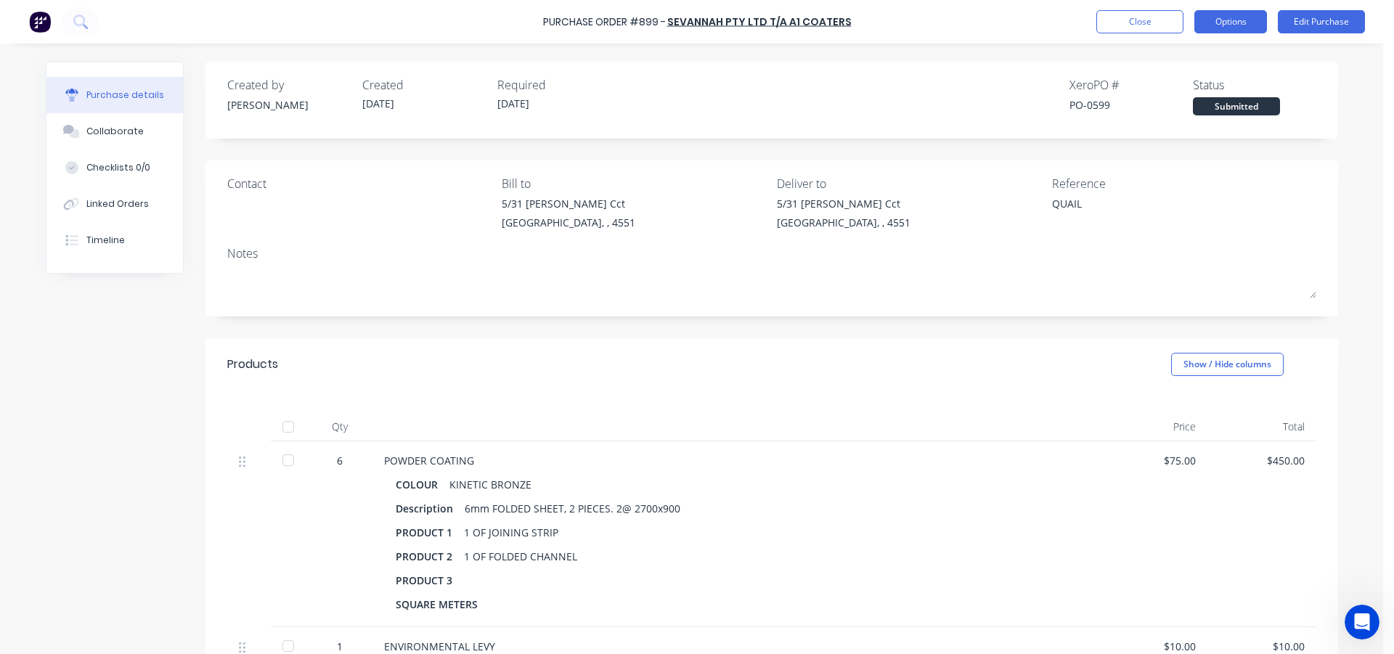
click at [1241, 23] on button "Options" at bounding box center [1230, 21] width 73 height 23
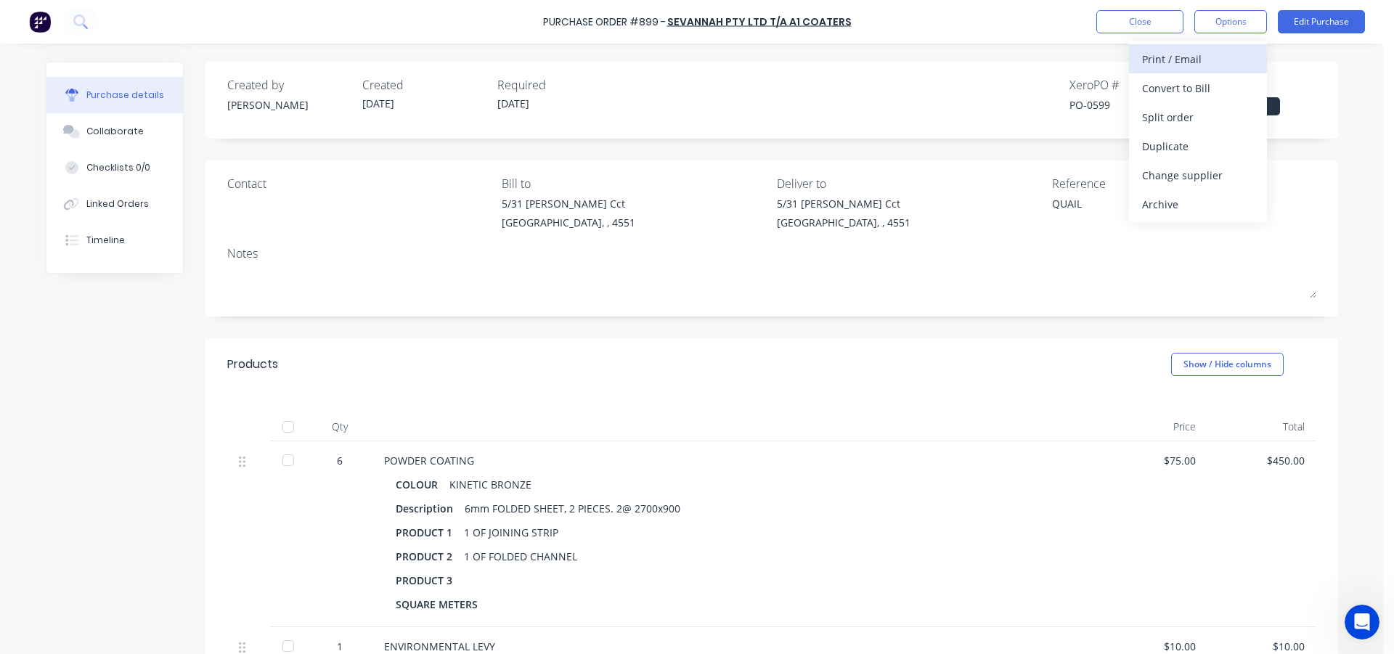
click at [1217, 46] on button "Print / Email" at bounding box center [1198, 58] width 138 height 29
click at [1187, 99] on button "With pricing" at bounding box center [1198, 87] width 138 height 29
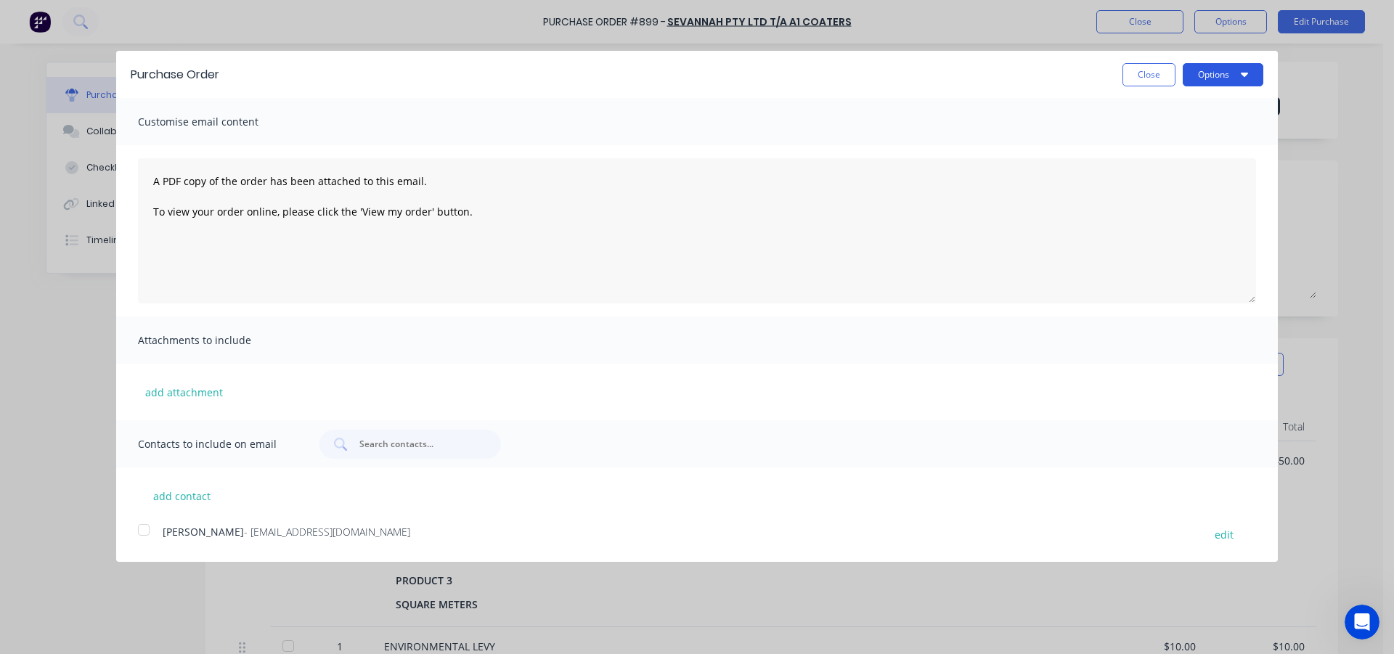
click at [1215, 71] on button "Options" at bounding box center [1222, 74] width 81 height 23
click at [1179, 111] on div "Print" at bounding box center [1194, 111] width 112 height 21
click at [1142, 77] on button "Close" at bounding box center [1148, 74] width 53 height 23
type textarea "x"
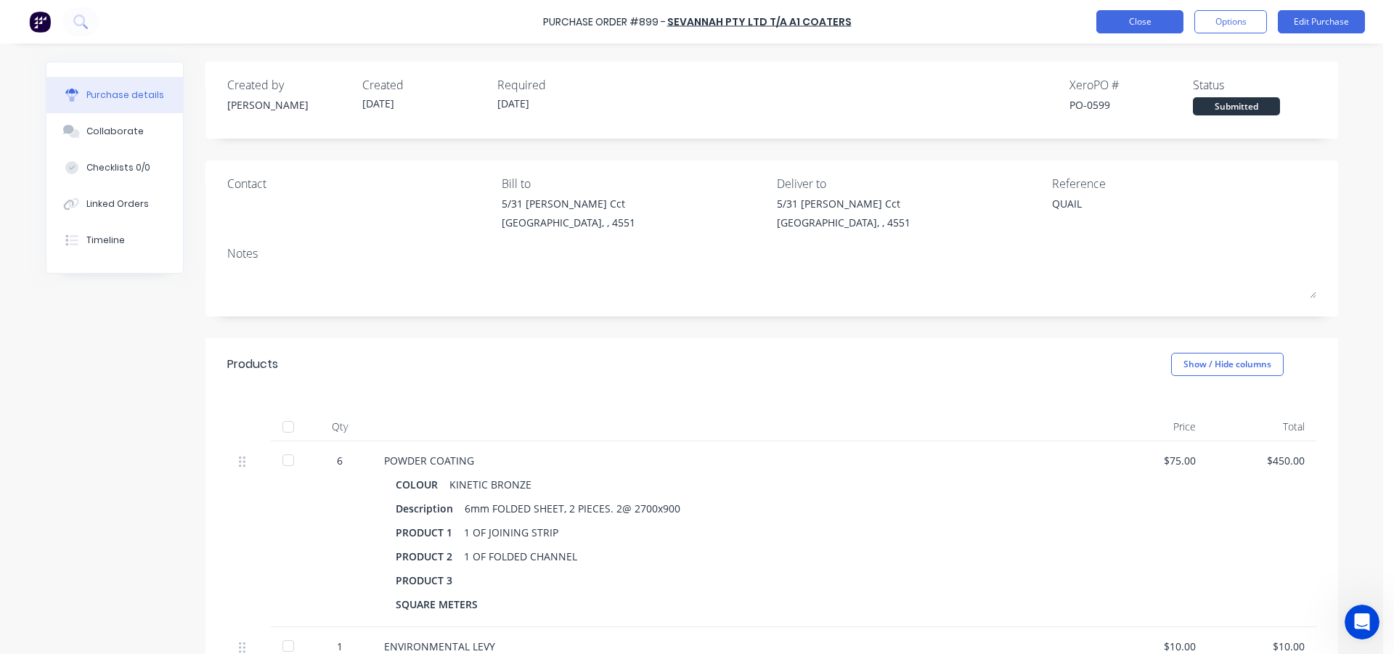
click at [1173, 22] on button "Close" at bounding box center [1139, 21] width 87 height 23
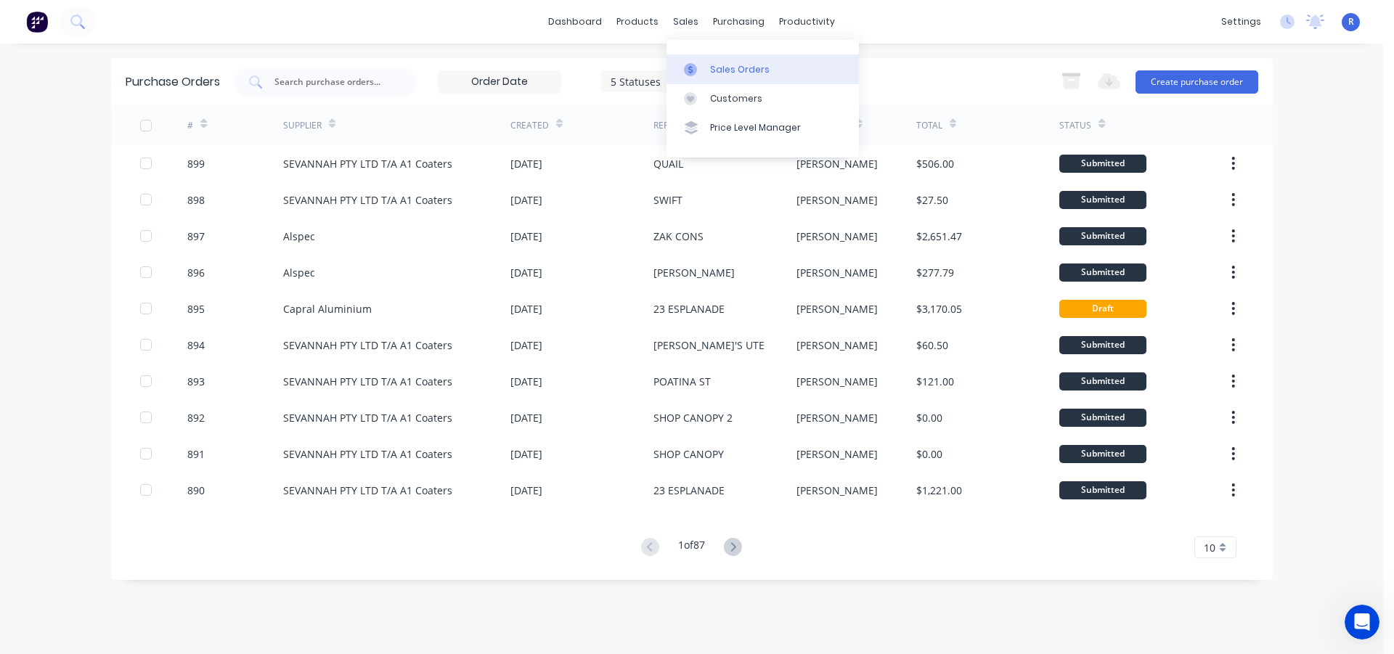
click at [716, 65] on div "Sales Orders" at bounding box center [740, 69] width 60 height 13
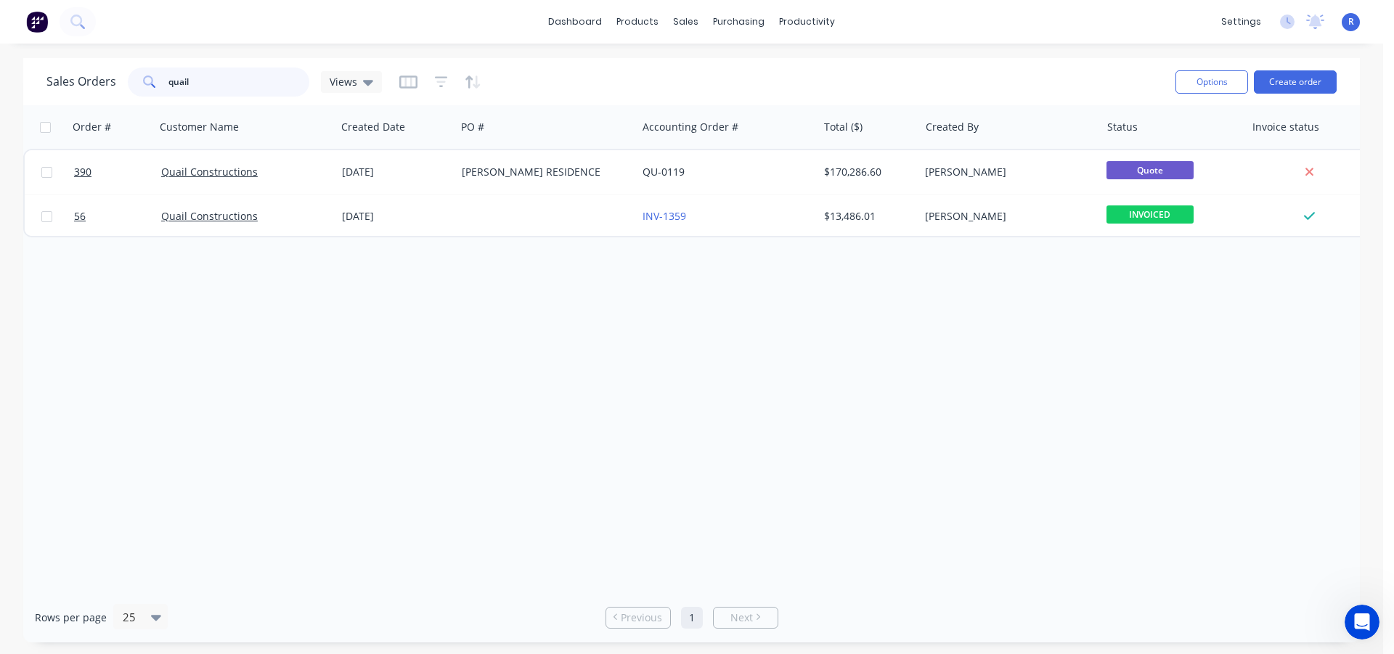
drag, startPoint x: 223, startPoint y: 91, endPoint x: 154, endPoint y: 85, distance: 69.2
click at [154, 85] on div "quail" at bounding box center [218, 81] width 181 height 29
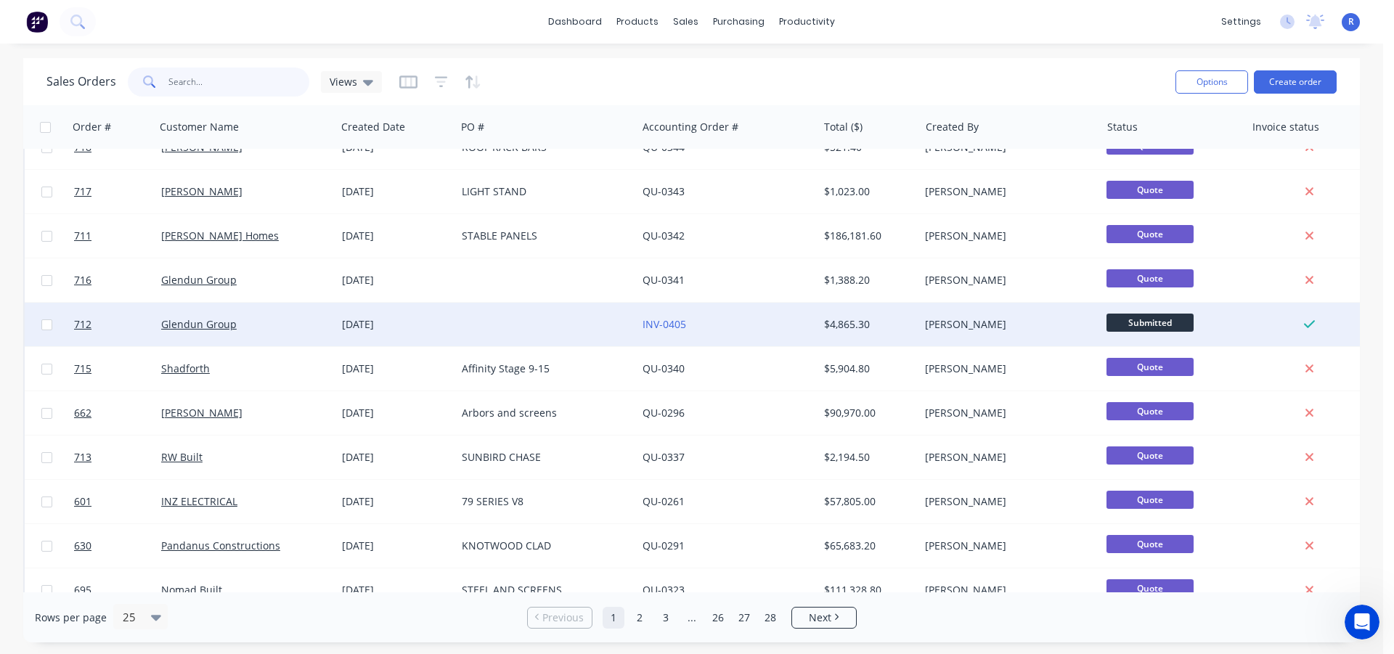
scroll to position [653, 0]
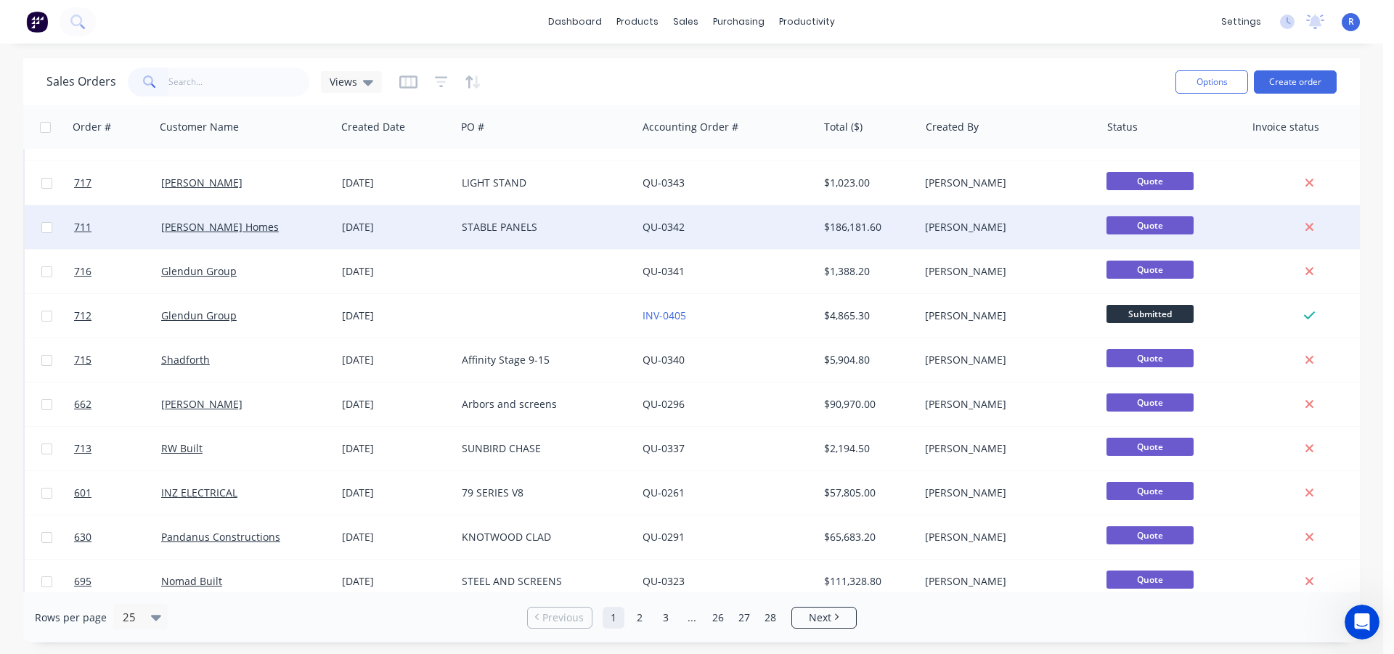
click at [279, 240] on div "[PERSON_NAME] Homes" at bounding box center [245, 227] width 181 height 44
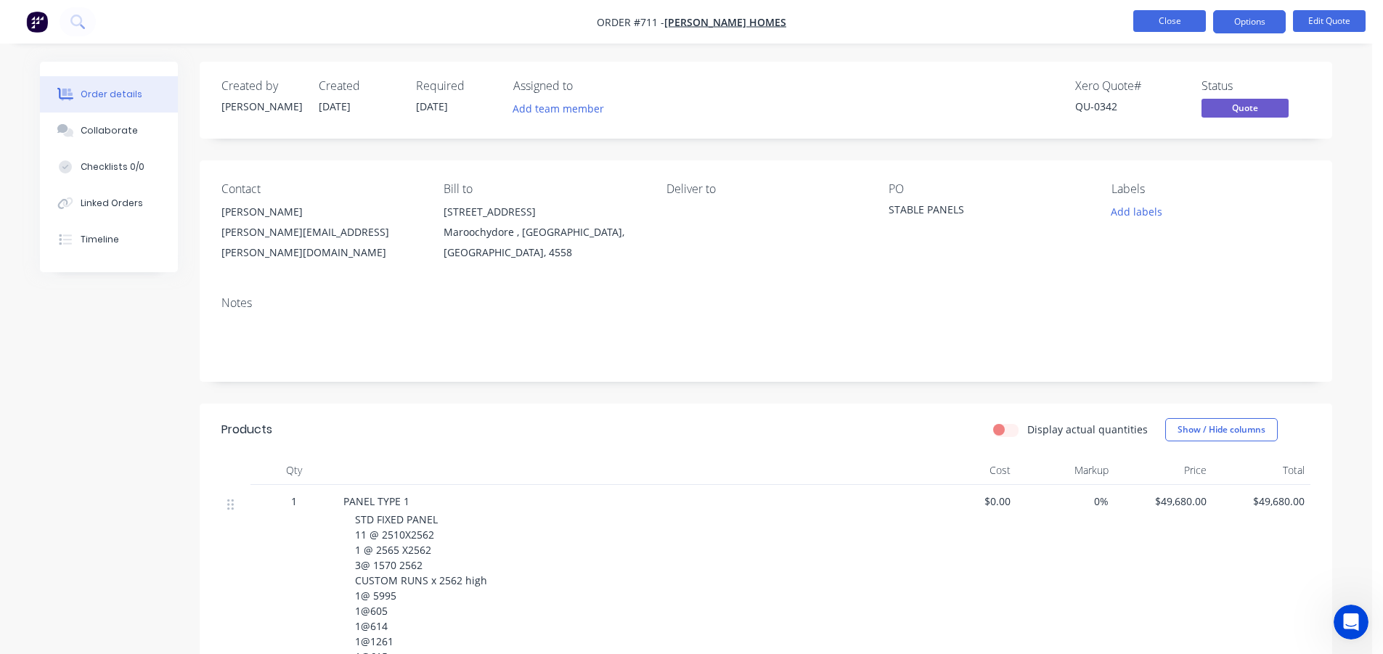
click at [1142, 24] on button "Close" at bounding box center [1169, 21] width 73 height 22
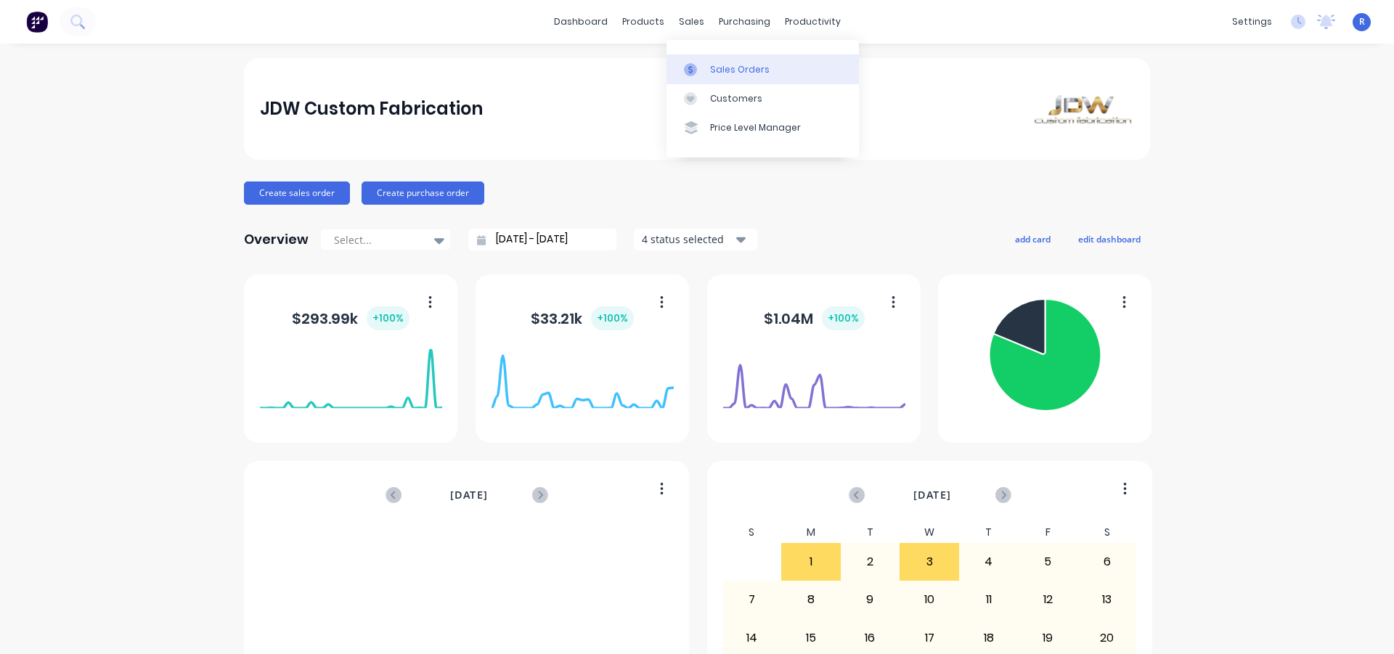
click at [729, 63] on div "Sales Orders" at bounding box center [740, 69] width 60 height 13
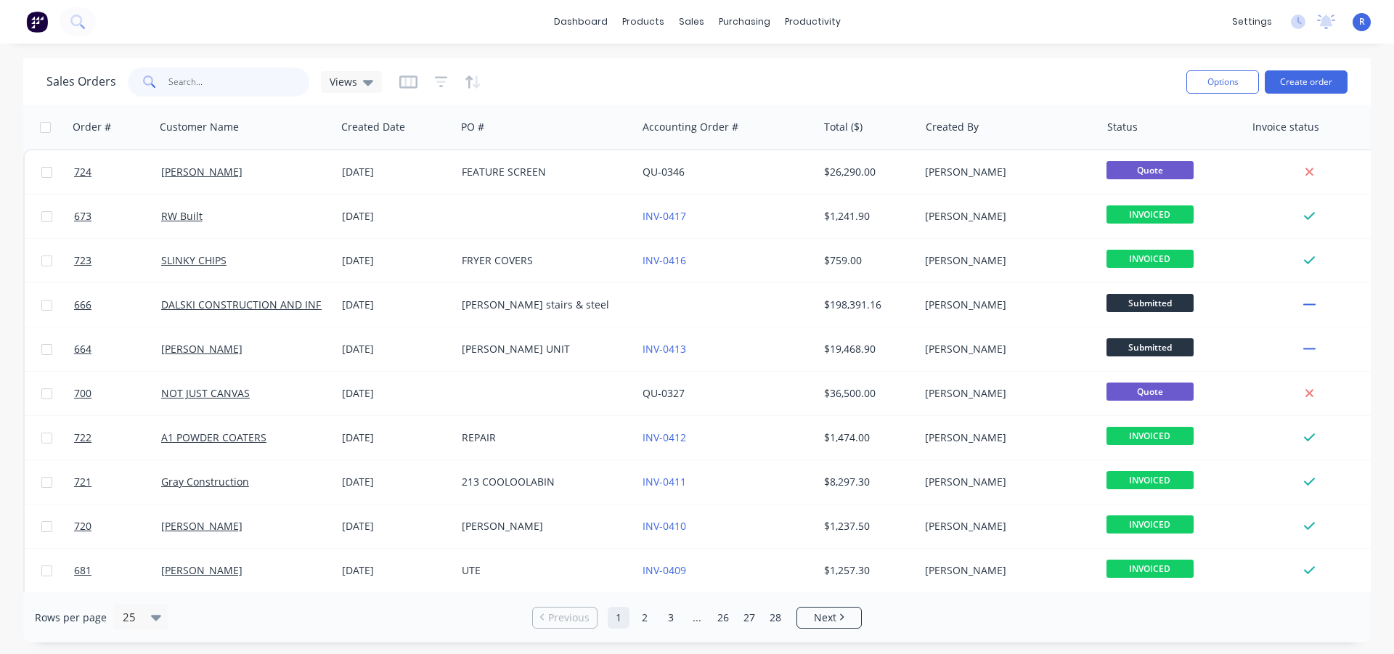
click at [230, 67] on input "text" at bounding box center [239, 81] width 142 height 29
type input "QUAIL"
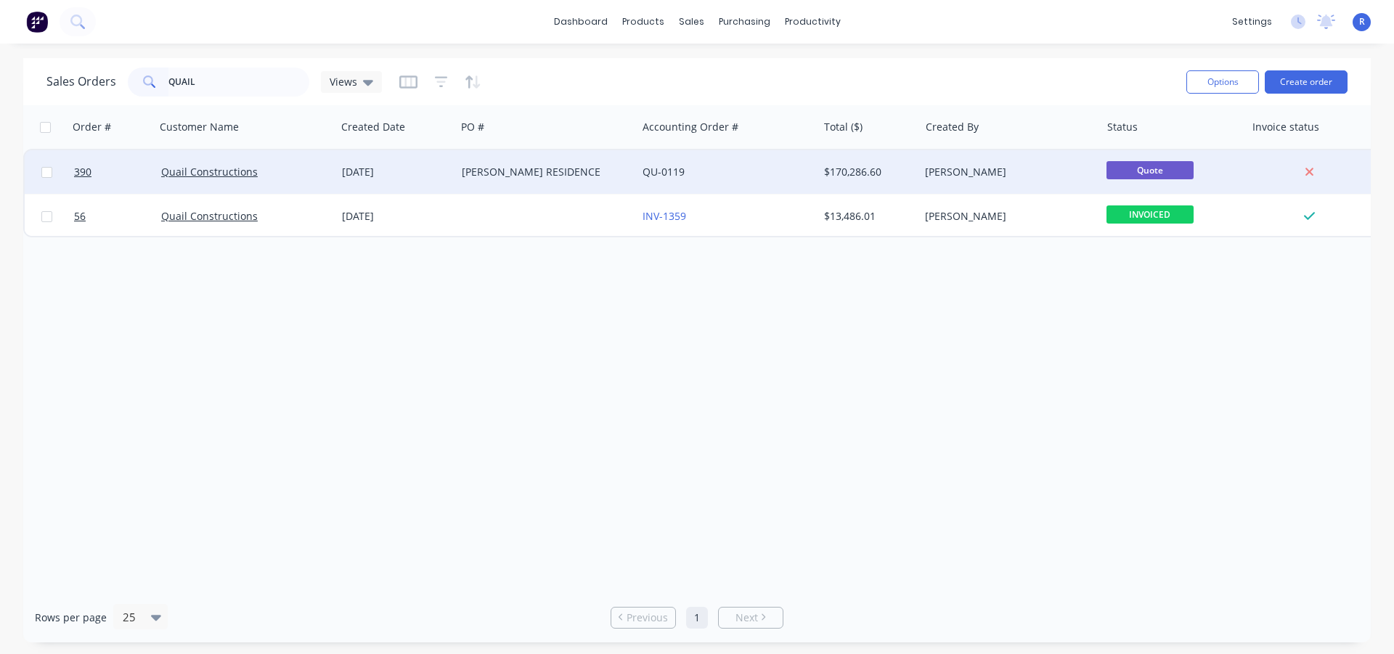
click at [511, 157] on div "[PERSON_NAME] RESIDENCE" at bounding box center [546, 172] width 181 height 44
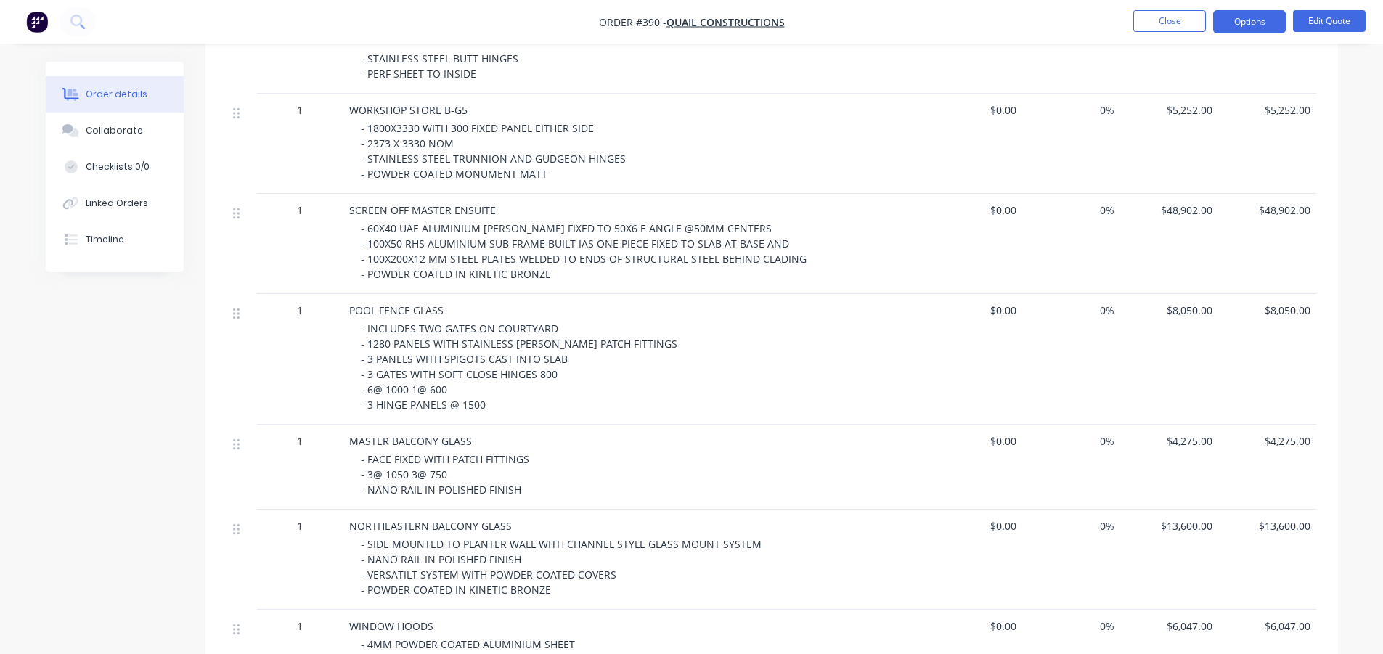
scroll to position [1047, 0]
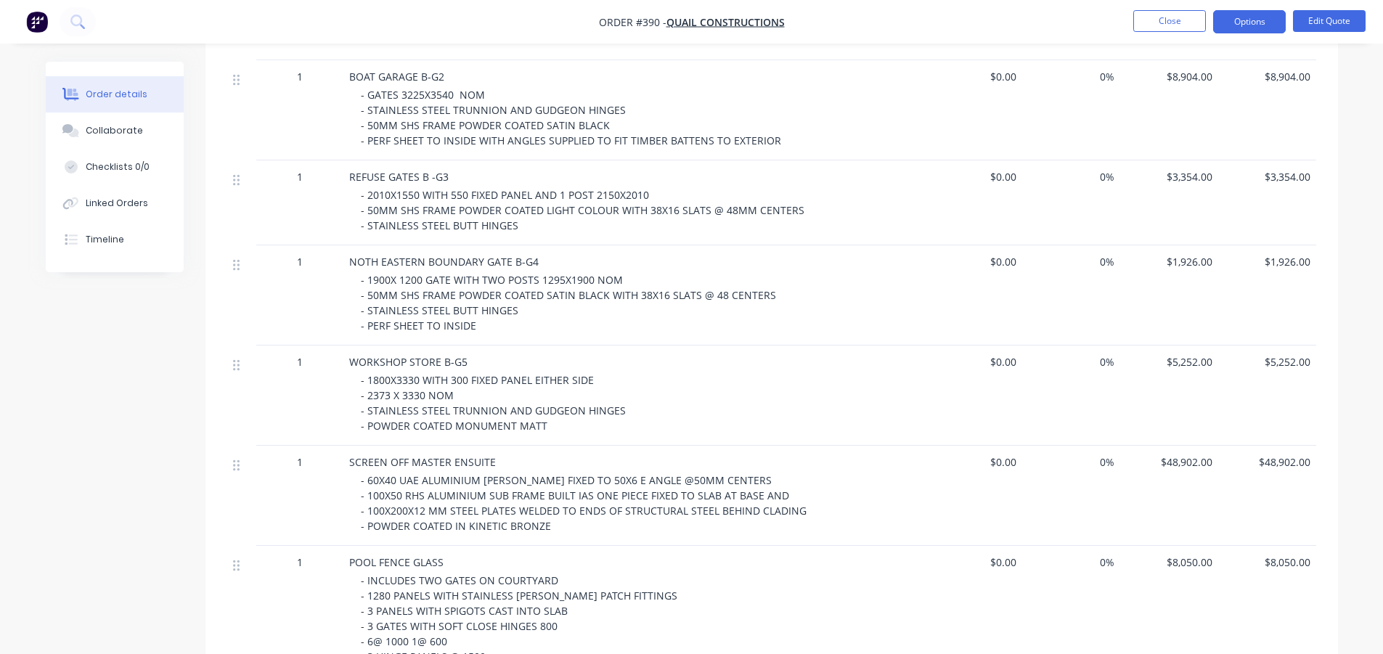
scroll to position [248, 0]
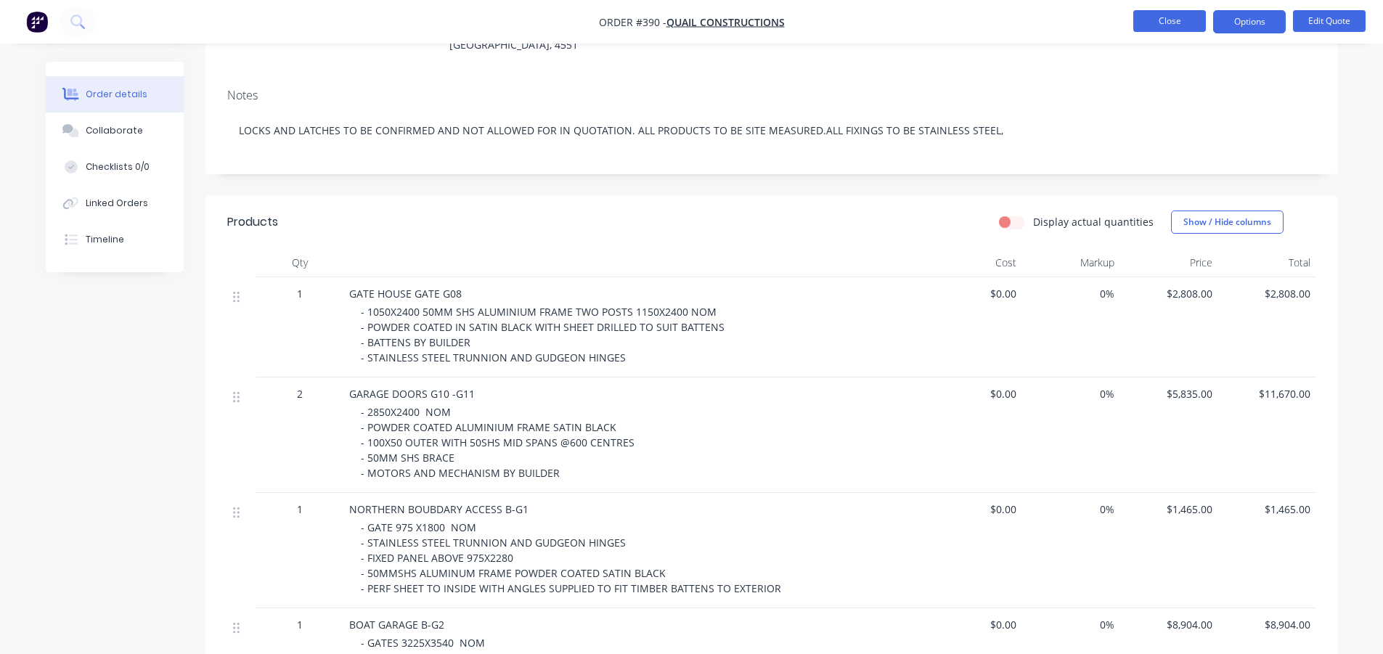
click at [1149, 17] on button "Close" at bounding box center [1169, 21] width 73 height 22
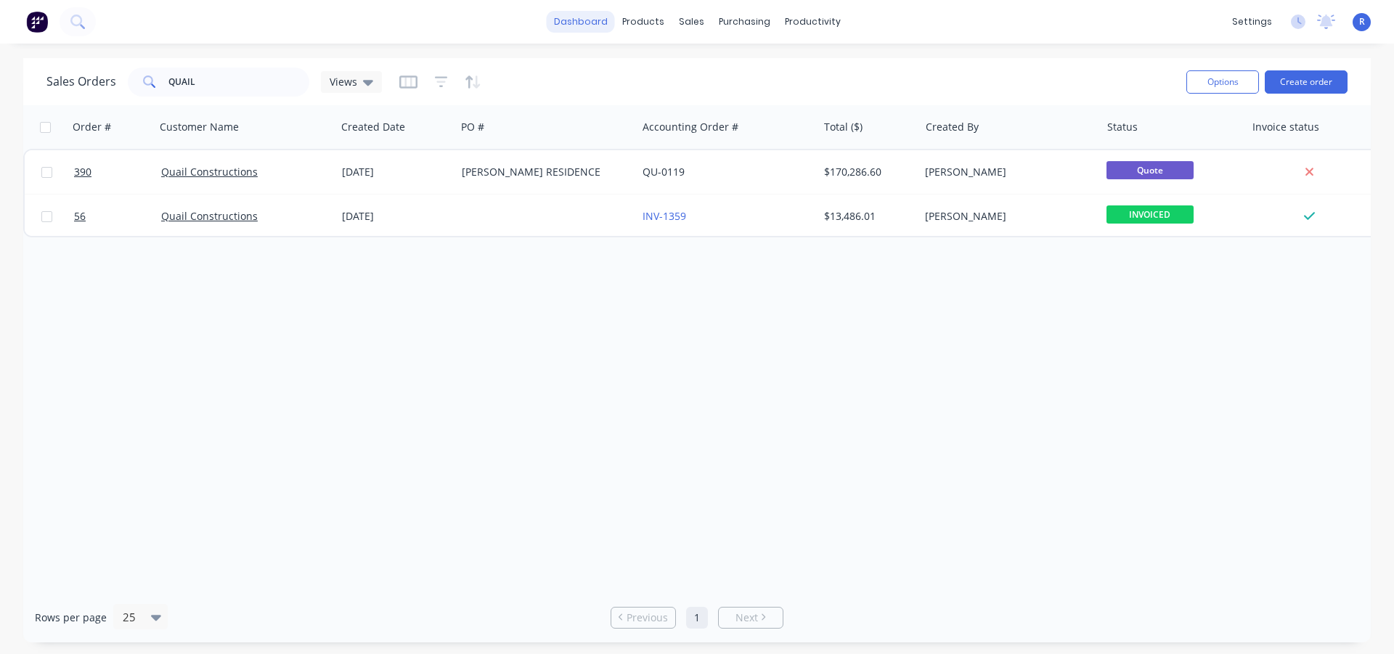
click at [587, 21] on link "dashboard" at bounding box center [581, 22] width 68 height 22
